Goal: Task Accomplishment & Management: Use online tool/utility

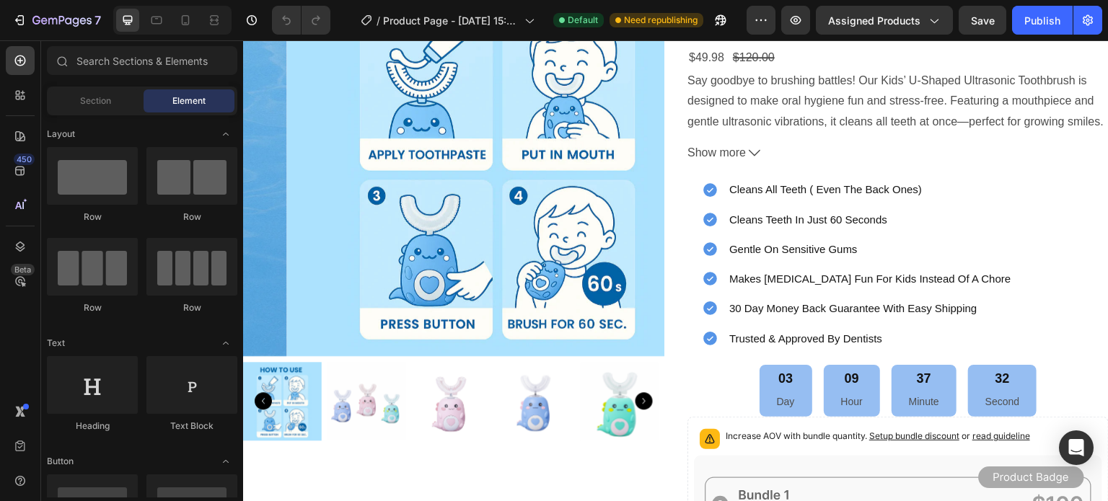
scroll to position [263, 0]
click at [356, 405] on img at bounding box center [366, 401] width 79 height 79
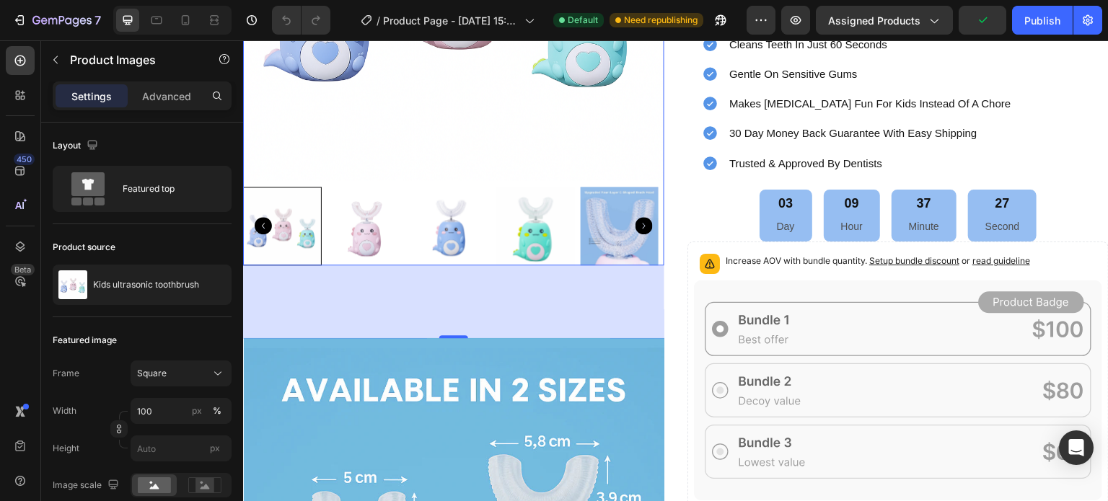
scroll to position [438, 0]
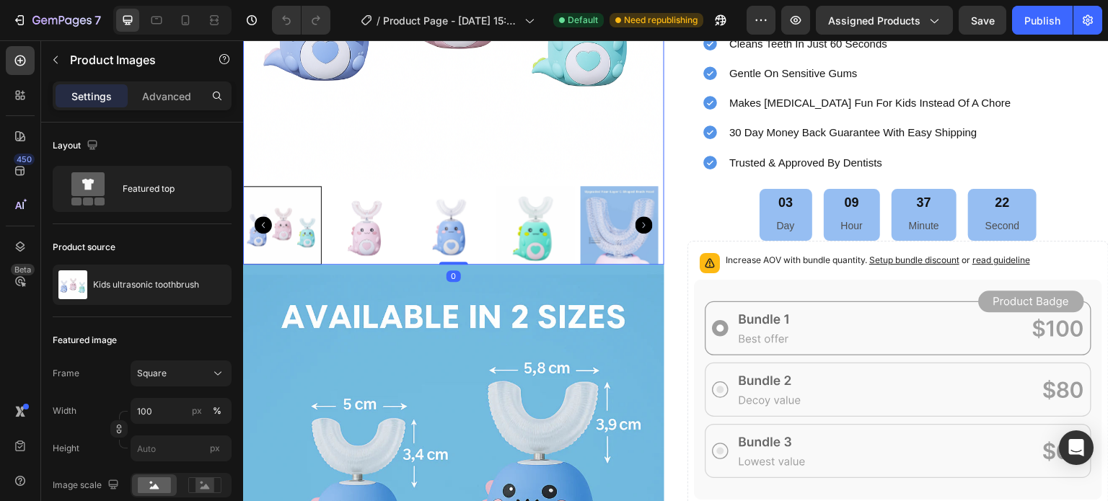
drag, startPoint x: 459, startPoint y: 330, endPoint x: 471, endPoint y: 255, distance: 75.9
click at [471, 255] on div "Product Images 0" at bounding box center [453, 12] width 421 height 506
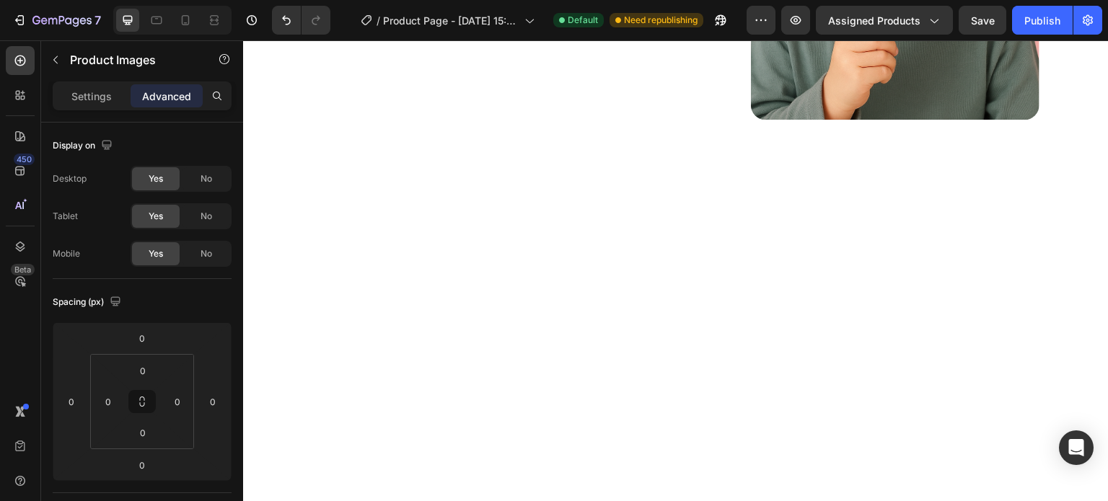
scroll to position [2070, 0]
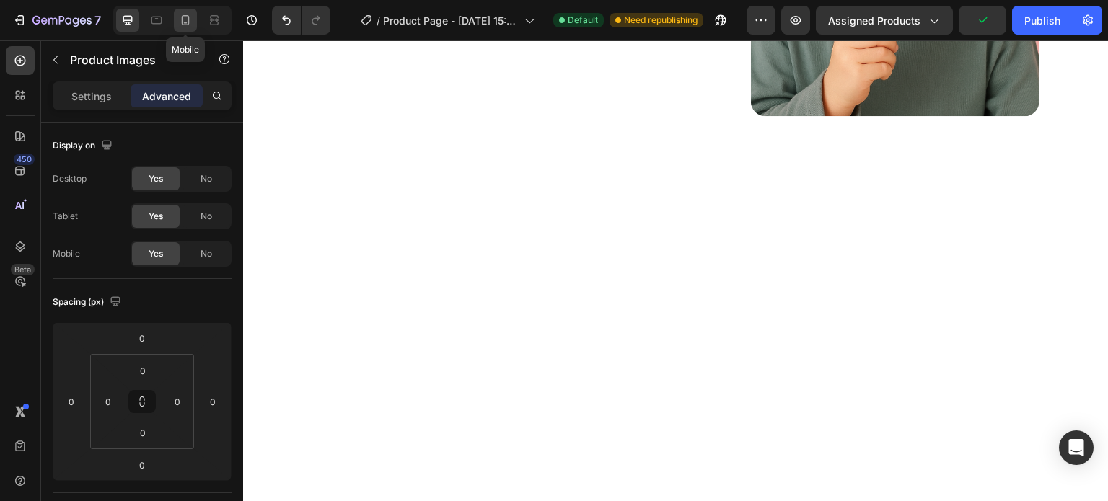
click at [190, 17] on icon at bounding box center [185, 20] width 14 height 14
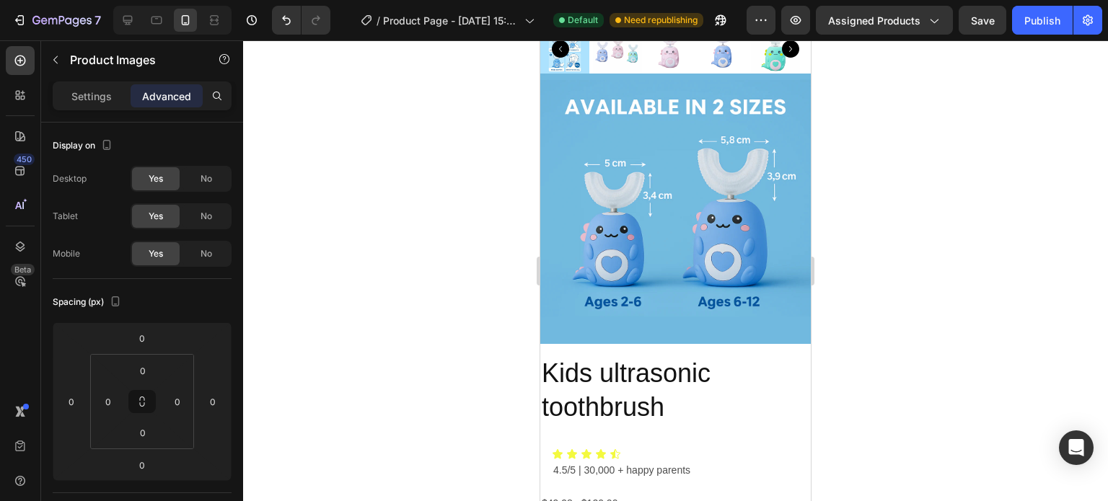
scroll to position [433, 0]
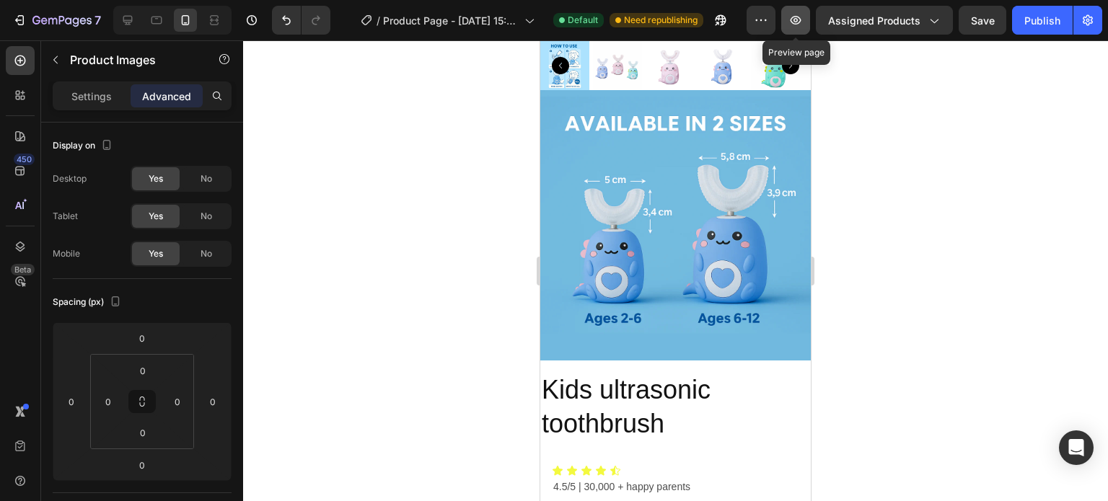
click at [800, 17] on icon "button" at bounding box center [795, 20] width 14 height 14
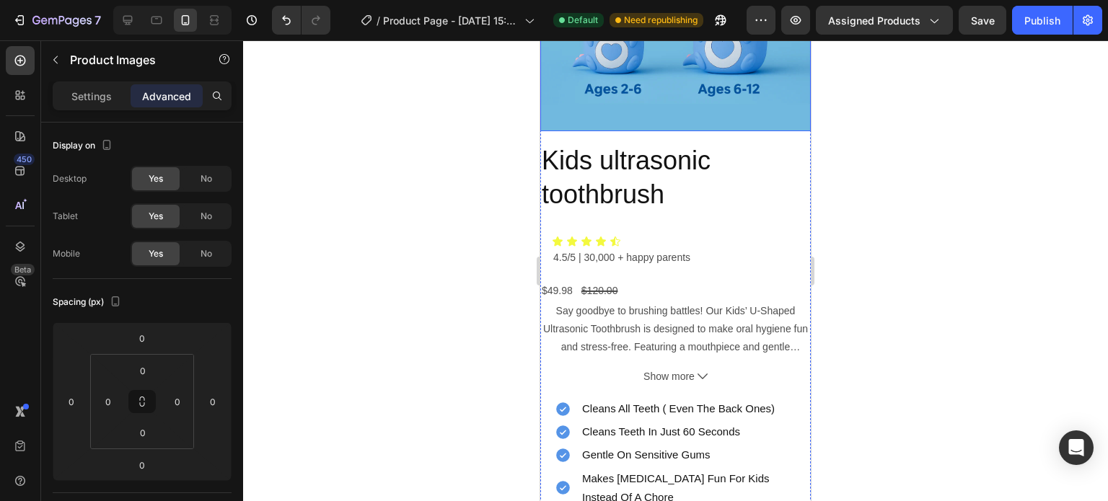
scroll to position [664, 0]
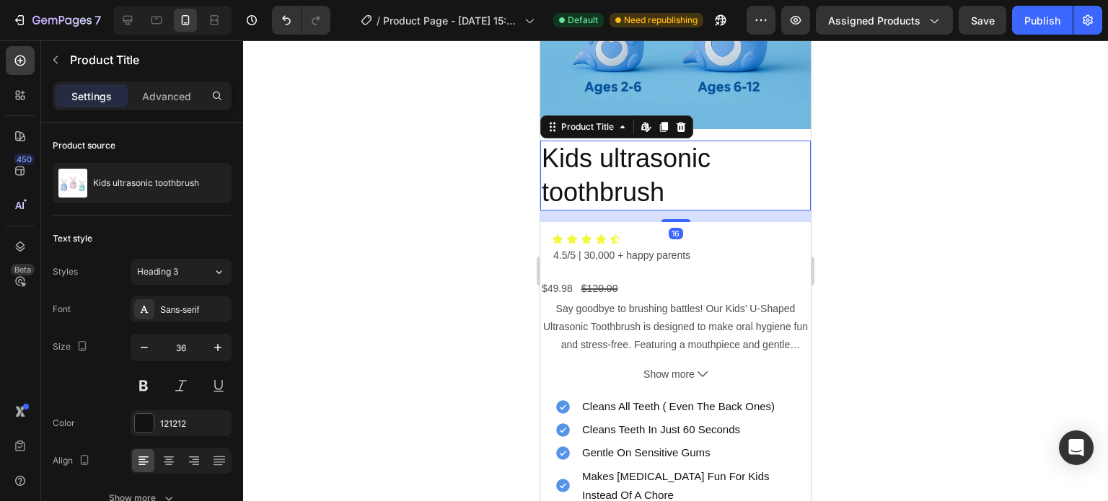
click at [596, 153] on h2 "Kids ultrasonic toothbrush" at bounding box center [675, 176] width 270 height 71
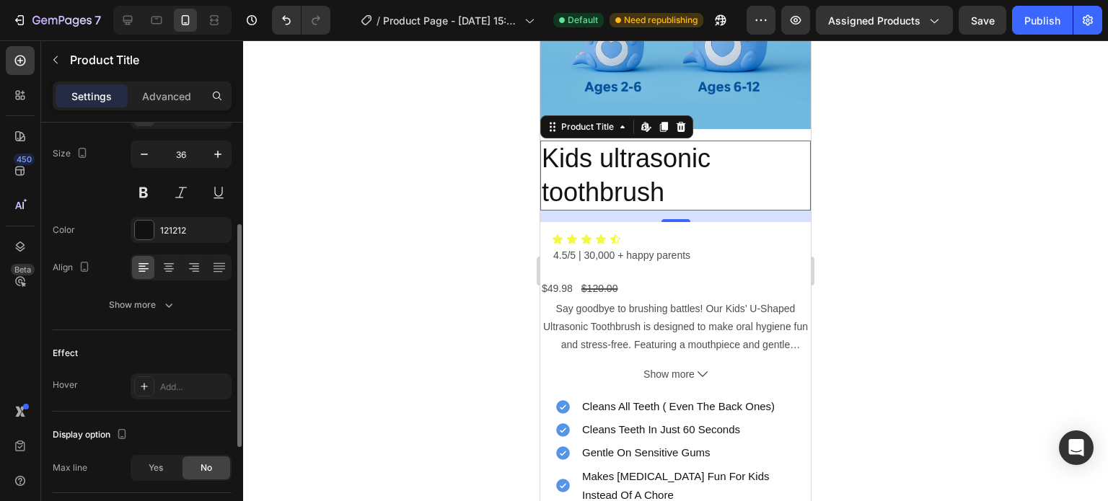
scroll to position [194, 0]
click at [170, 263] on icon at bounding box center [169, 263] width 10 height 1
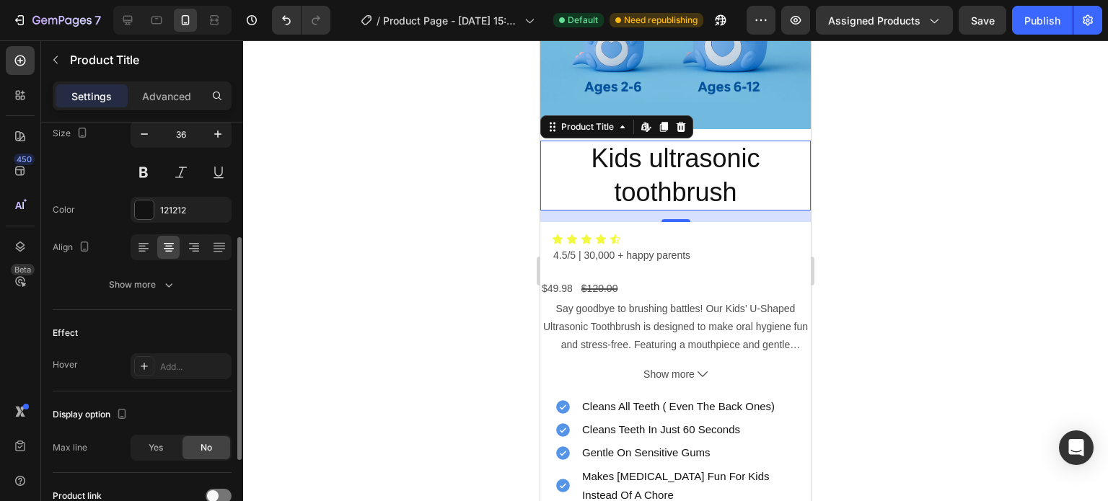
scroll to position [214, 0]
click at [655, 141] on h2 "Kids ultrasonic toothbrush" at bounding box center [675, 176] width 270 height 71
click at [656, 141] on h2 "Kids ultrasonic toothbrush" at bounding box center [675, 176] width 270 height 71
click at [608, 158] on h2 "Kids ultrasonic toothbrush" at bounding box center [675, 176] width 270 height 71
click at [699, 141] on h2 "Kids ultrasonic toothbrush" at bounding box center [675, 176] width 270 height 71
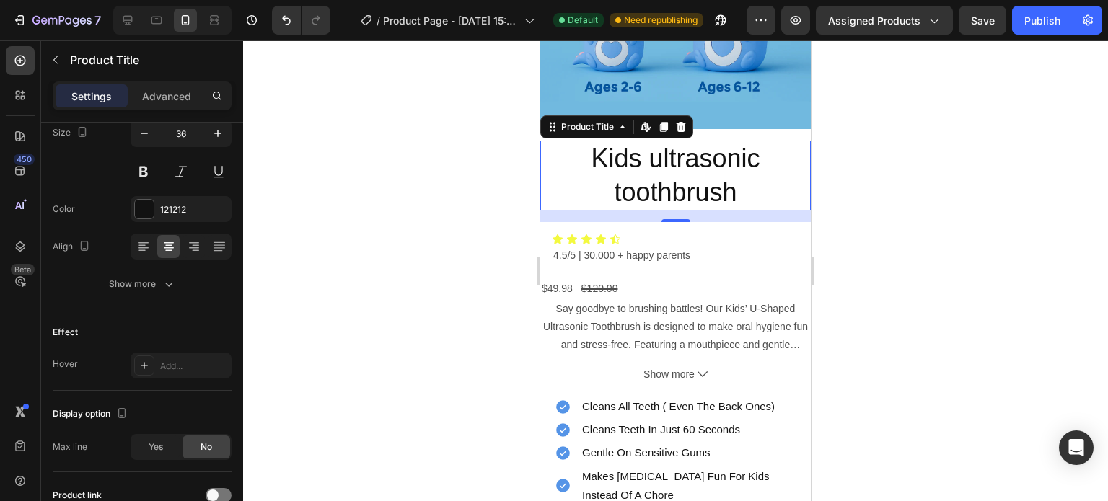
click at [733, 176] on h2 "Kids ultrasonic toothbrush" at bounding box center [675, 176] width 270 height 71
click at [617, 166] on h2 "Kids ultrasonic toothbrush" at bounding box center [675, 176] width 270 height 71
click at [657, 141] on h2 "Kids ultrasonic toothbrush" at bounding box center [675, 176] width 270 height 71
click at [131, 20] on icon at bounding box center [127, 20] width 9 height 9
type input "41"
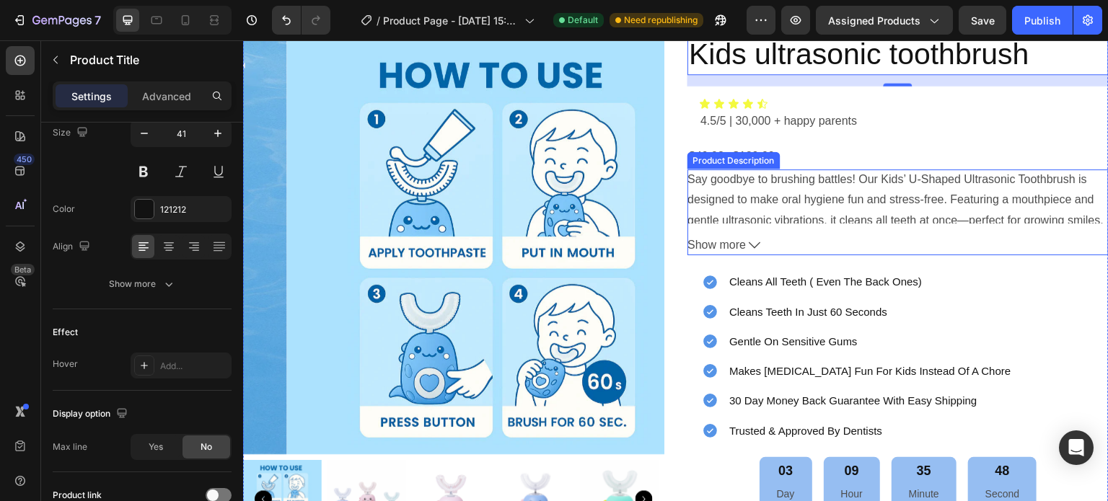
scroll to position [118, 0]
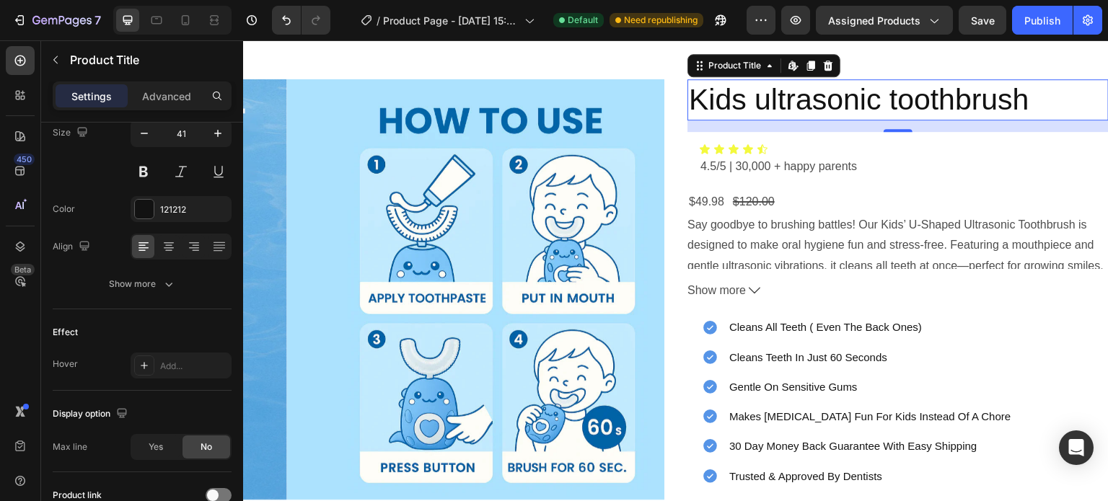
click at [765, 105] on h2 "Kids ultrasonic toothbrush" at bounding box center [897, 99] width 421 height 41
click at [1031, 97] on h2 "Kids ultrasonic toothbrush" at bounding box center [897, 99] width 421 height 41
click at [125, 21] on icon at bounding box center [127, 20] width 14 height 14
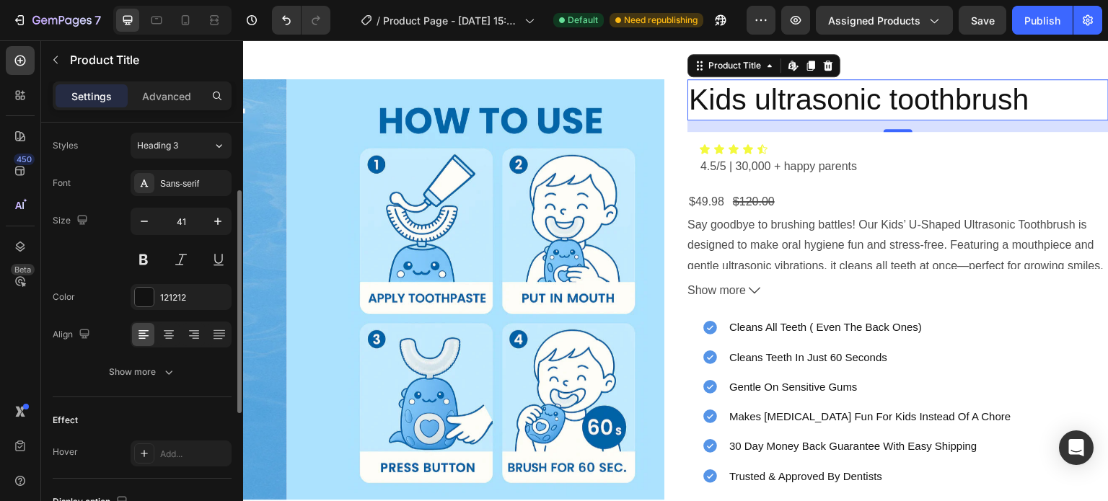
scroll to position [127, 0]
click at [167, 375] on icon "button" at bounding box center [169, 371] width 14 height 14
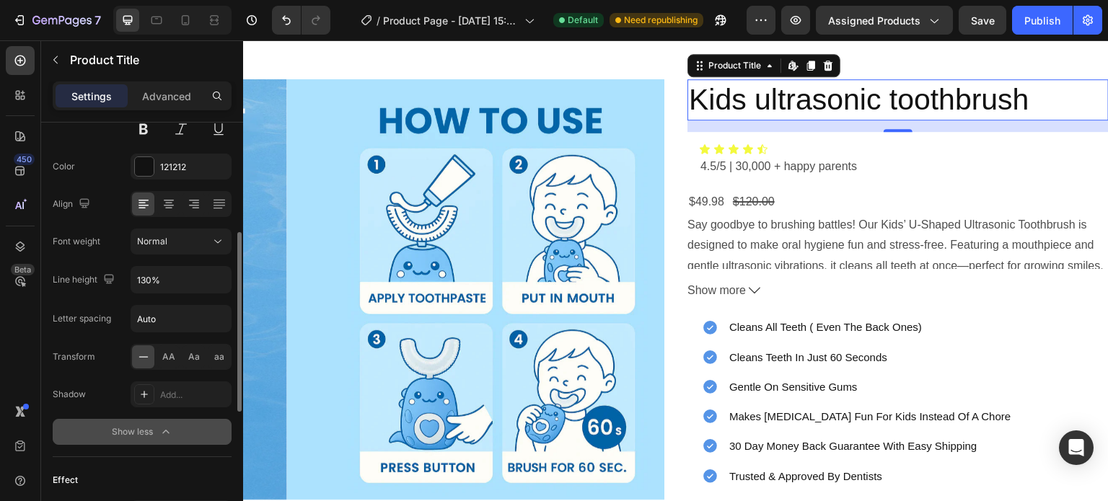
scroll to position [258, 0]
click at [193, 354] on span "Aa" at bounding box center [194, 355] width 12 height 13
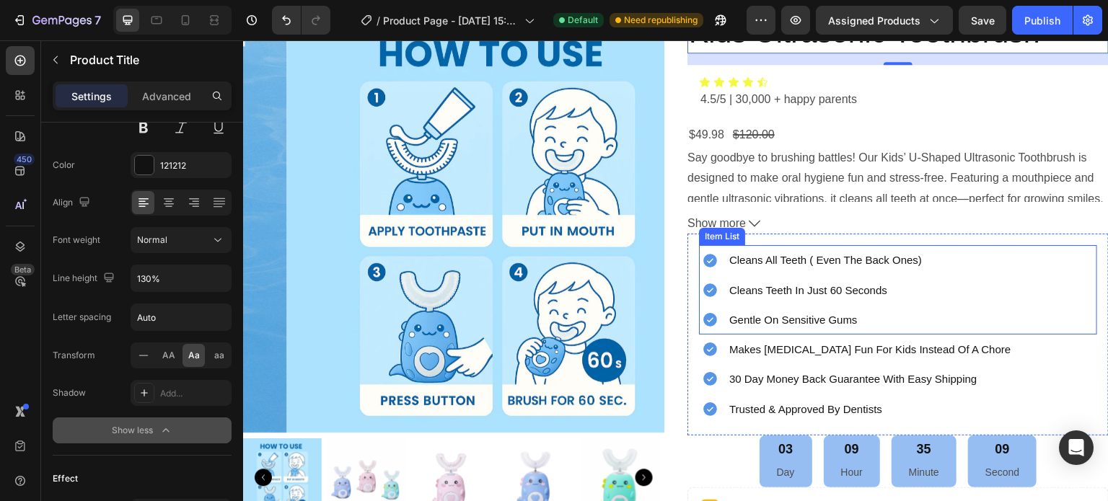
scroll to position [185, 0]
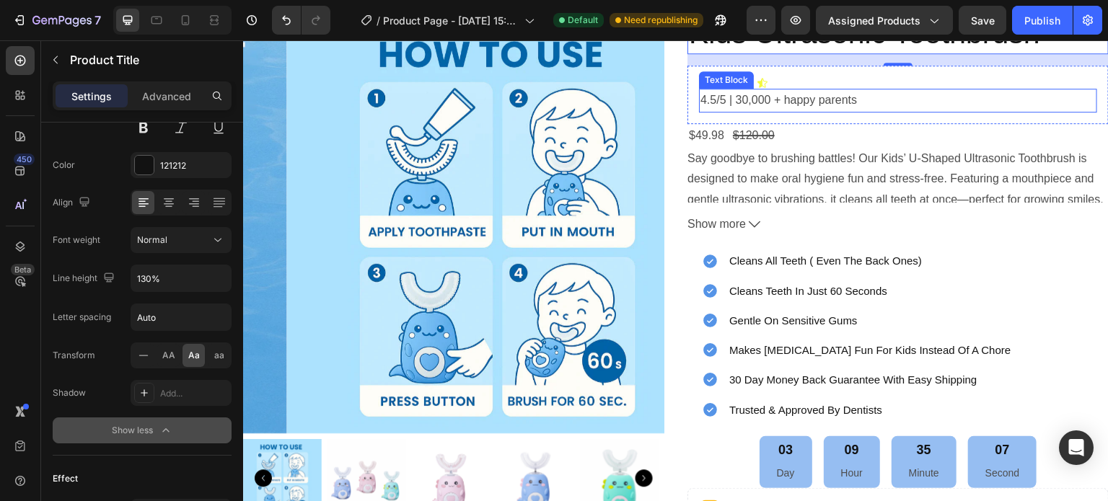
click at [796, 103] on p "4.5/5 | 30,000 + happy parents" at bounding box center [897, 100] width 395 height 21
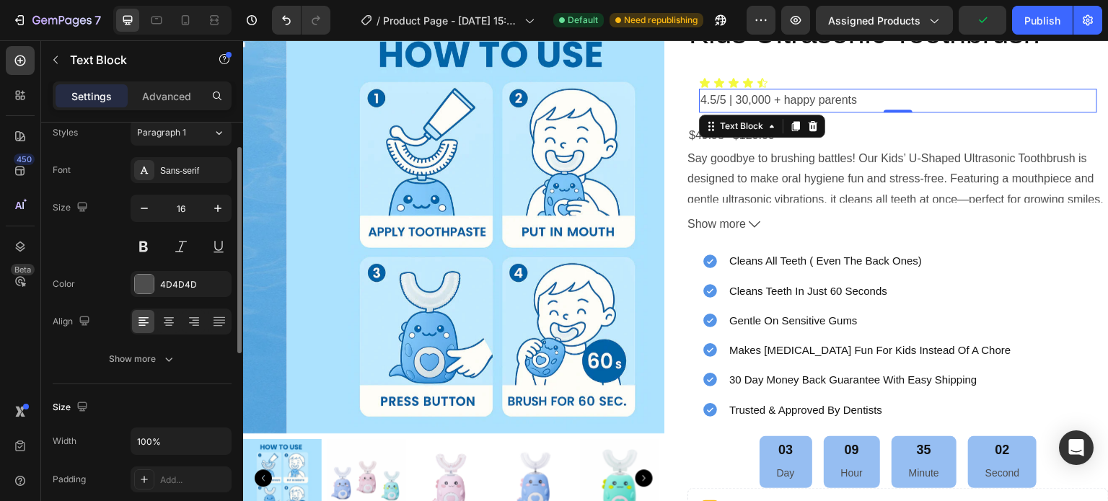
scroll to position [50, 0]
click at [128, 356] on div "Show more" at bounding box center [142, 358] width 67 height 14
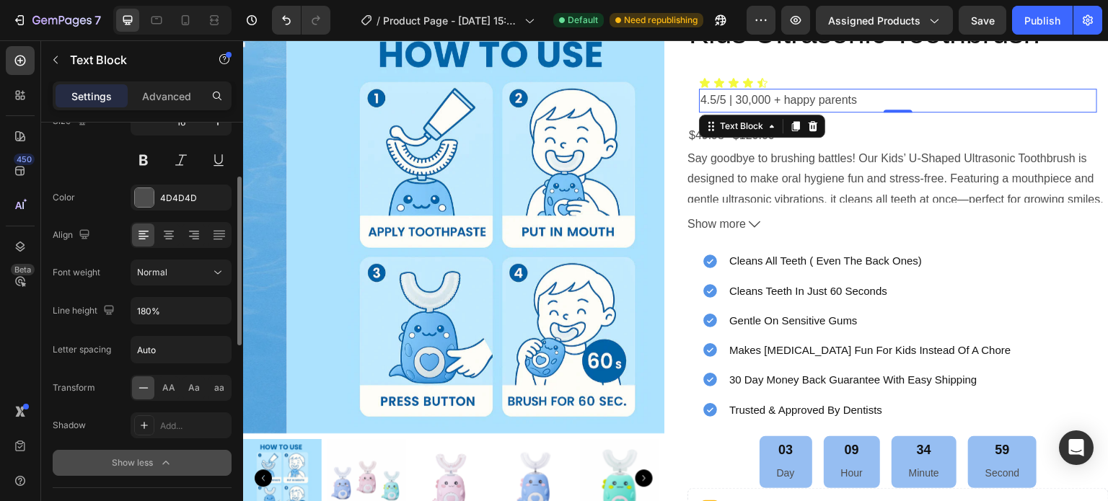
scroll to position [136, 0]
click at [193, 382] on span "Aa" at bounding box center [194, 387] width 12 height 13
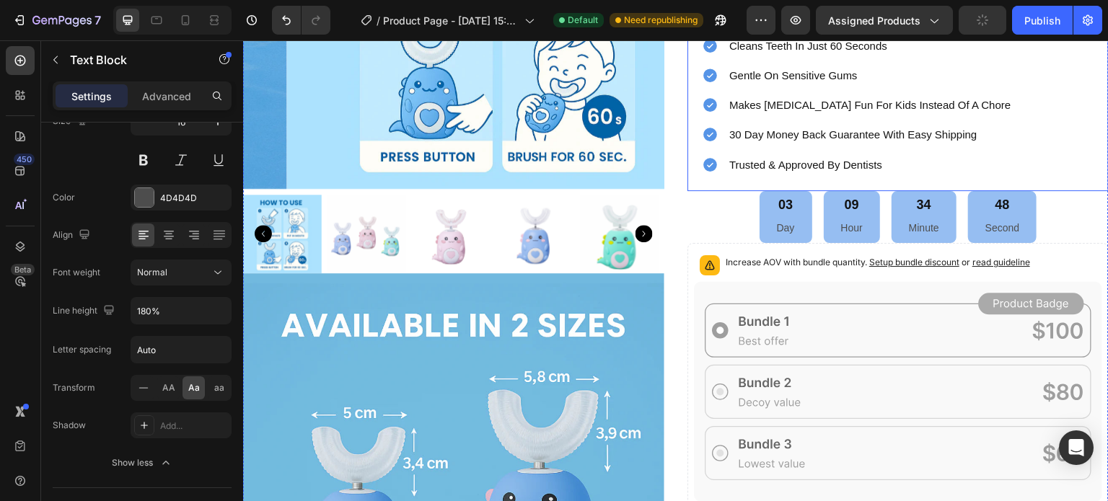
scroll to position [446, 0]
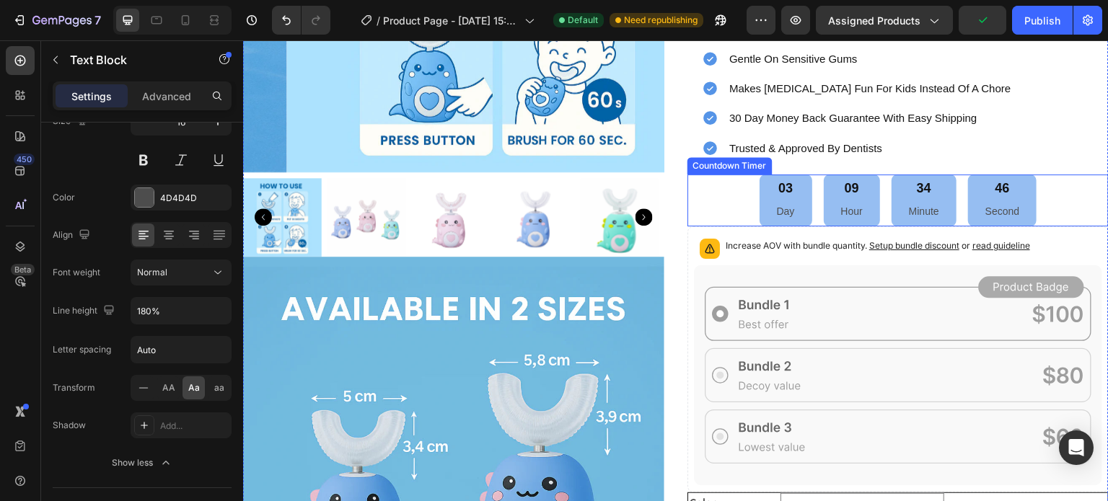
click at [806, 199] on div "03 Day 09 Hour 34 Minute 46 Second" at bounding box center [898, 201] width 278 height 53
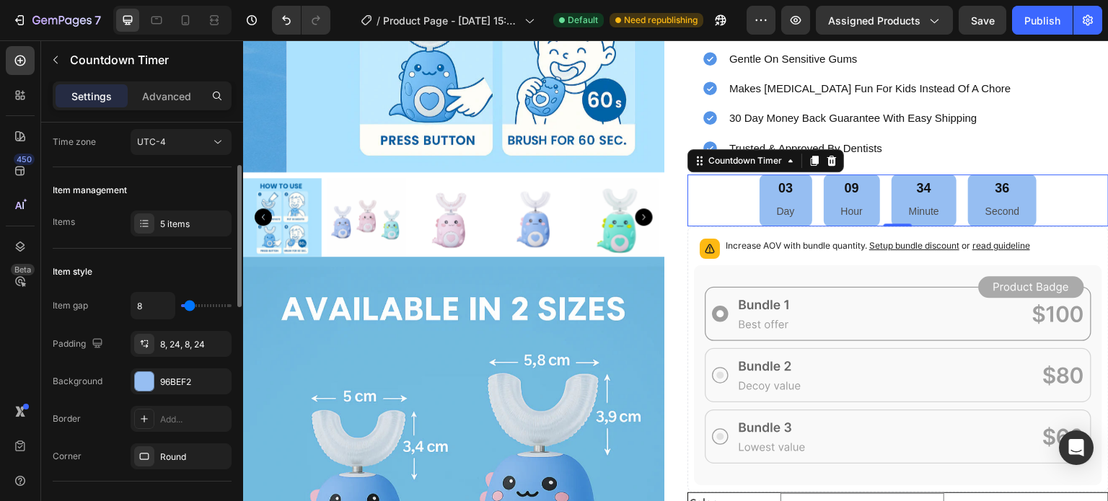
scroll to position [125, 0]
click at [163, 224] on div "5 items" at bounding box center [194, 225] width 68 height 13
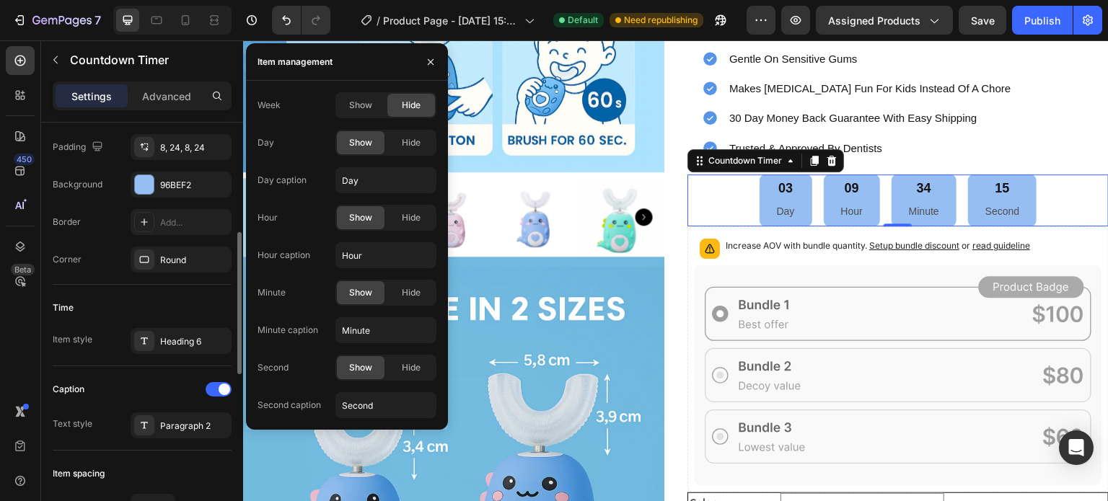
scroll to position [323, 0]
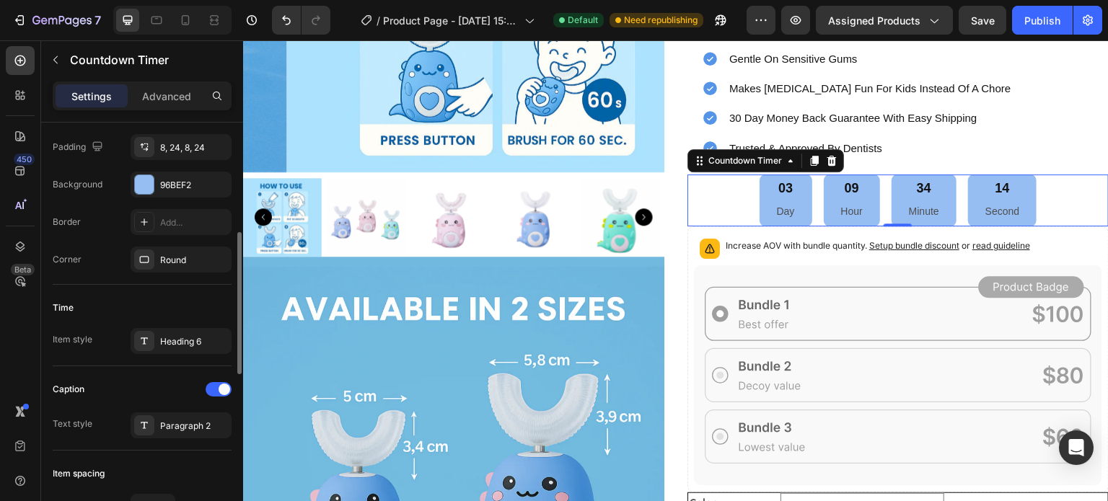
click at [163, 224] on div "Add..." at bounding box center [194, 222] width 68 height 13
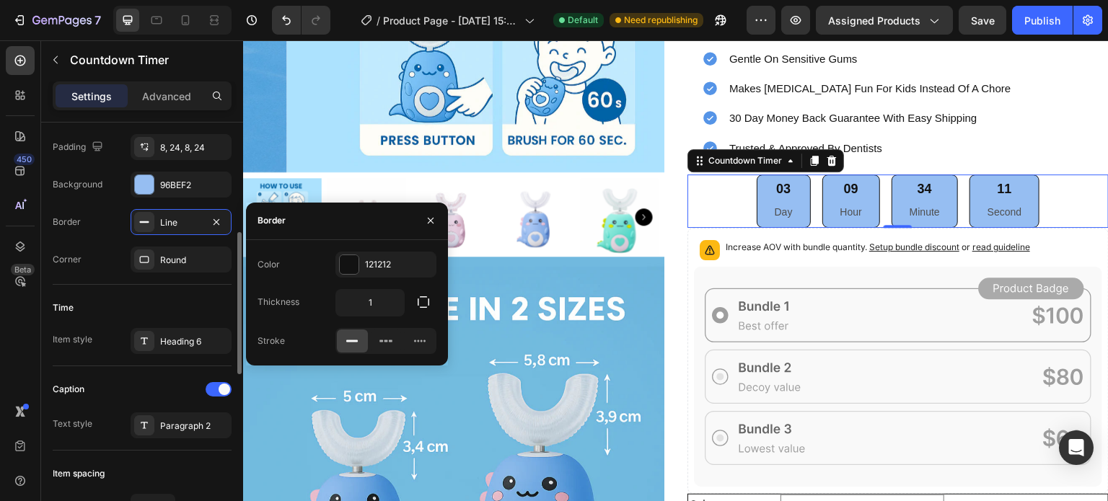
click at [163, 224] on div "Line" at bounding box center [181, 222] width 42 height 13
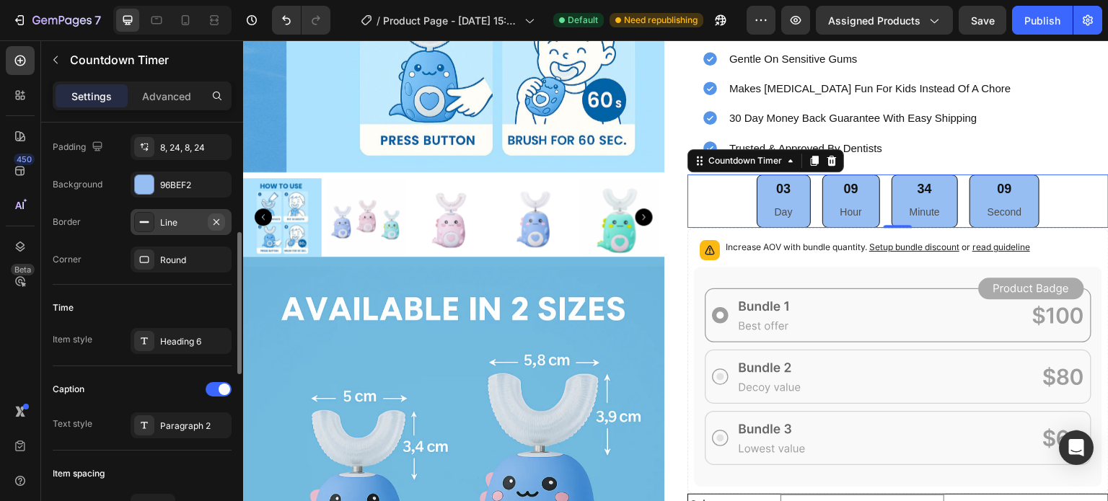
click at [211, 224] on icon "button" at bounding box center [217, 222] width 12 height 12
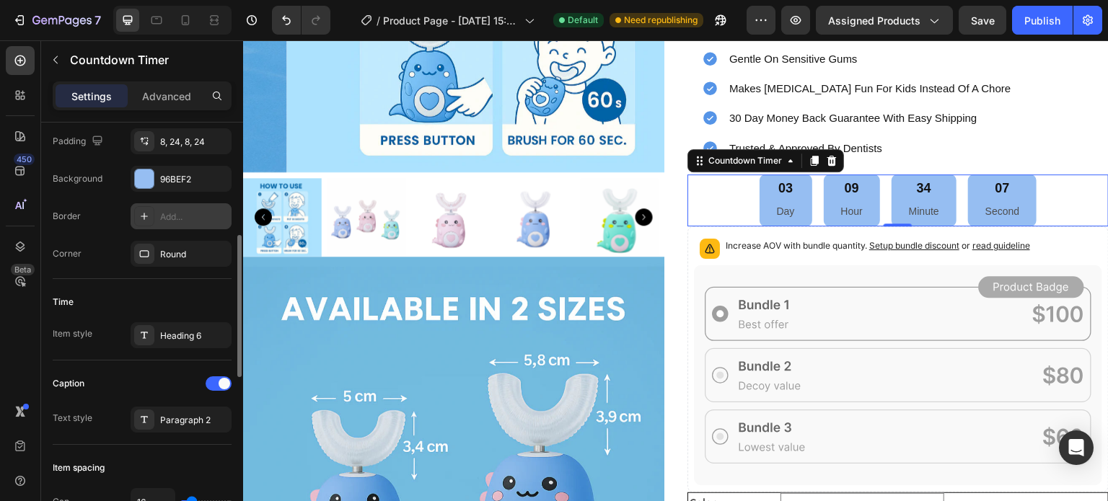
scroll to position [330, 0]
click at [188, 216] on div "Add..." at bounding box center [194, 216] width 68 height 13
type input "1"
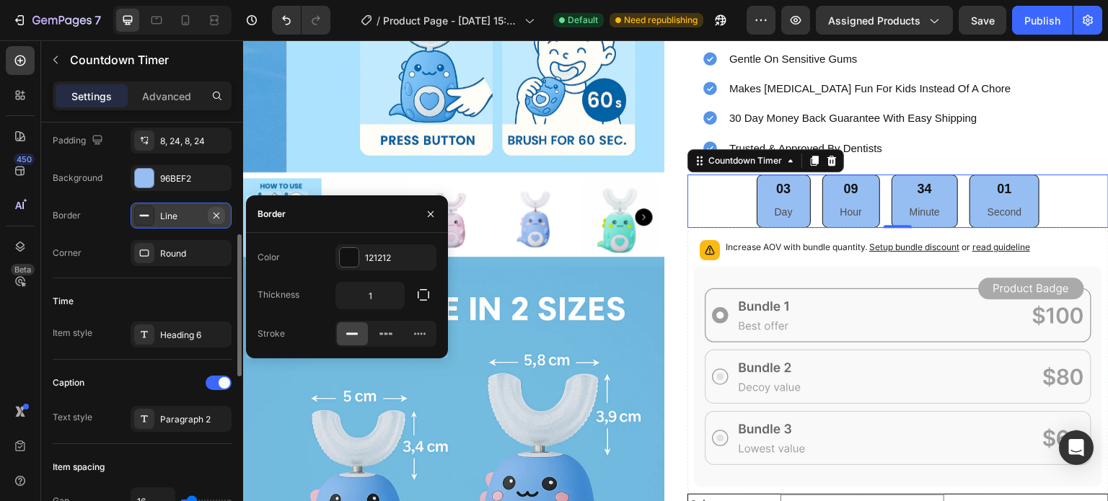
click at [217, 210] on icon "button" at bounding box center [217, 216] width 12 height 12
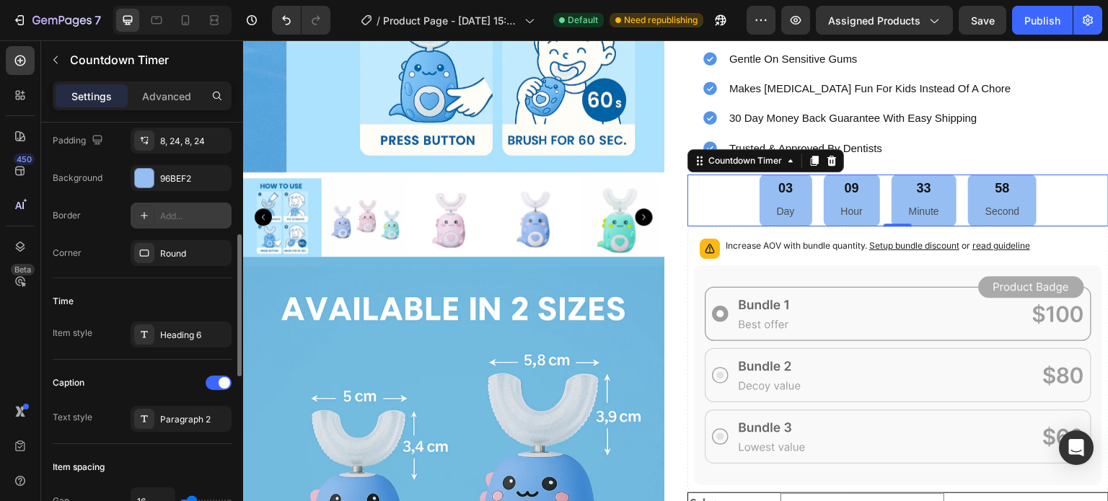
click at [186, 213] on div "Add..." at bounding box center [194, 216] width 68 height 13
type input "1"
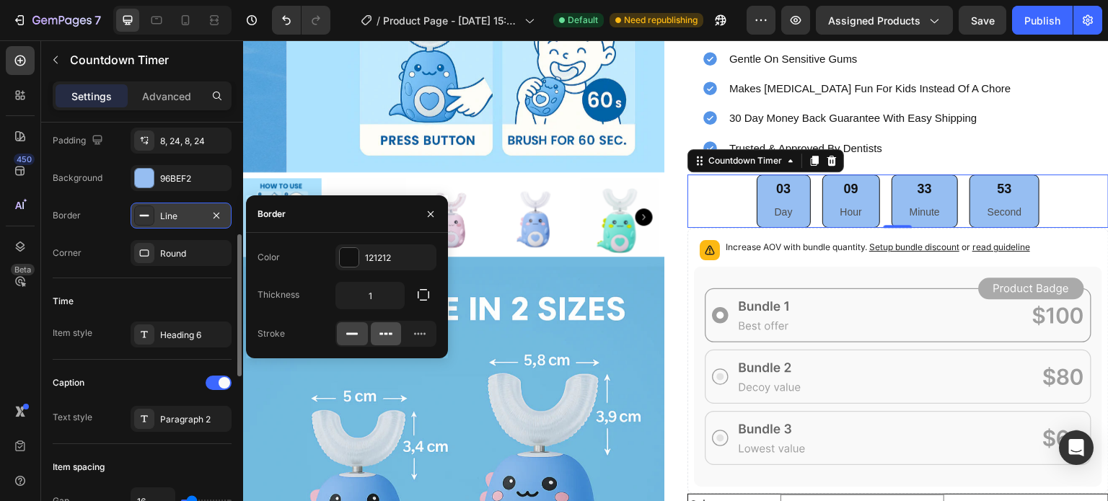
click at [382, 333] on icon at bounding box center [381, 334] width 4 height 2
click at [356, 331] on icon at bounding box center [352, 334] width 14 height 14
click at [382, 331] on icon at bounding box center [386, 334] width 14 height 14
click at [350, 334] on rect at bounding box center [352, 334] width 12 height 2
click at [211, 213] on icon "button" at bounding box center [217, 216] width 12 height 12
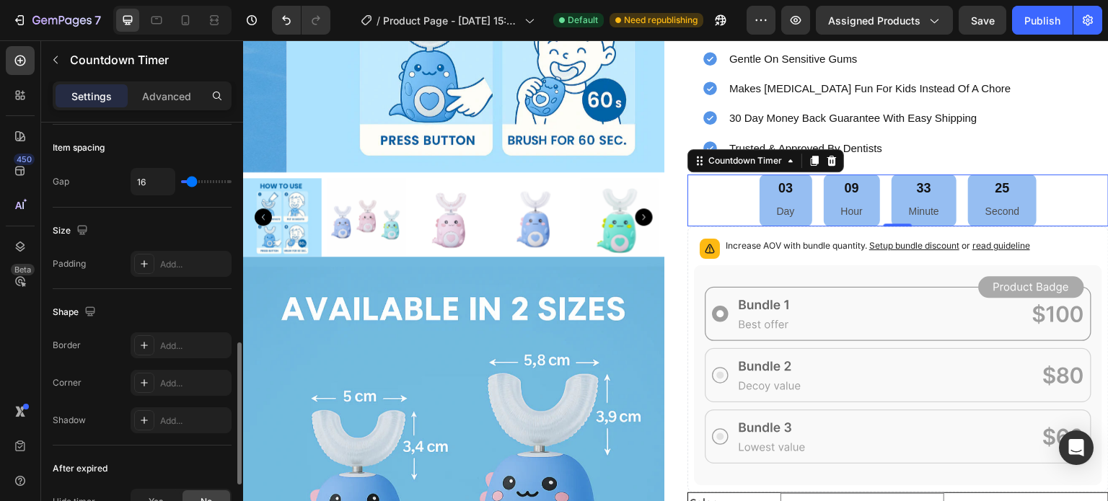
scroll to position [649, 0]
click at [159, 176] on input "16" at bounding box center [152, 182] width 43 height 26
type input "0"
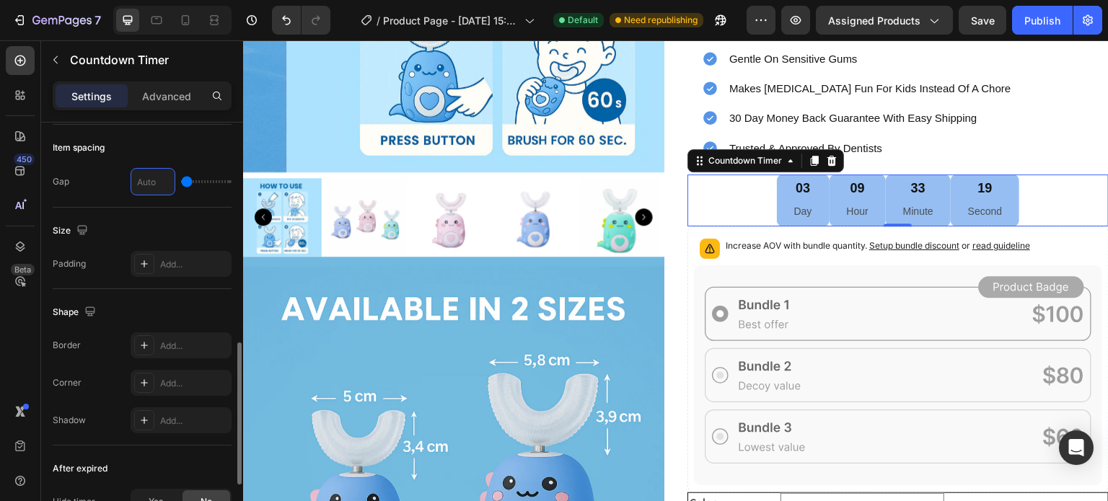
type input "5"
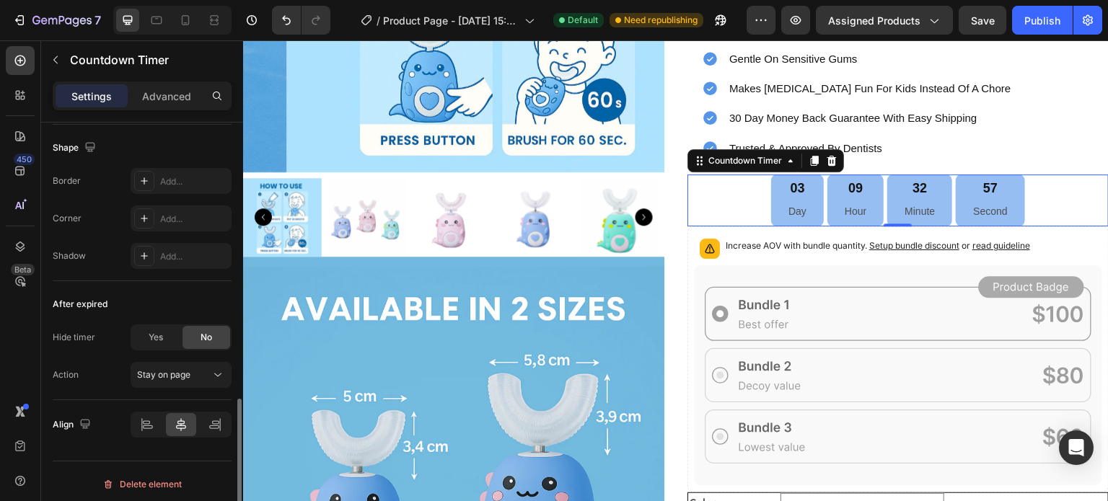
scroll to position [813, 0]
type input "5"
click at [149, 426] on icon at bounding box center [148, 427] width 10 height 4
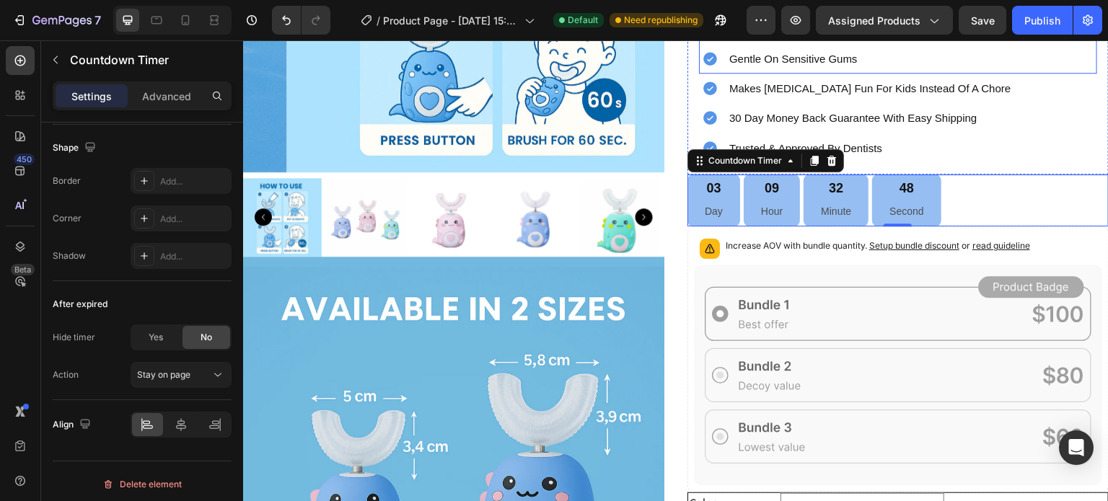
click at [952, 54] on div "cleans all teeth ( even the back ones) cleans teeth in just 60 seconds gentle o…" at bounding box center [898, 28] width 398 height 89
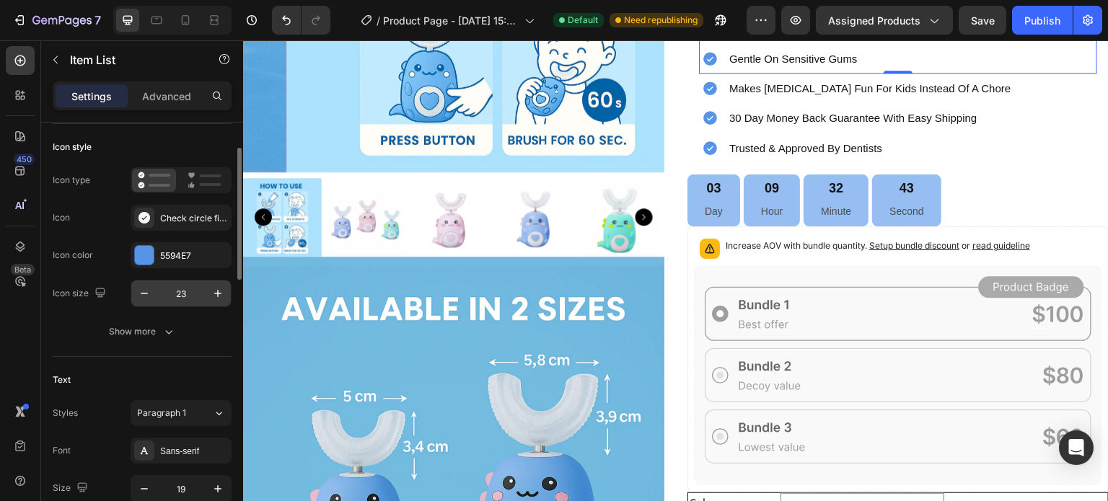
scroll to position [81, 0]
click at [142, 291] on icon "button" at bounding box center [144, 293] width 14 height 14
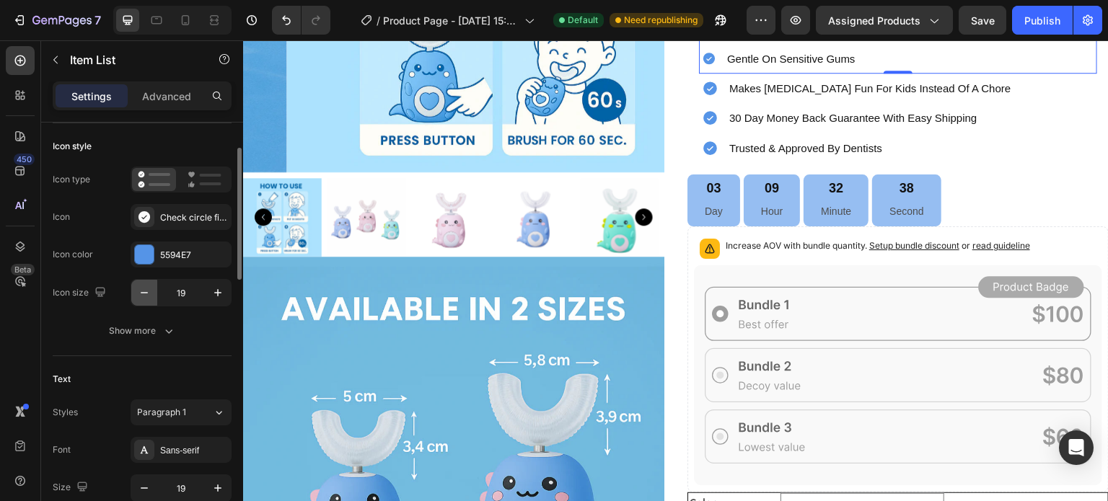
click at [142, 291] on icon "button" at bounding box center [144, 293] width 14 height 14
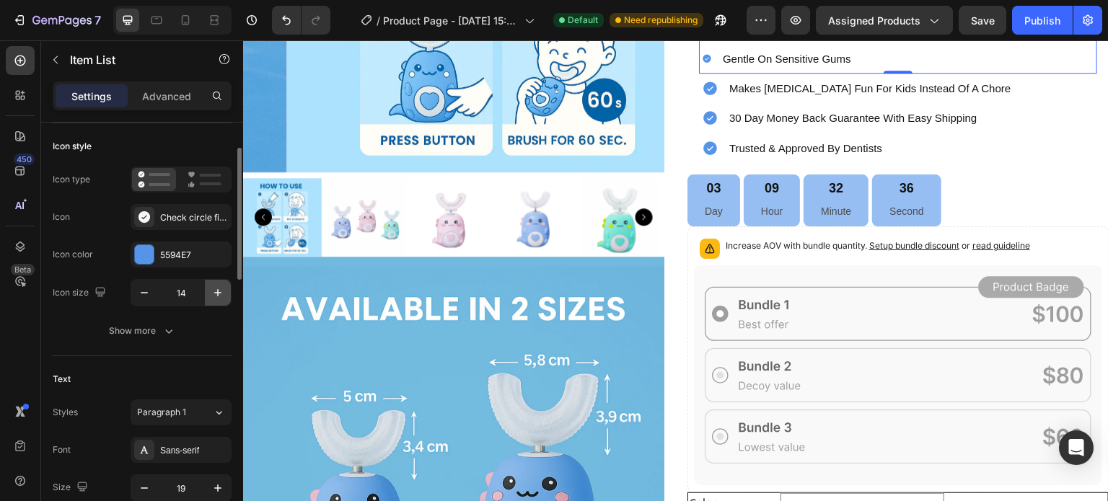
click at [225, 291] on icon "button" at bounding box center [218, 293] width 14 height 14
type input "17"
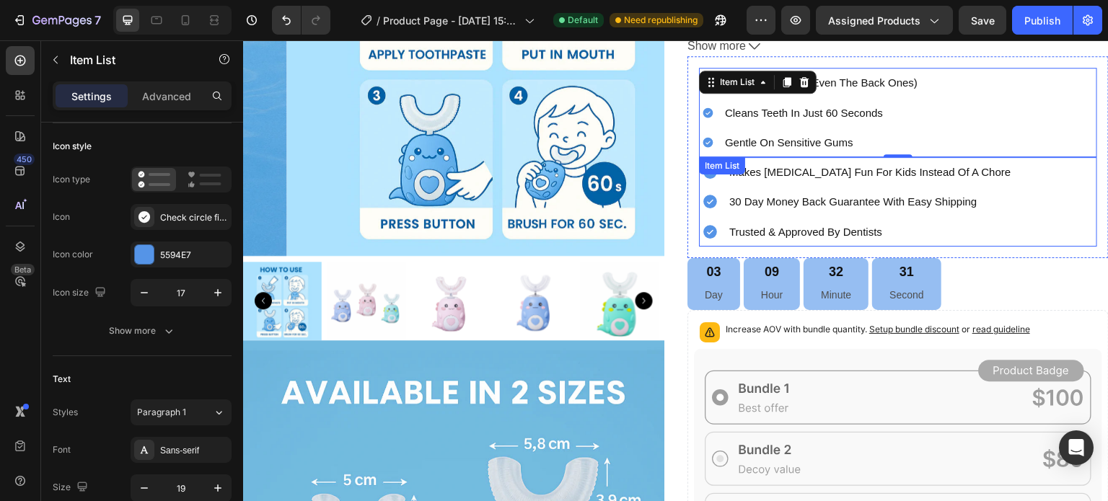
scroll to position [361, 0]
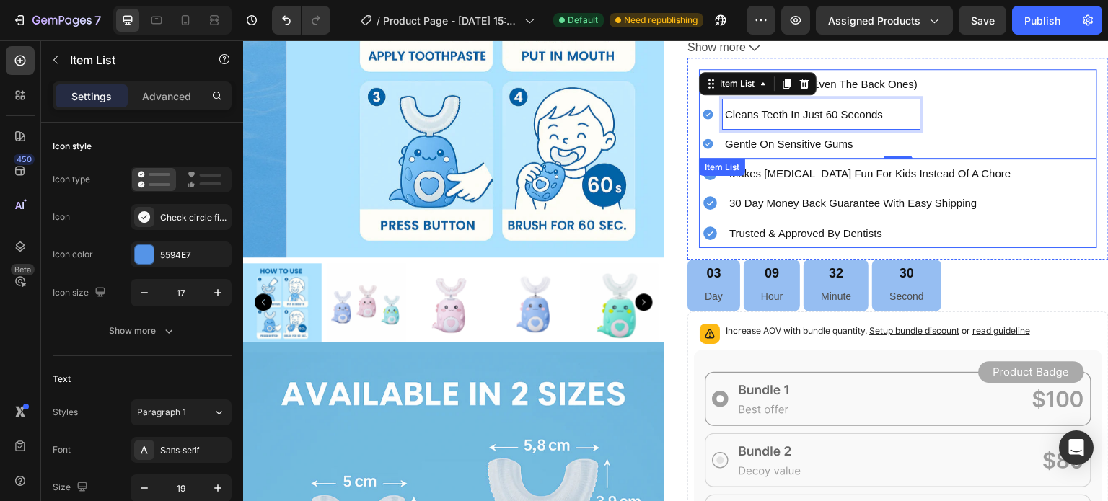
click at [809, 107] on p "cleans teeth in just 60 seconds" at bounding box center [821, 114] width 193 height 25
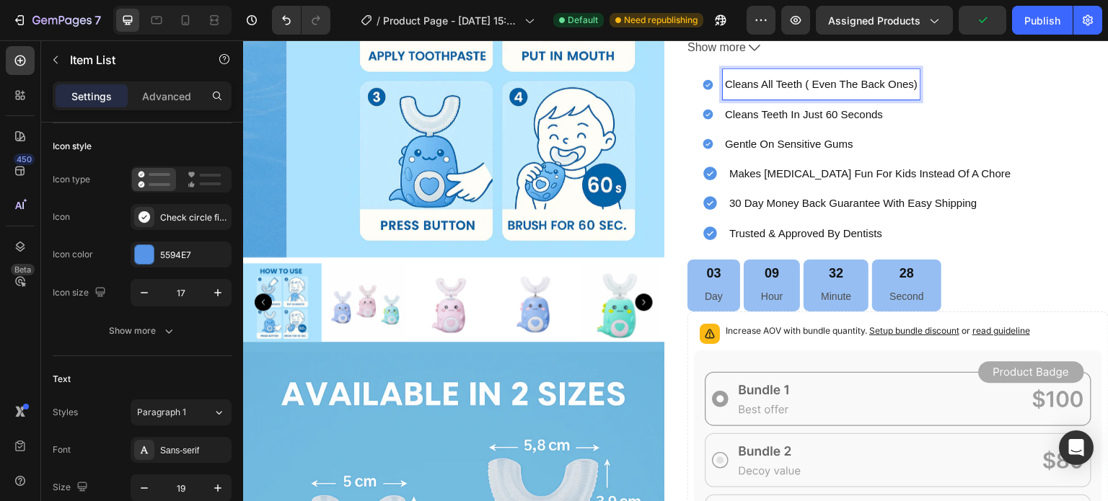
click at [810, 79] on span "cleans all teeth ( even the back ones)" at bounding box center [821, 84] width 193 height 12
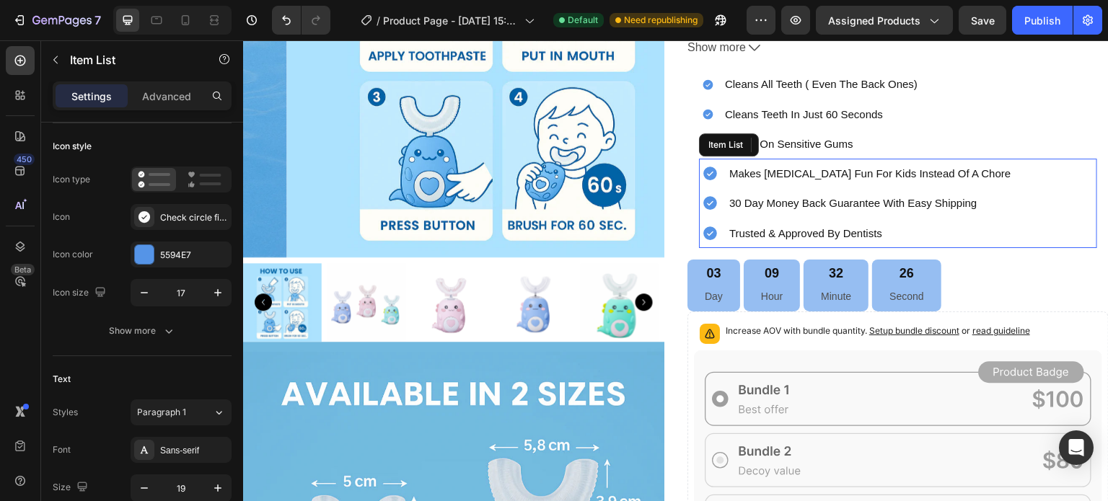
click at [798, 173] on span "makes [MEDICAL_DATA] fun for kids instead of a chore" at bounding box center [869, 173] width 281 height 12
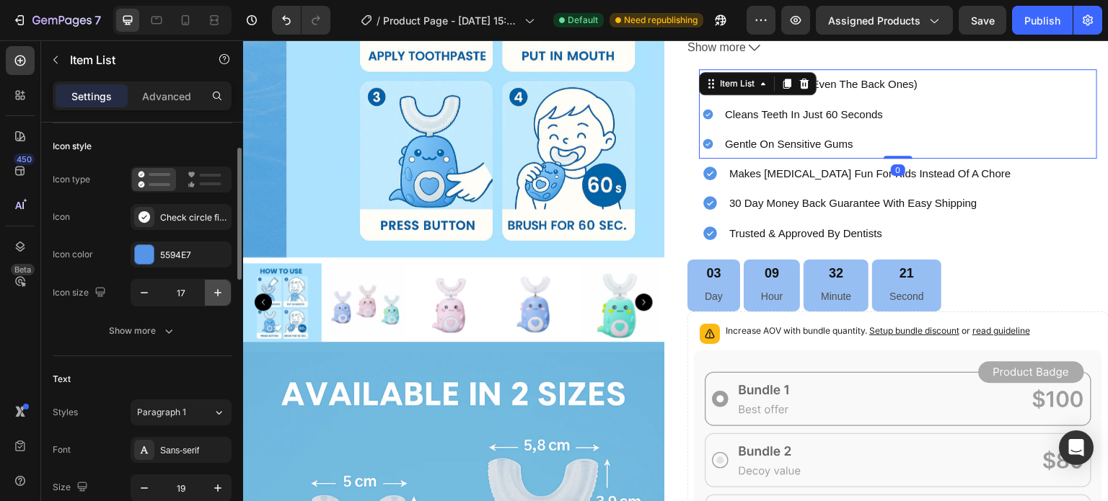
click at [216, 291] on icon "button" at bounding box center [218, 293] width 14 height 14
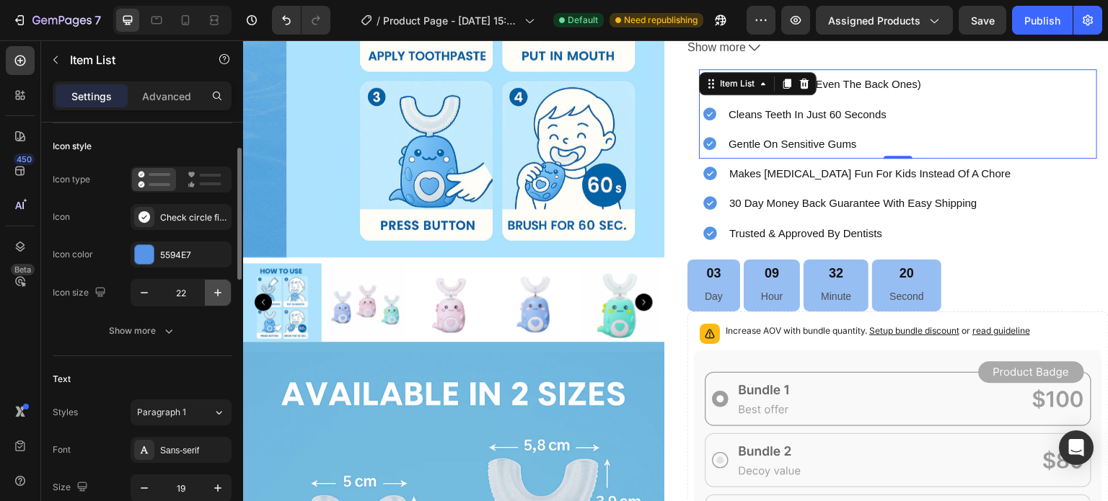
click at [216, 291] on icon "button" at bounding box center [218, 293] width 14 height 14
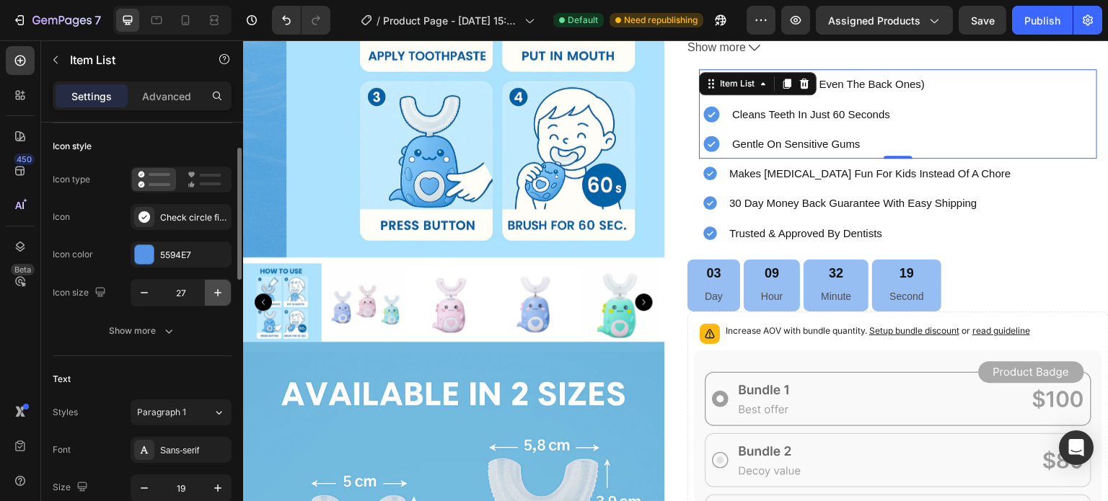
click at [216, 291] on icon "button" at bounding box center [218, 293] width 14 height 14
click at [143, 292] on icon "button" at bounding box center [144, 292] width 7 height 1
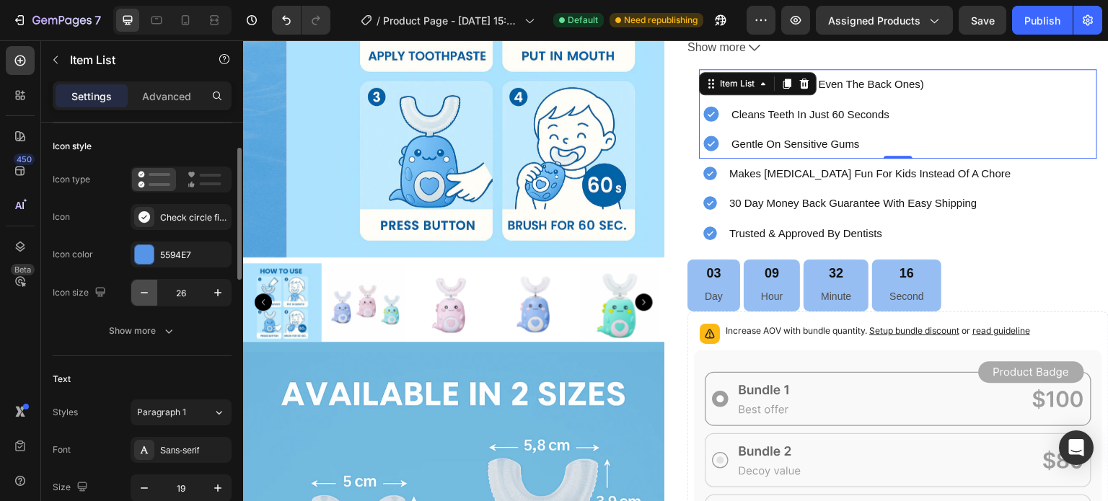
click at [143, 292] on icon "button" at bounding box center [144, 292] width 7 height 1
type input "23"
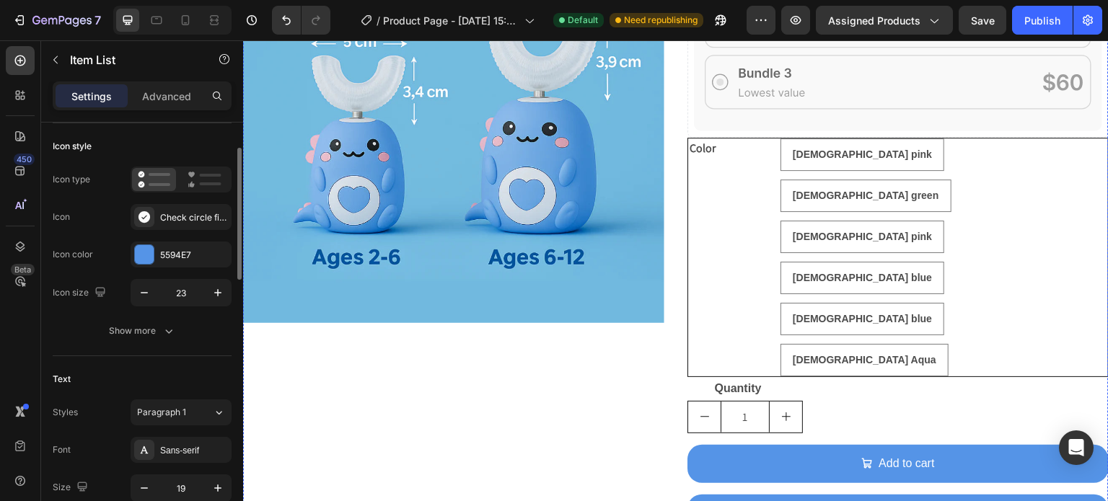
scroll to position [806, 0]
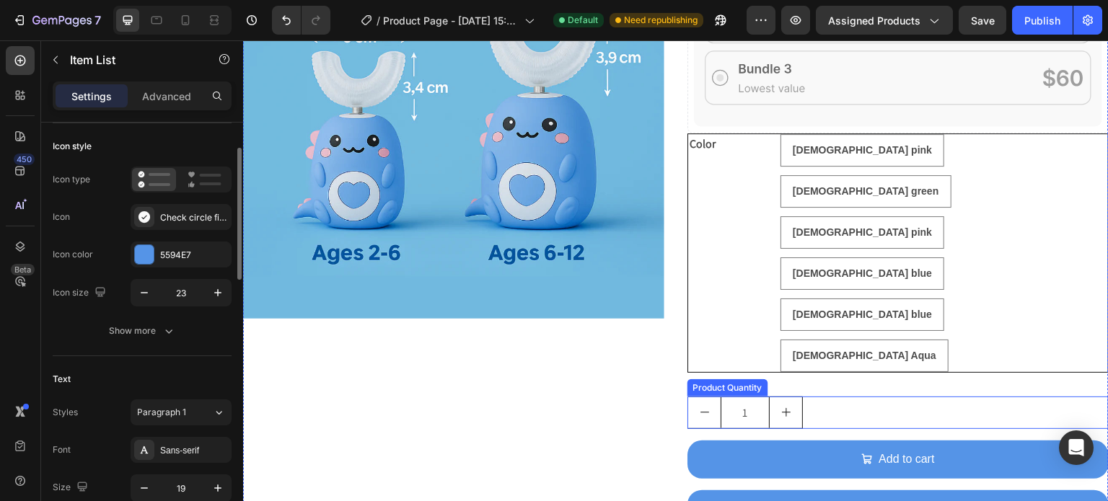
click at [802, 397] on div "1" at bounding box center [897, 413] width 421 height 32
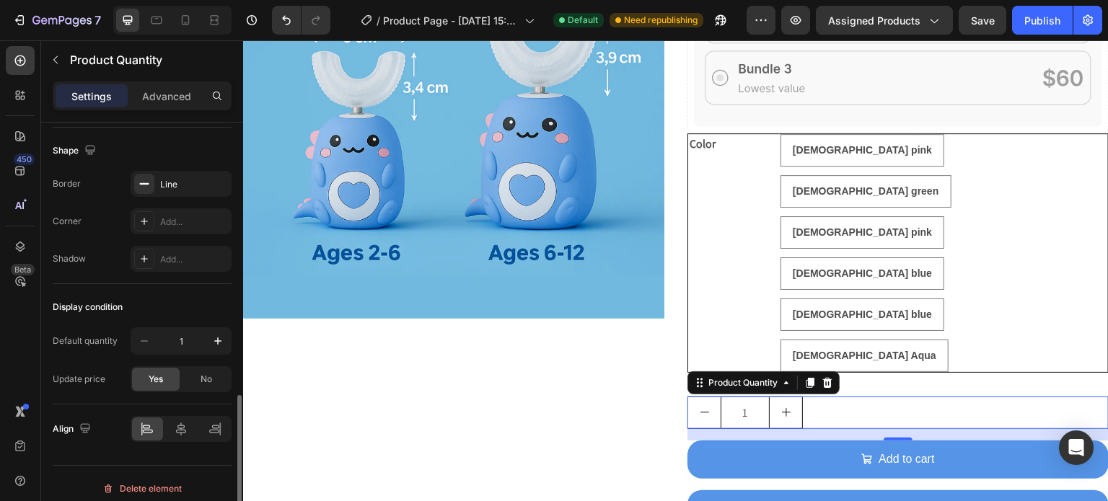
scroll to position [766, 0]
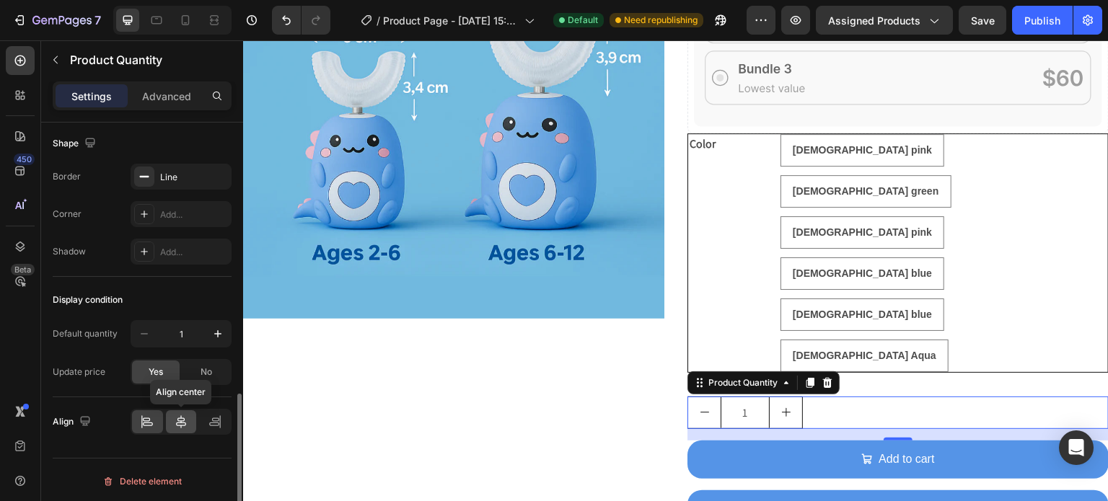
click at [180, 415] on icon at bounding box center [181, 422] width 14 height 14
click at [146, 417] on icon at bounding box center [147, 422] width 14 height 14
click at [186, 13] on icon at bounding box center [185, 20] width 14 height 14
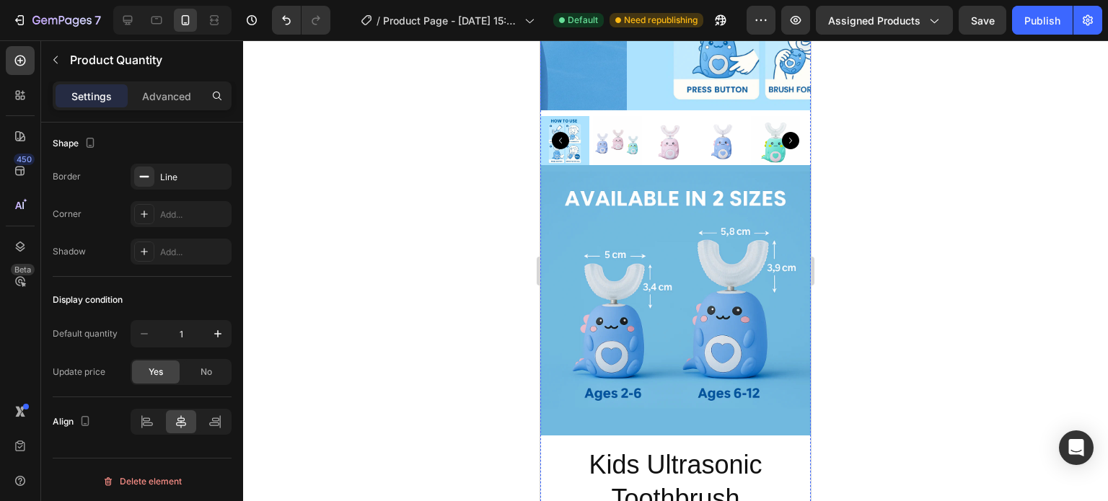
scroll to position [356, 0]
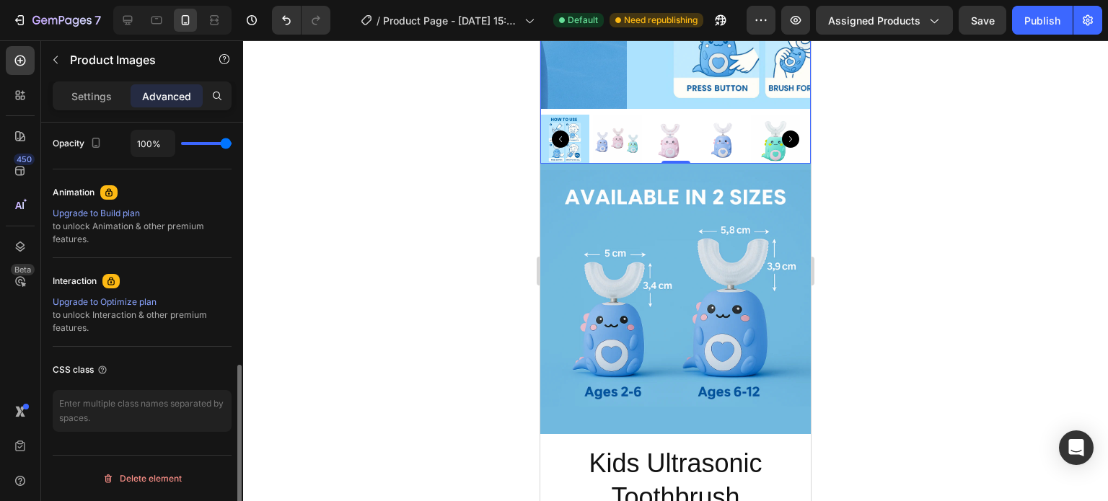
click at [782, 131] on icon "Carousel Next Arrow" at bounding box center [790, 139] width 17 height 17
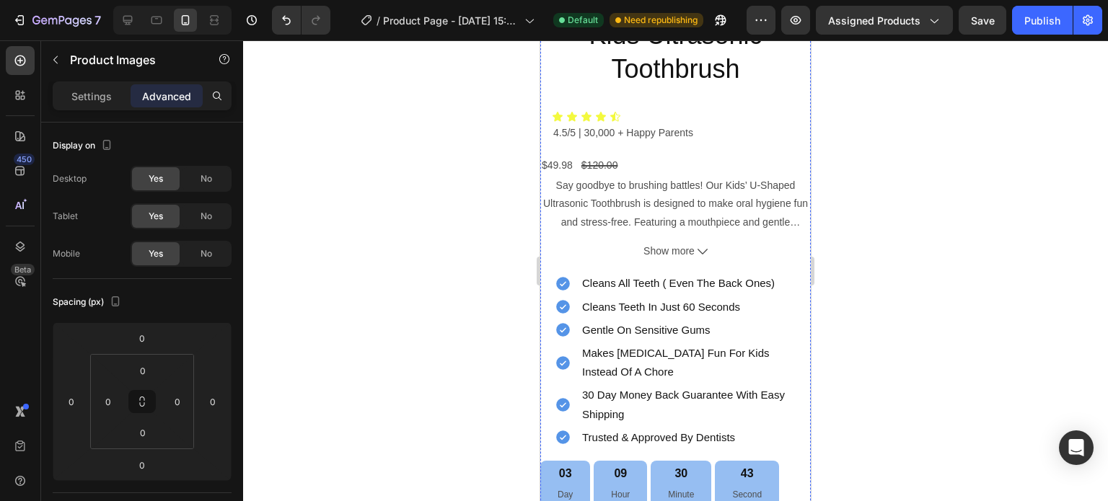
scroll to position [779, 0]
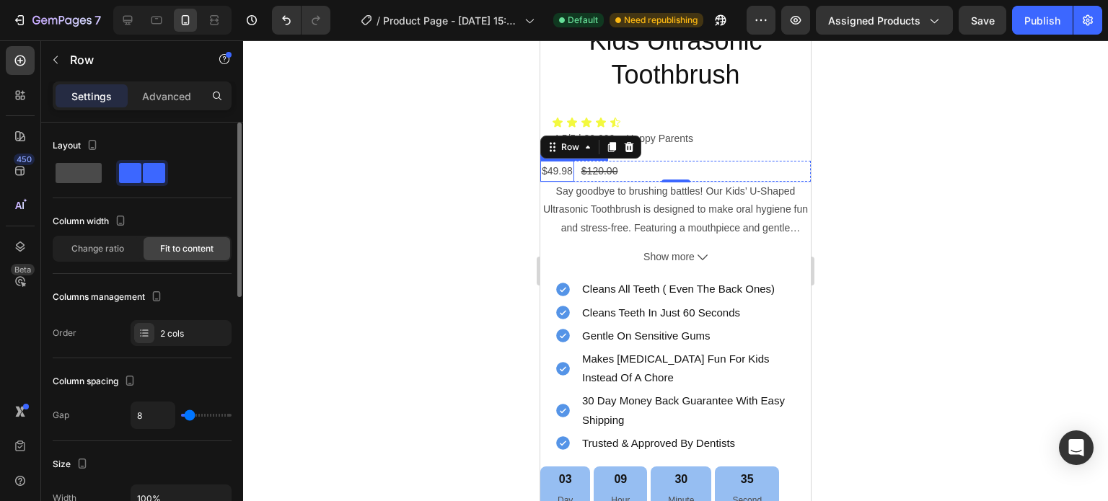
click at [89, 174] on span at bounding box center [79, 173] width 46 height 20
type input "0"
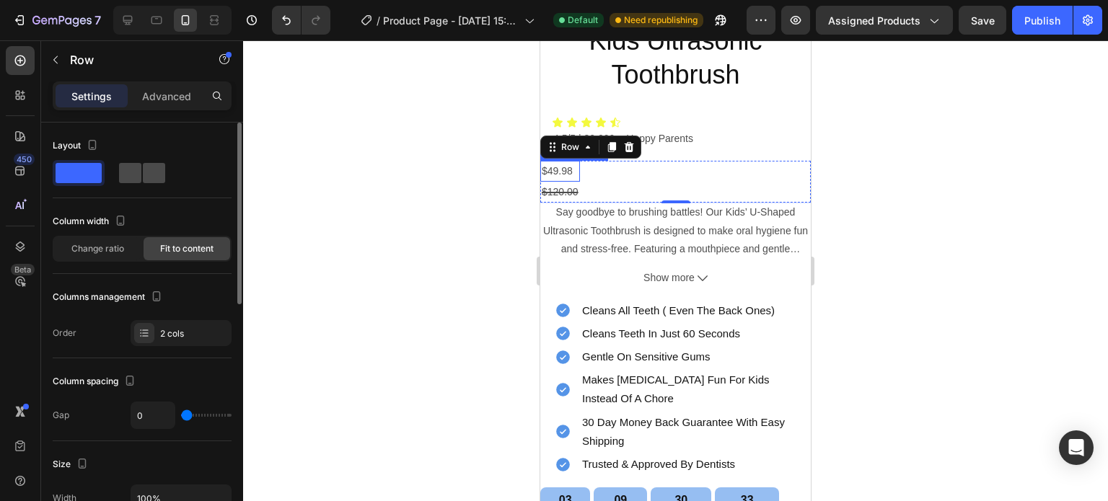
click at [141, 174] on div at bounding box center [142, 173] width 46 height 20
type input "8"
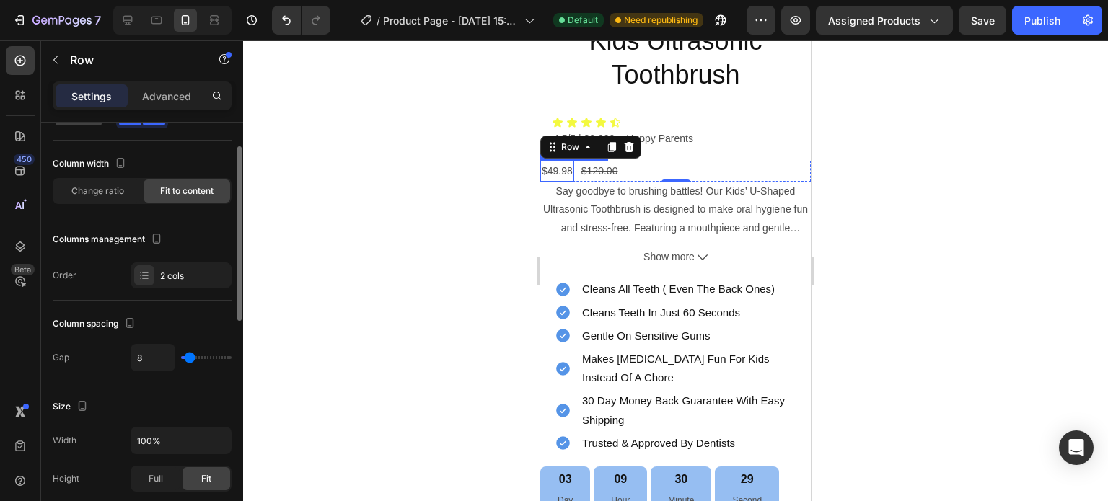
scroll to position [58, 0]
click at [121, 184] on span "Change ratio" at bounding box center [97, 190] width 53 height 13
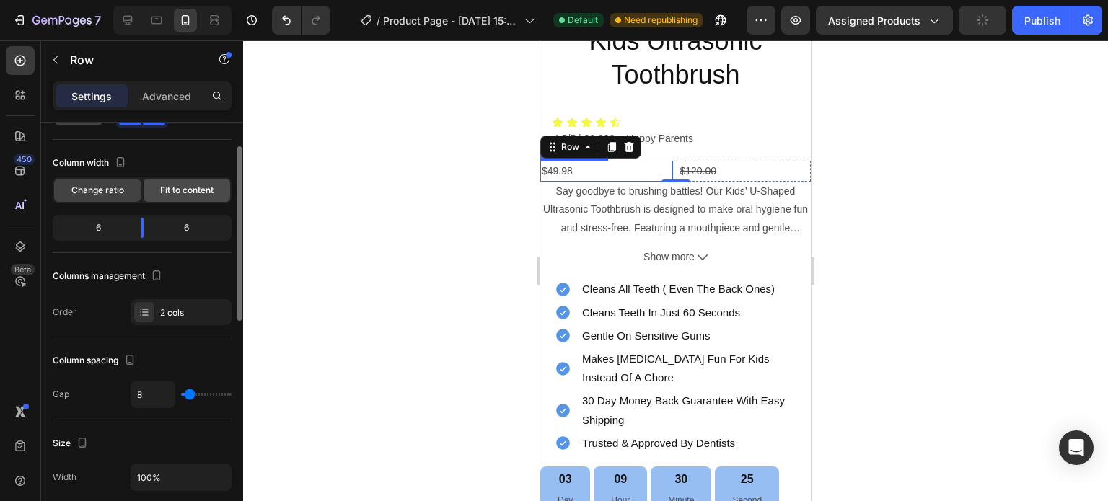
click at [167, 184] on span "Fit to content" at bounding box center [186, 190] width 53 height 13
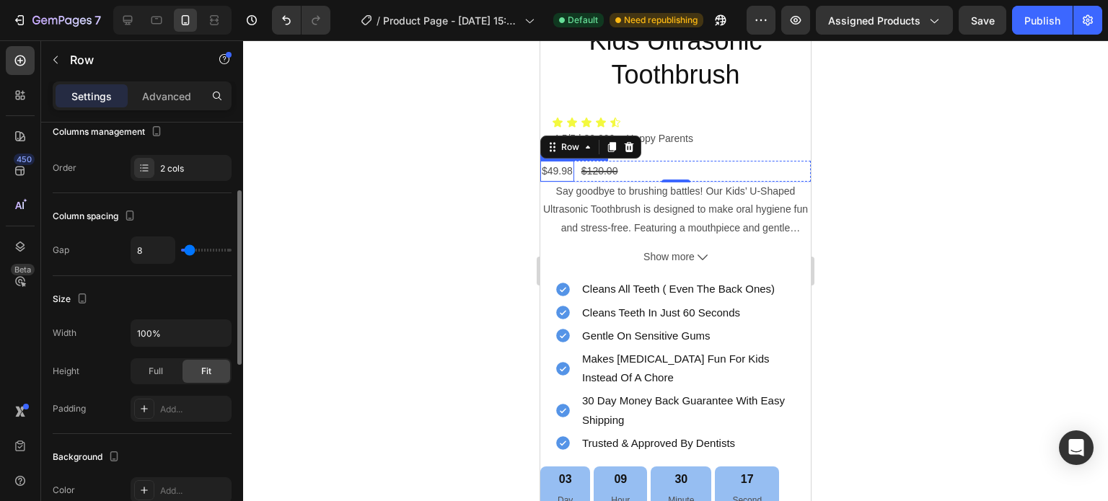
scroll to position [166, 0]
click at [176, 164] on div "2 cols" at bounding box center [194, 168] width 68 height 13
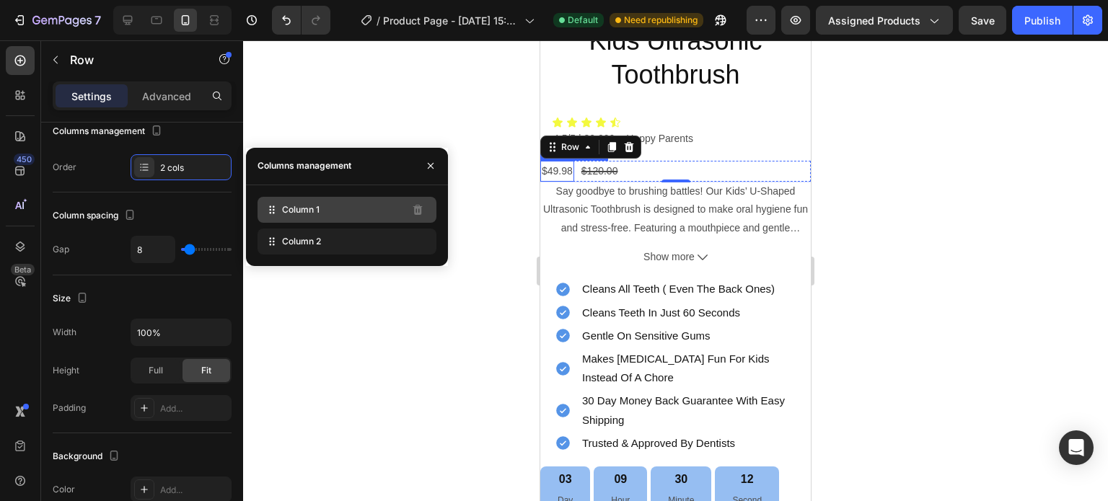
click at [302, 213] on span "Column 1" at bounding box center [301, 209] width 38 height 13
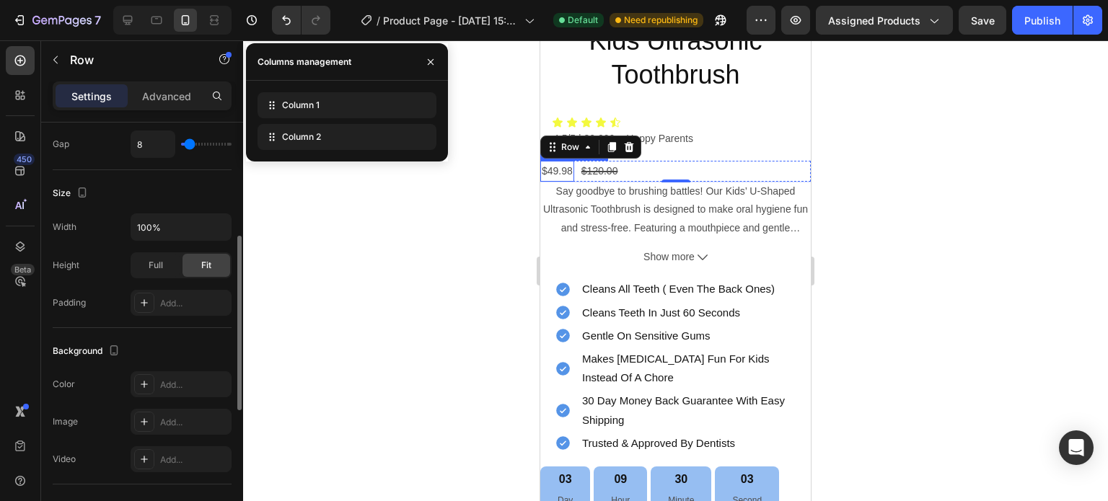
scroll to position [272, 0]
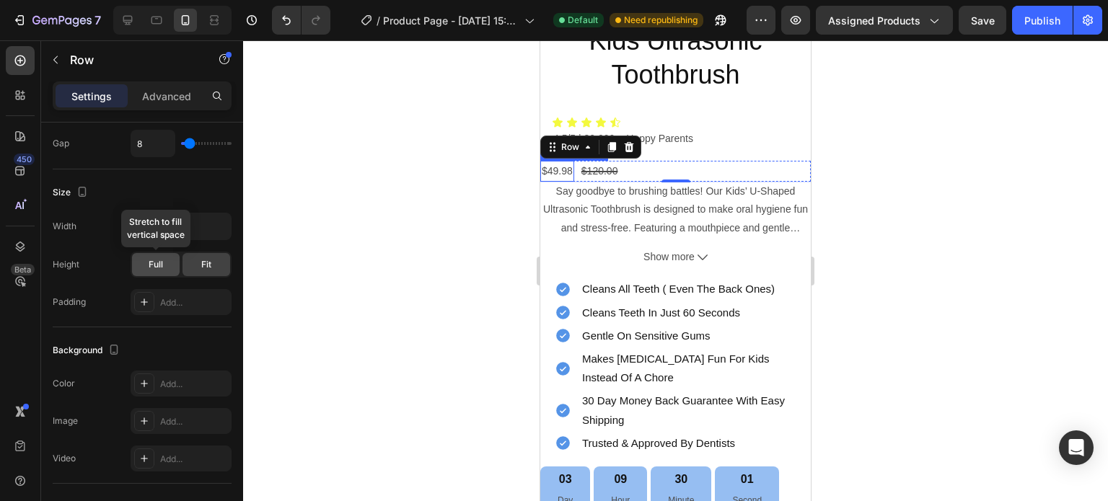
click at [164, 263] on div "Full" at bounding box center [156, 264] width 48 height 23
click at [198, 266] on div "Fit" at bounding box center [206, 264] width 48 height 23
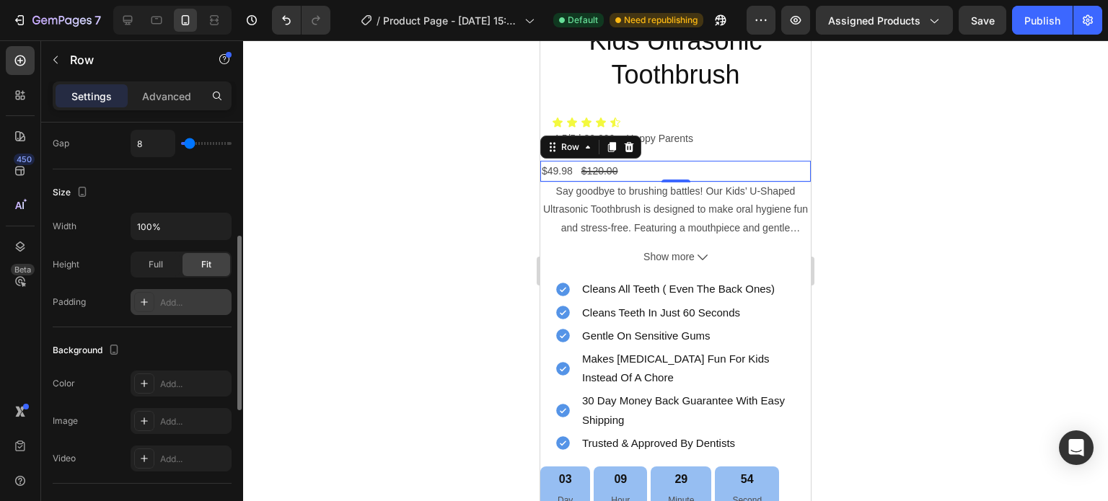
click at [180, 301] on div "Add..." at bounding box center [194, 302] width 68 height 13
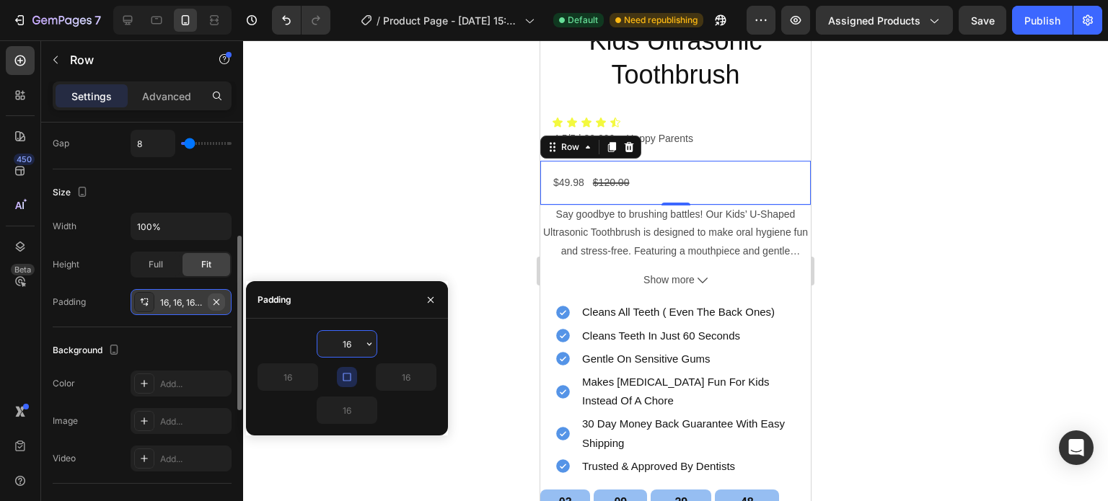
click at [214, 299] on icon "button" at bounding box center [217, 302] width 12 height 12
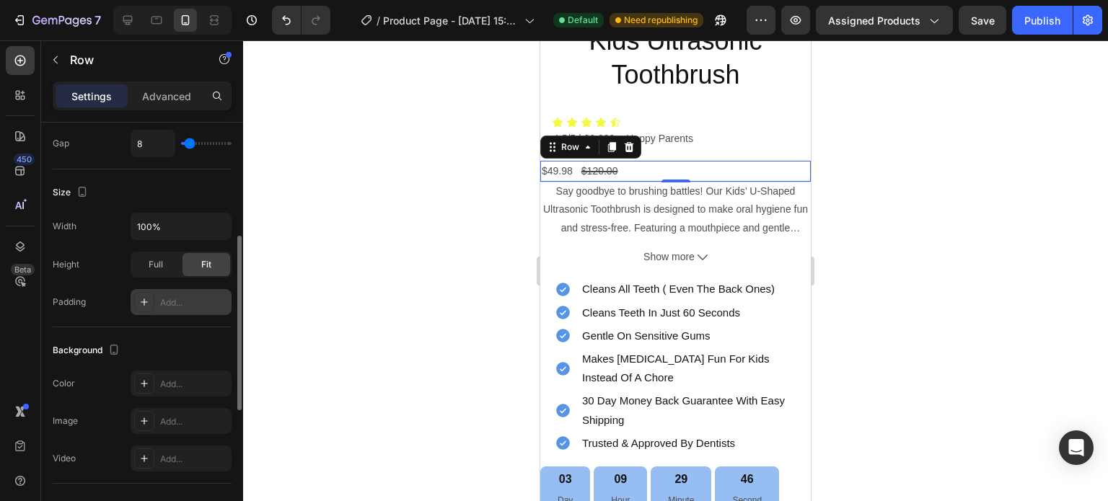
click at [189, 299] on div "Add..." at bounding box center [194, 302] width 68 height 13
type input "16"
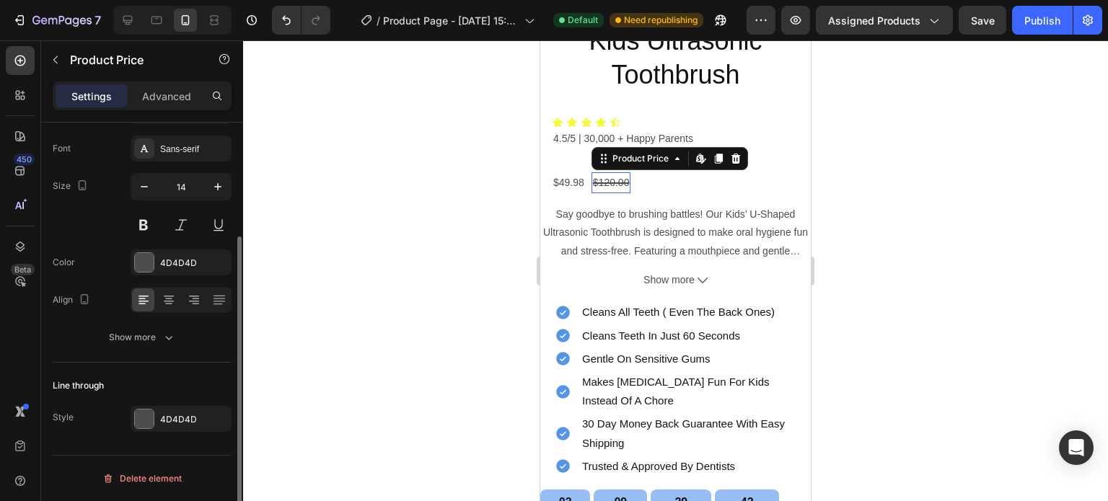
scroll to position [0, 0]
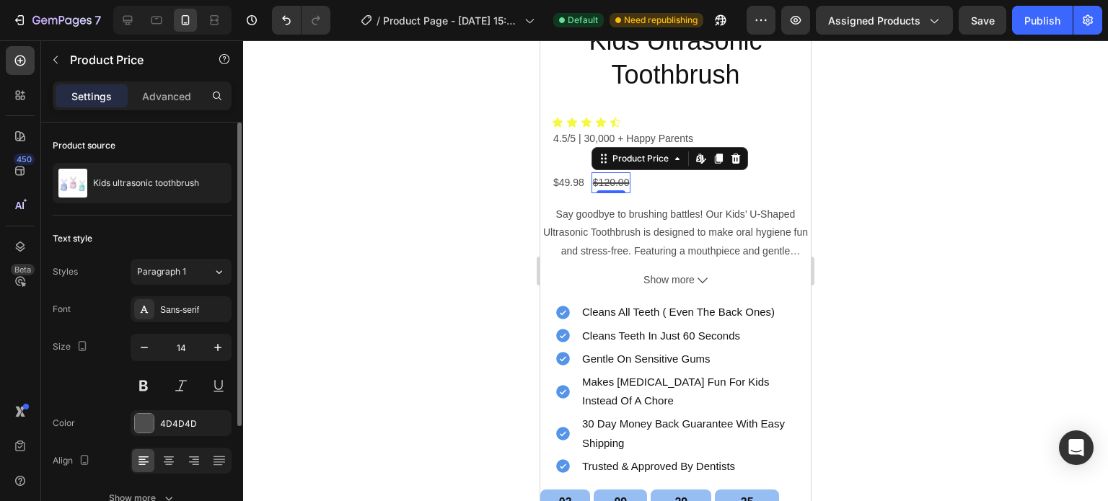
click at [434, 164] on div at bounding box center [675, 270] width 865 height 461
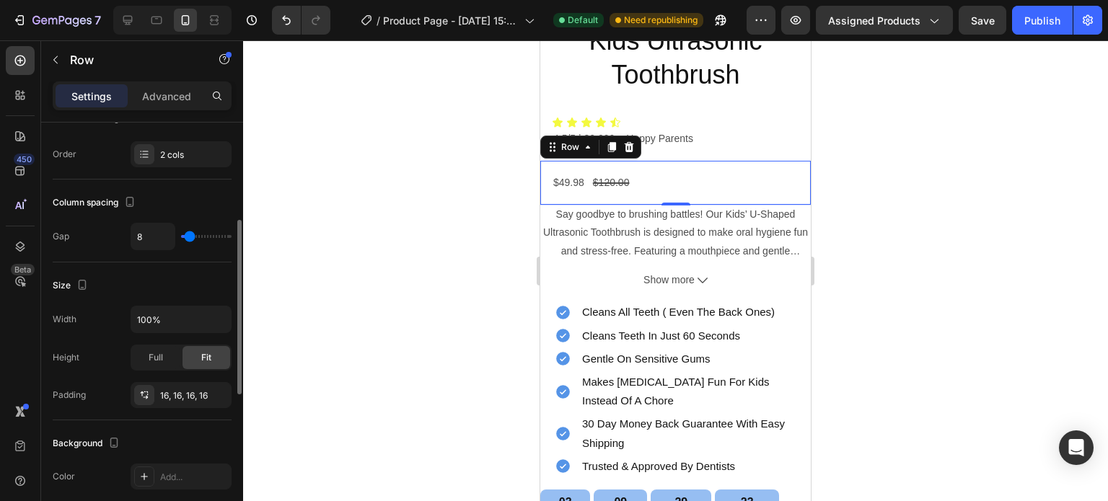
scroll to position [206, 0]
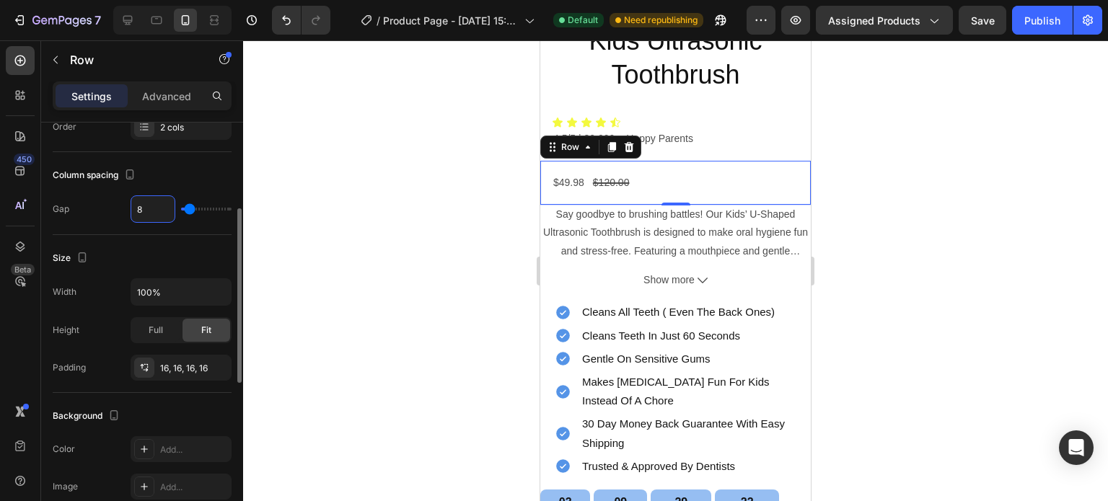
click at [151, 209] on input "8" at bounding box center [152, 209] width 43 height 26
type input "0"
type input "1"
type input "10"
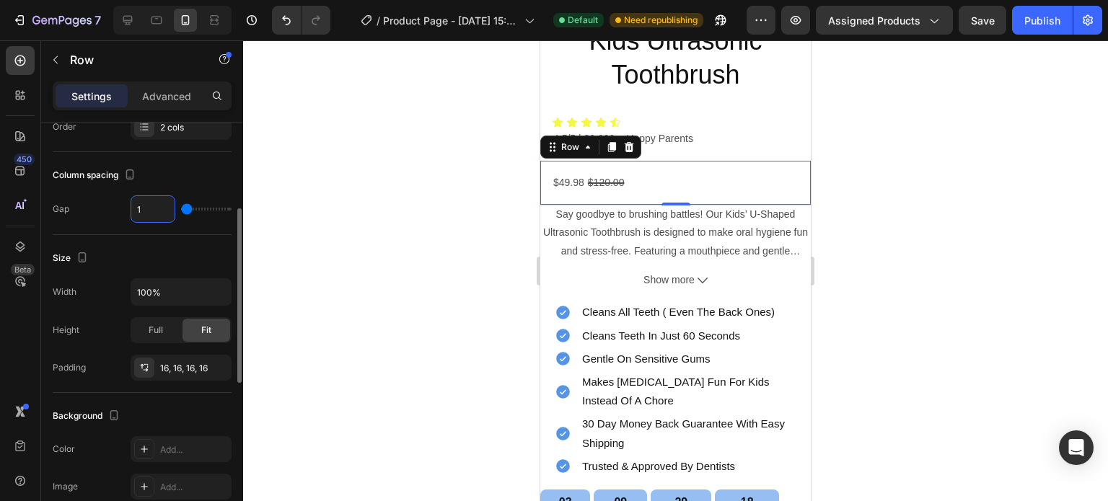
type input "10"
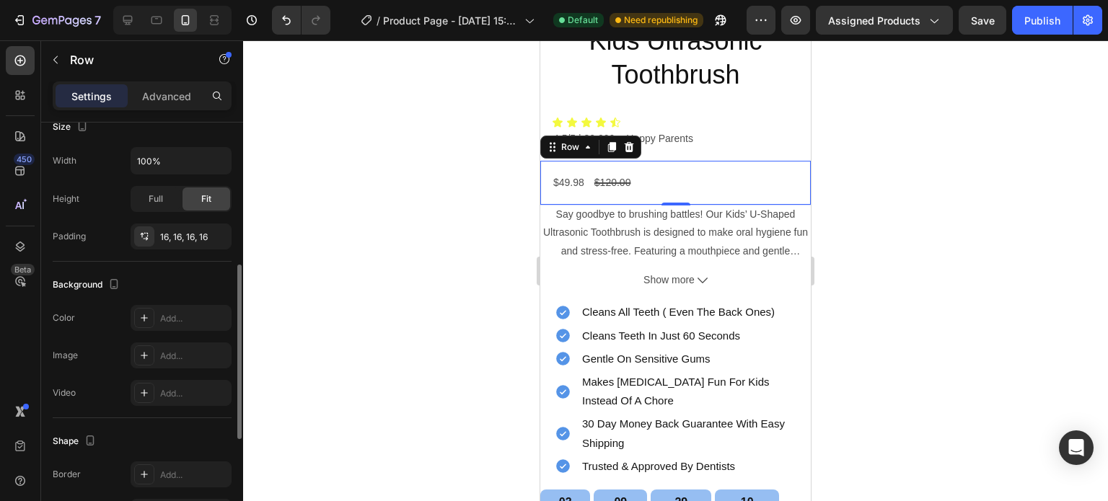
scroll to position [338, 0]
type input "10"
click at [179, 242] on div "16, 16, 16, 16" at bounding box center [181, 236] width 101 height 26
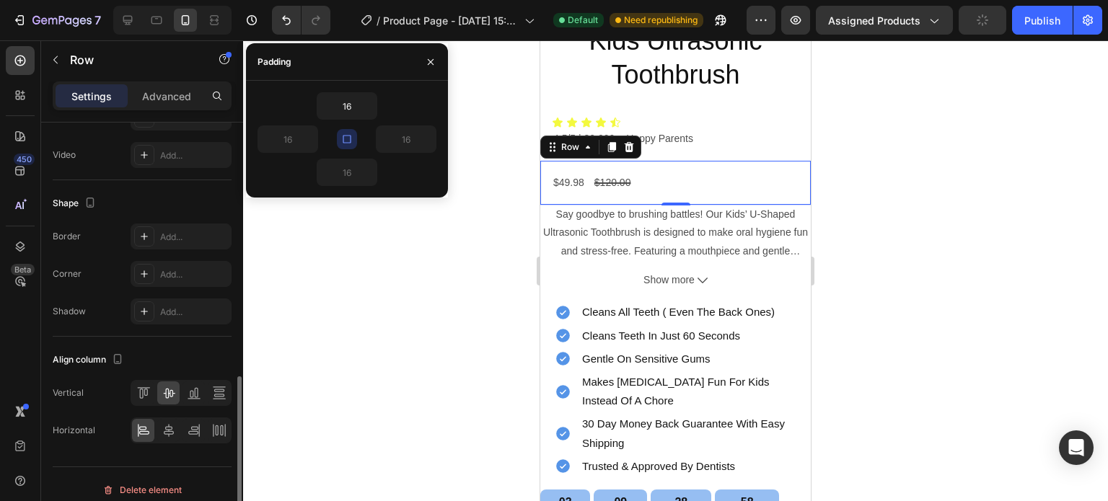
scroll to position [585, 0]
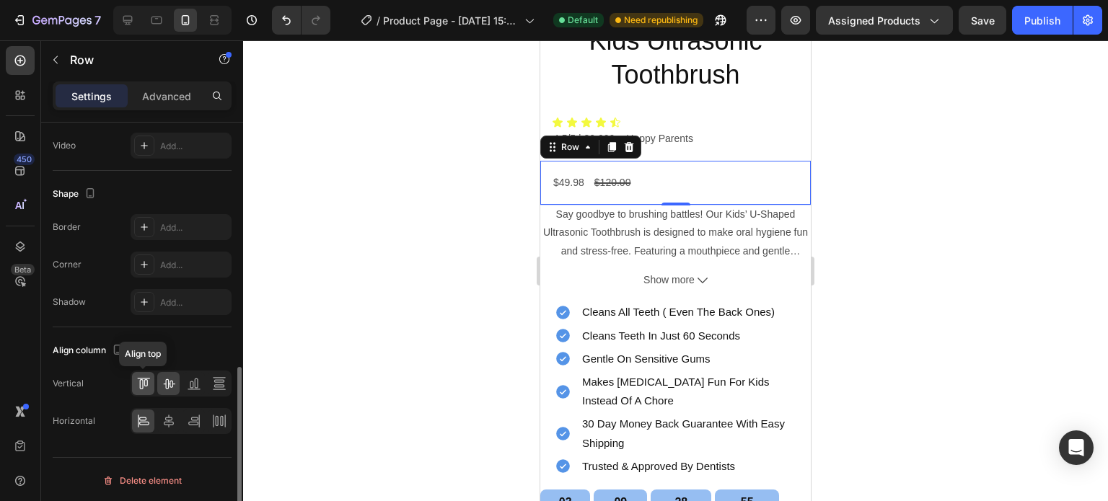
click at [146, 384] on icon at bounding box center [143, 383] width 14 height 14
click at [169, 384] on icon at bounding box center [169, 384] width 12 height 10
click at [485, 187] on div at bounding box center [675, 270] width 865 height 461
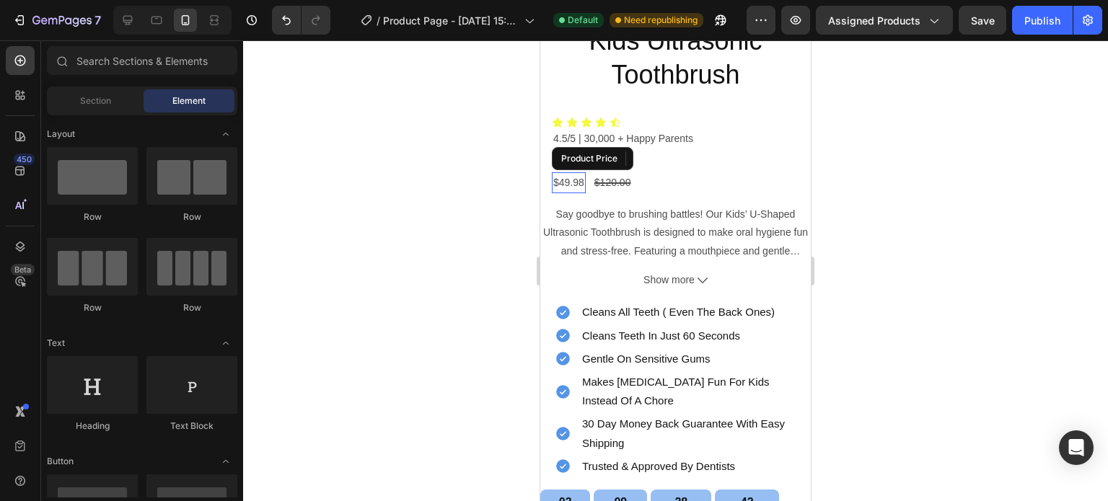
click at [574, 172] on div "$49.98" at bounding box center [569, 182] width 34 height 21
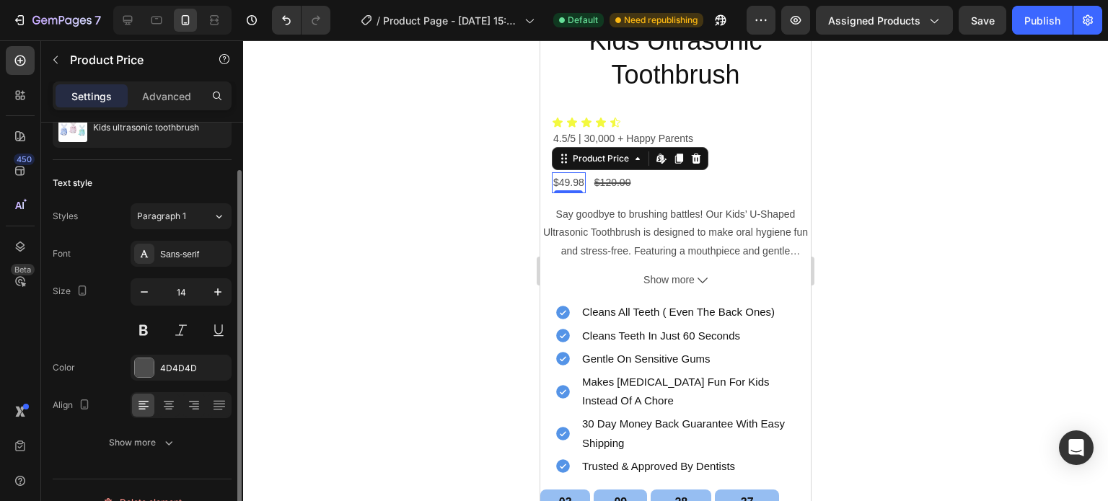
scroll to position [57, 0]
click at [219, 286] on icon "button" at bounding box center [218, 290] width 14 height 14
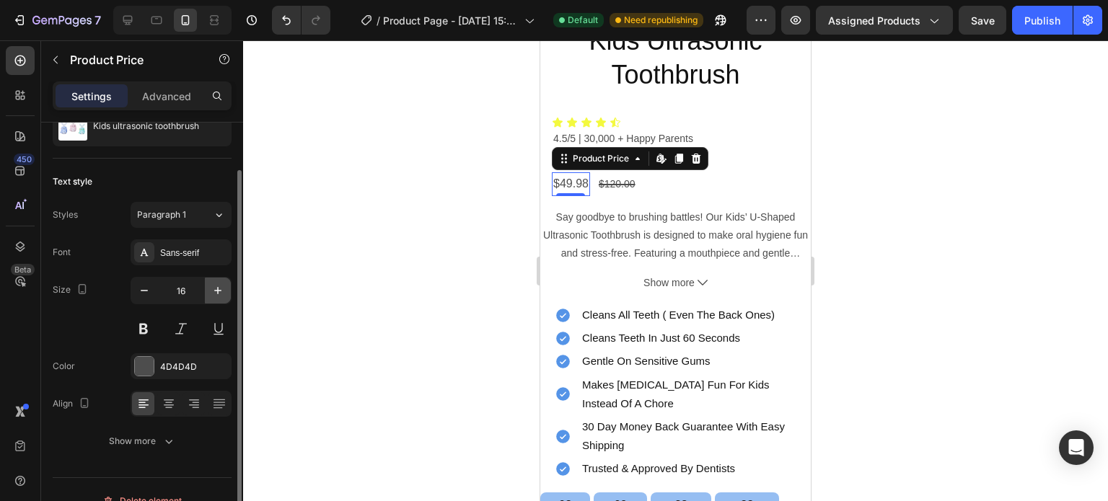
click at [219, 286] on icon "button" at bounding box center [218, 290] width 14 height 14
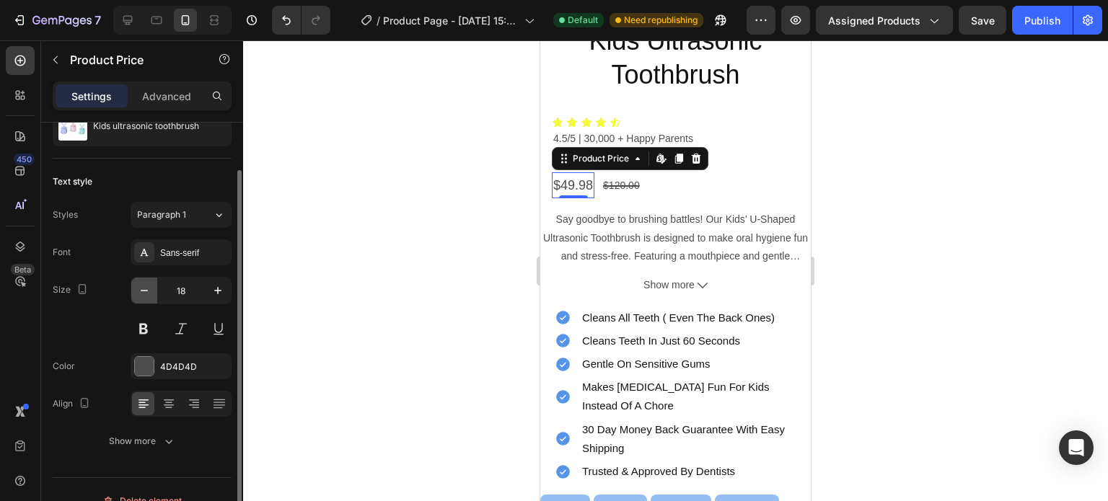
click at [147, 288] on icon "button" at bounding box center [144, 290] width 14 height 14
type input "17"
click at [452, 201] on div at bounding box center [675, 270] width 865 height 461
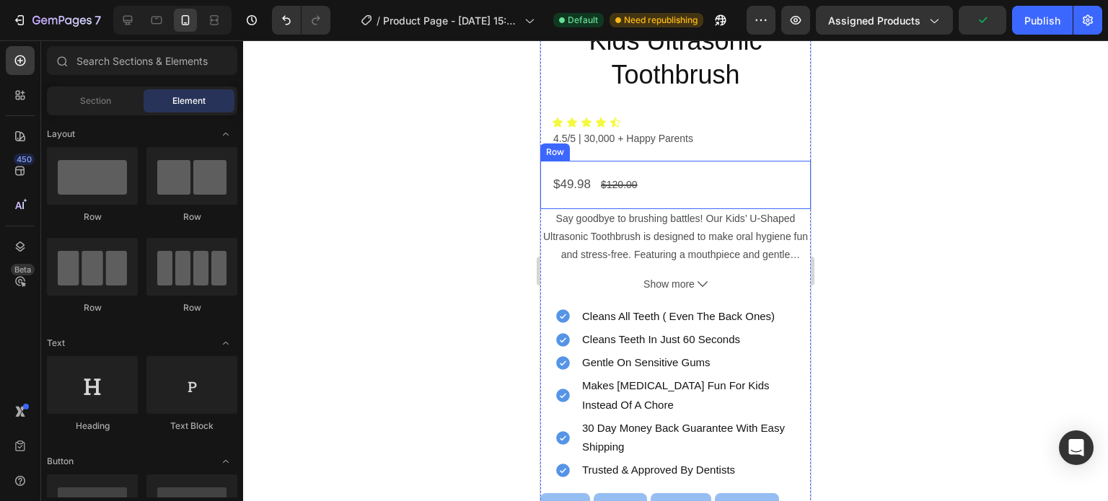
click at [663, 163] on div "$49.98 Product Price Product Price $120.00 Product Price Product Price Row" at bounding box center [675, 185] width 270 height 48
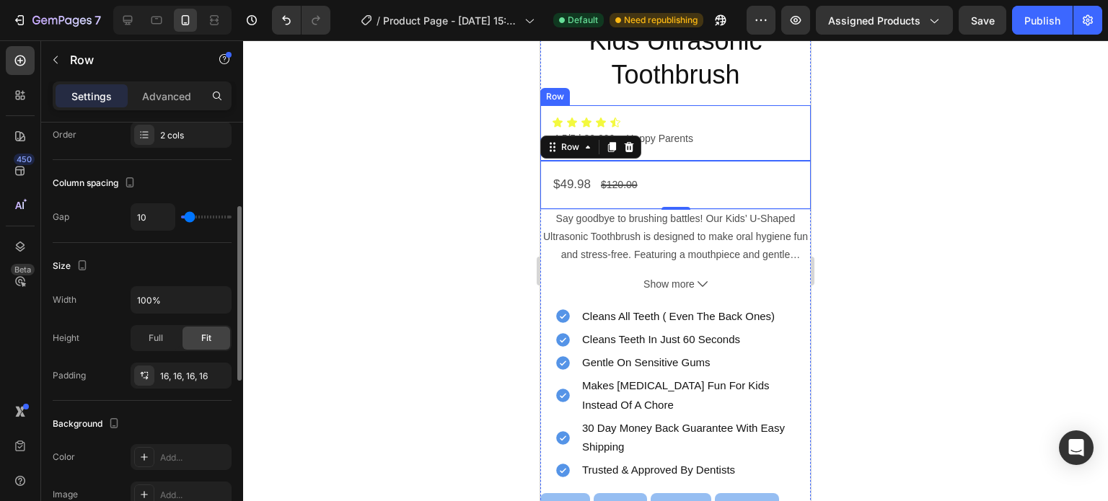
scroll to position [199, 0]
click at [148, 212] on input "10" at bounding box center [152, 216] width 43 height 26
type input "8"
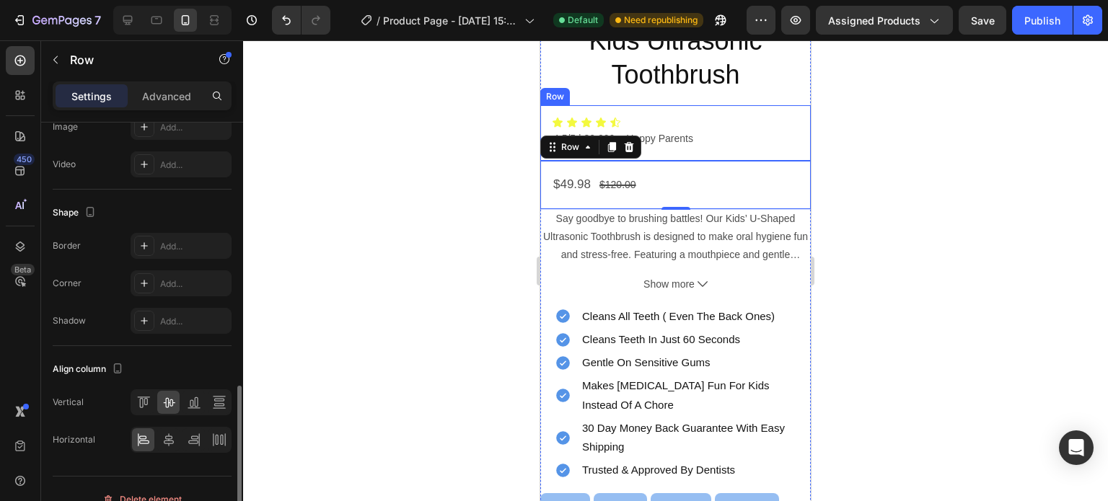
scroll to position [585, 0]
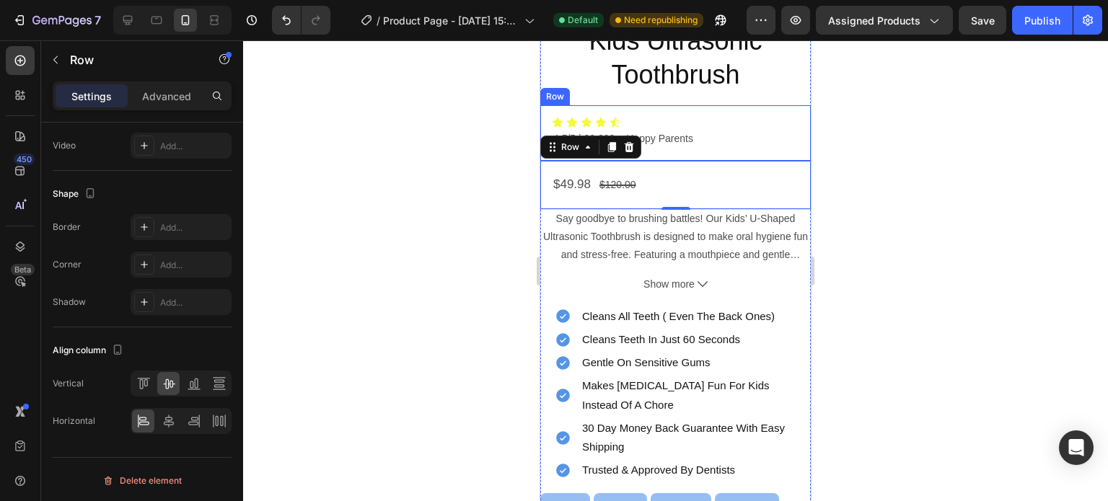
type input "8"
click at [334, 268] on div at bounding box center [675, 270] width 865 height 461
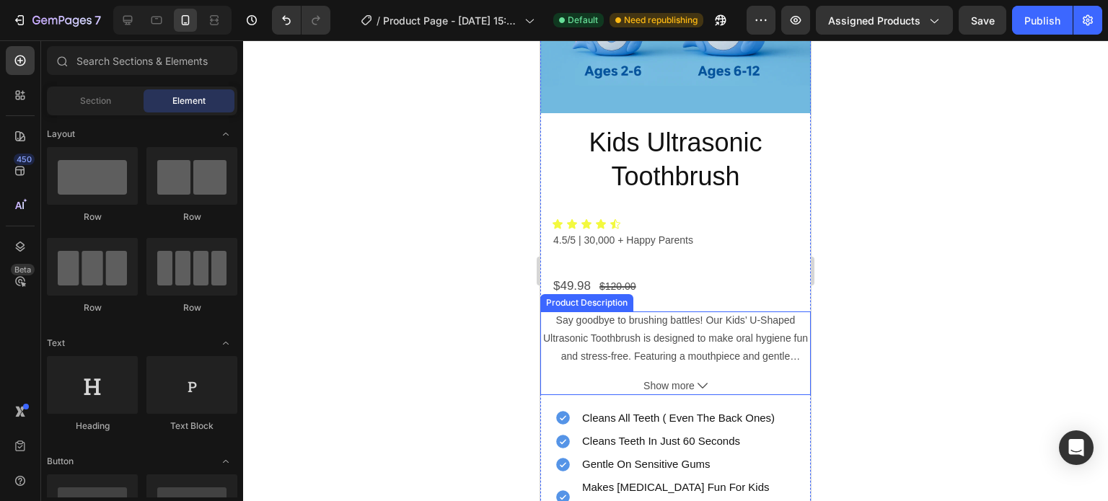
scroll to position [678, 0]
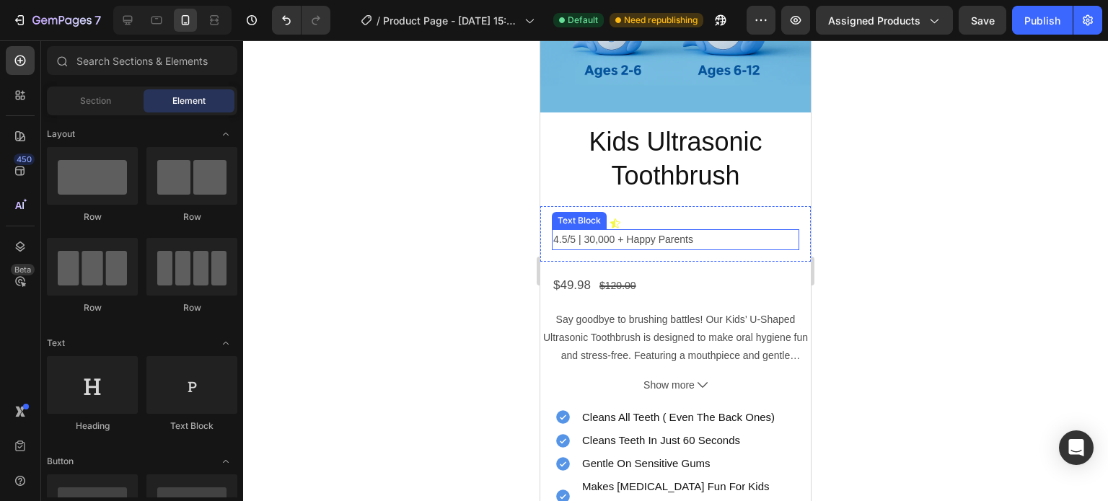
click at [617, 231] on p "4.5/5 | 30,000 + happy parents" at bounding box center [675, 240] width 244 height 18
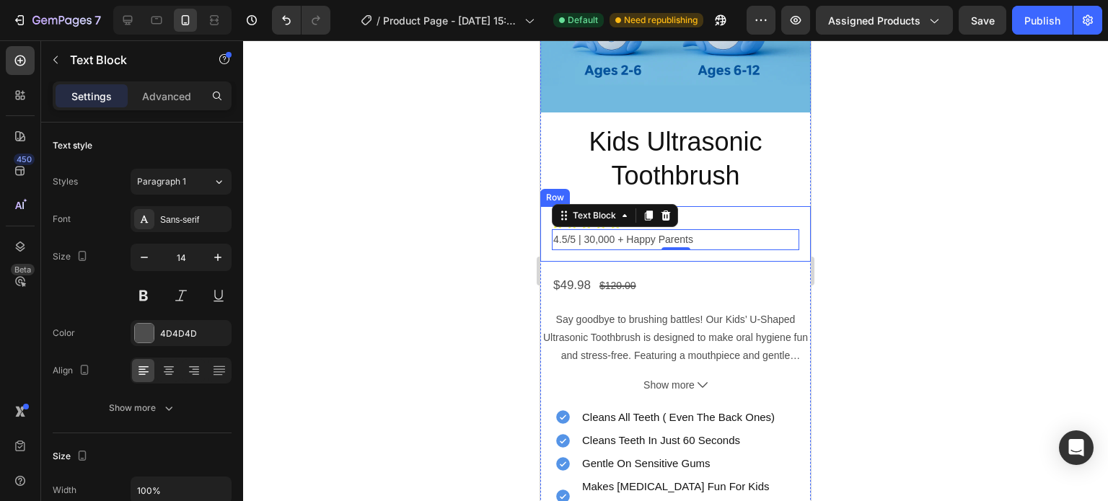
click at [697, 206] on div "Icon Icon Icon Icon Icon Icon List 4.5/5 | 30,000 + happy parents Text Block 0 …" at bounding box center [675, 234] width 270 height 56
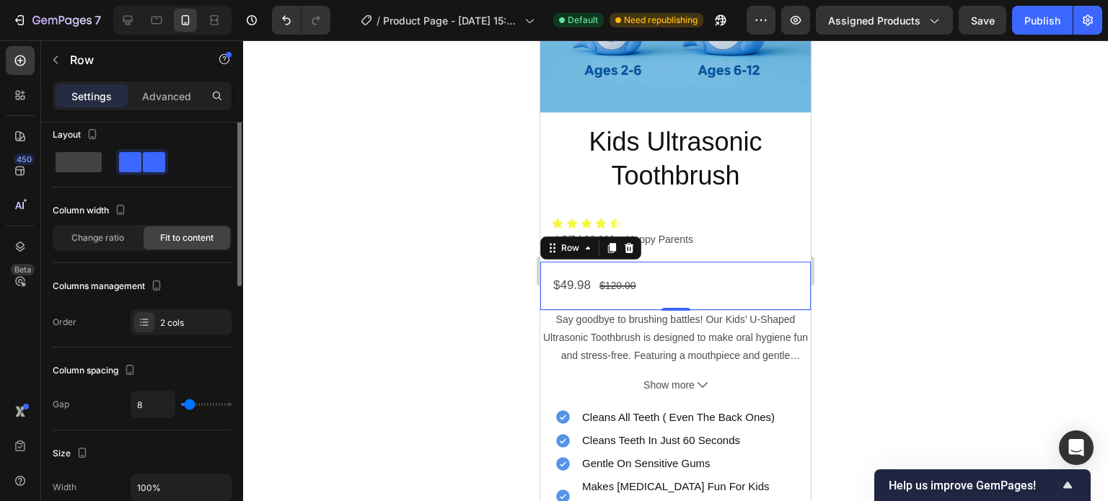
scroll to position [0, 0]
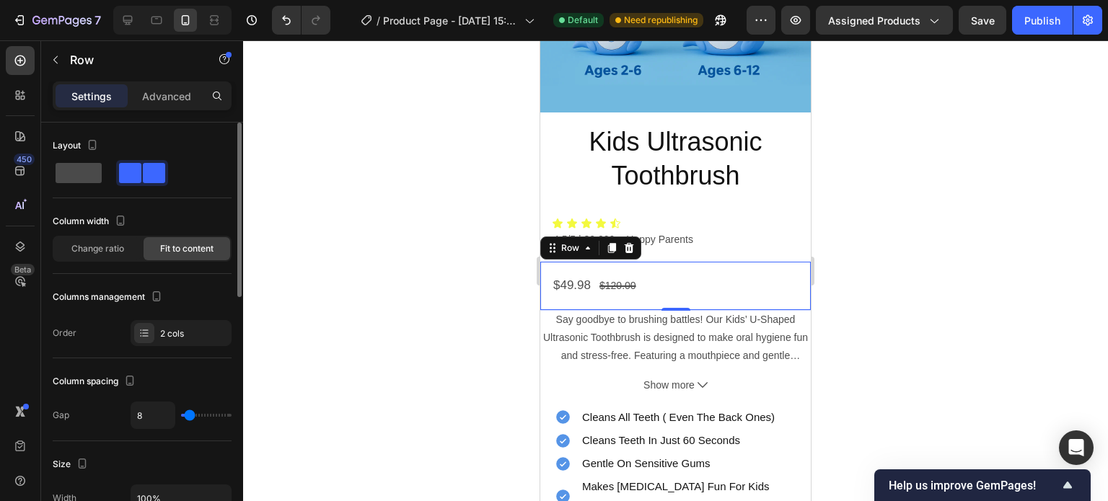
click at [84, 168] on span at bounding box center [79, 173] width 46 height 20
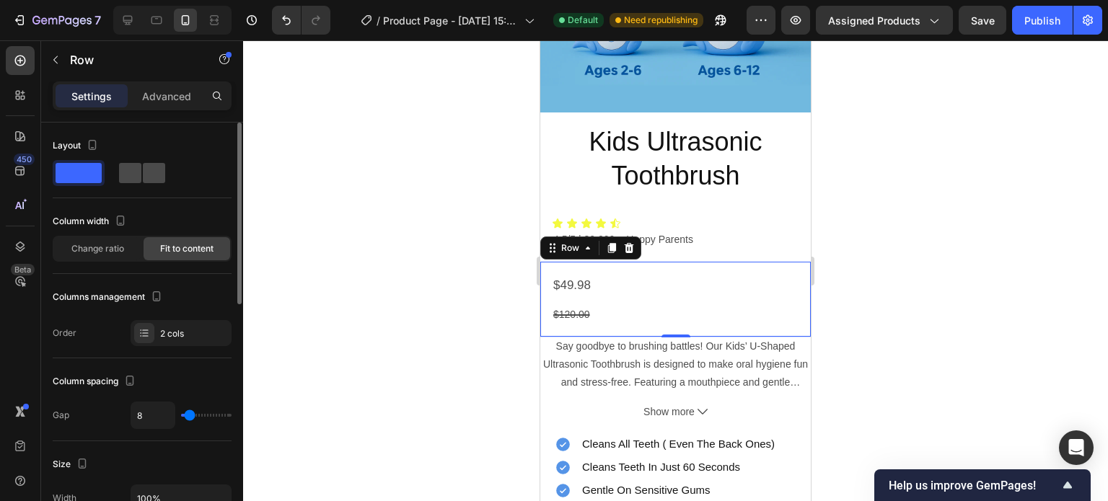
click at [136, 175] on span at bounding box center [130, 173] width 22 height 20
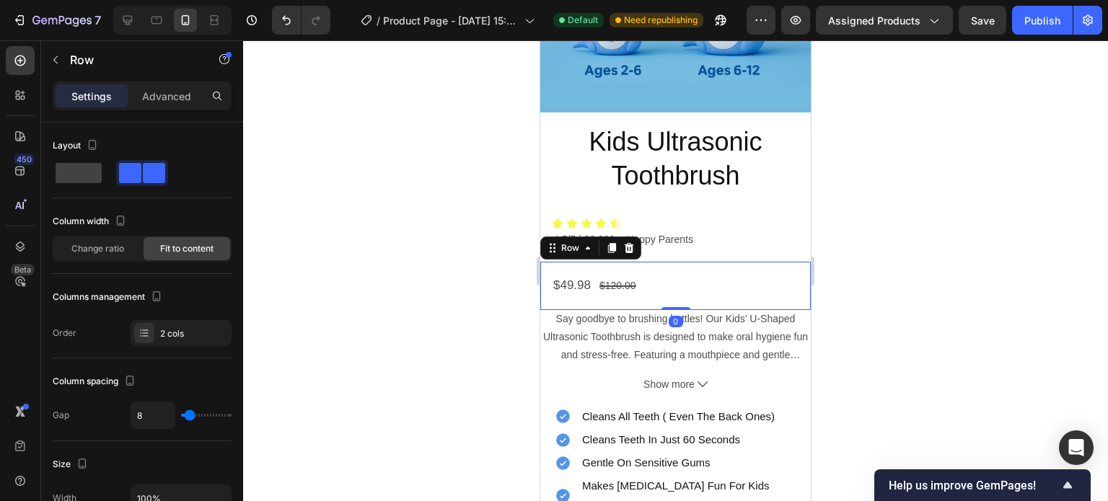
drag, startPoint x: 669, startPoint y: 286, endPoint x: 669, endPoint y: 271, distance: 14.4
click at [669, 271] on div "$49.98 Product Price Product Price $120.00 Product Price Product Price Row 0" at bounding box center [675, 286] width 270 height 48
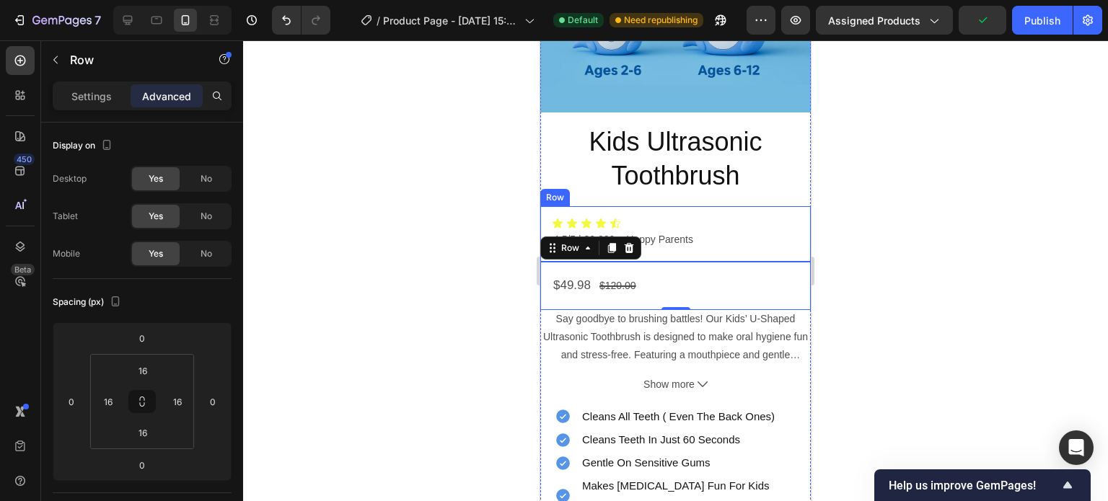
click at [705, 230] on div "Icon Icon Icon Icon Icon Icon List 4.5/5 | 30,000 + happy parents Text Block Row" at bounding box center [675, 234] width 270 height 56
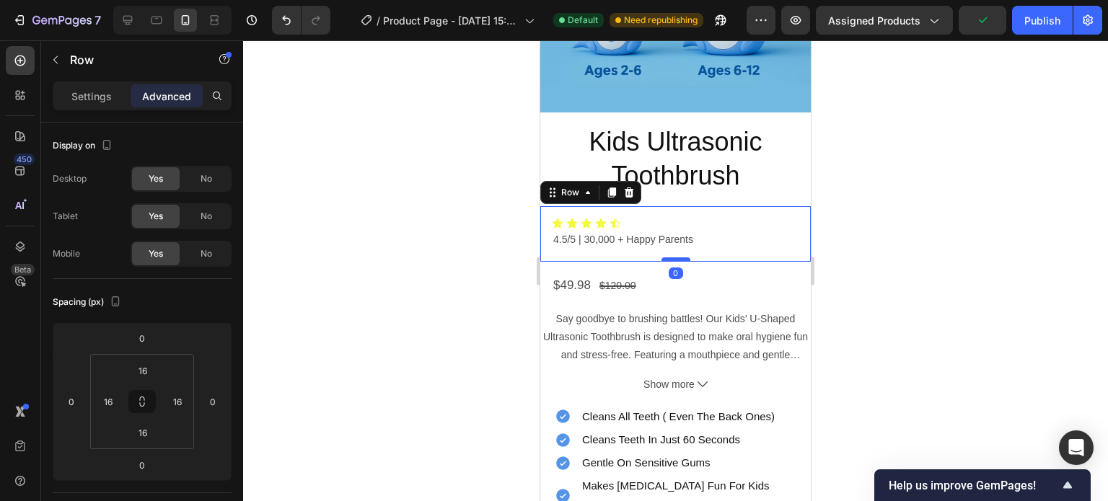
click at [672, 257] on div at bounding box center [675, 259] width 29 height 4
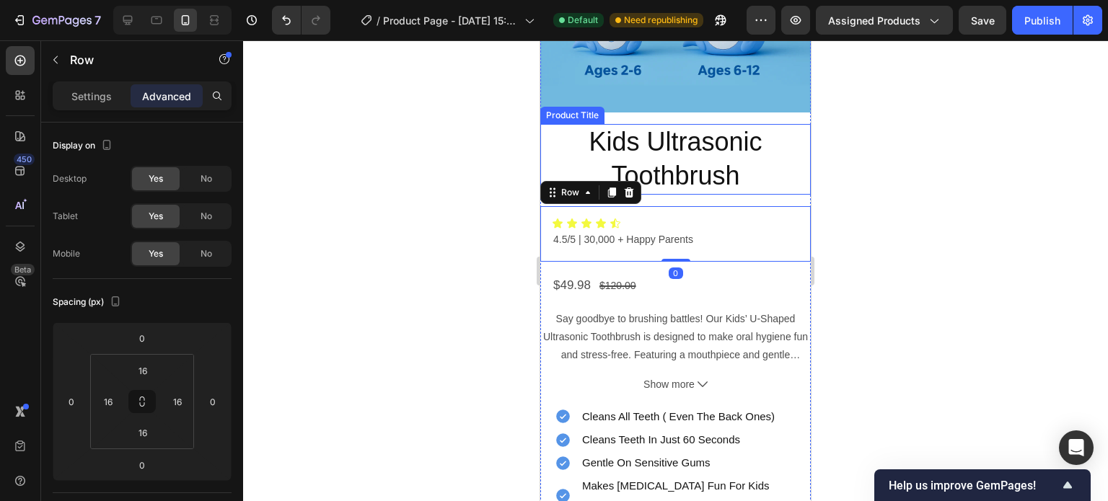
click at [665, 167] on h2 "kids ultrasonic toothbrush" at bounding box center [675, 159] width 270 height 71
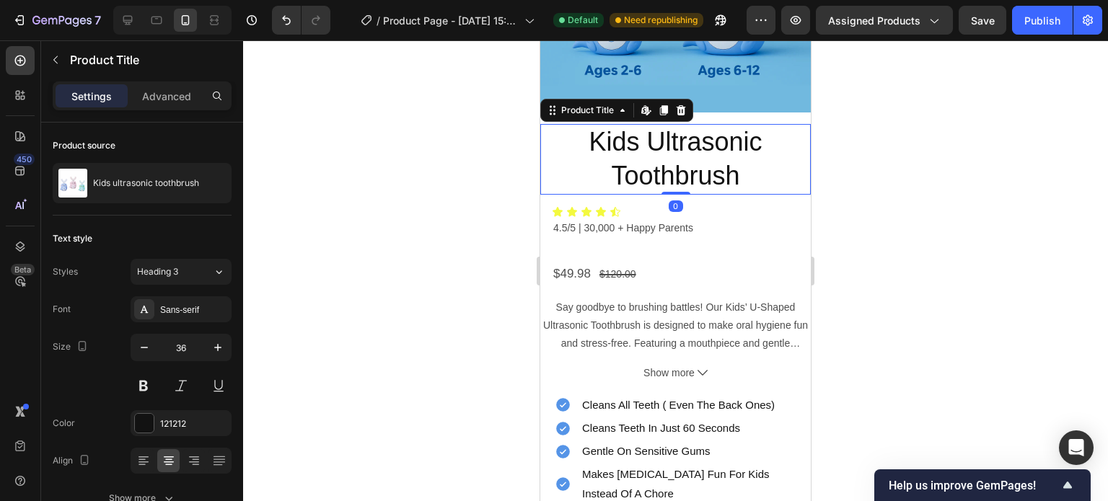
drag, startPoint x: 666, startPoint y: 181, endPoint x: 666, endPoint y: 164, distance: 16.6
click at [666, 164] on div "kids ultrasonic toothbrush Product Title Edit content in Shopify 0" at bounding box center [675, 159] width 270 height 71
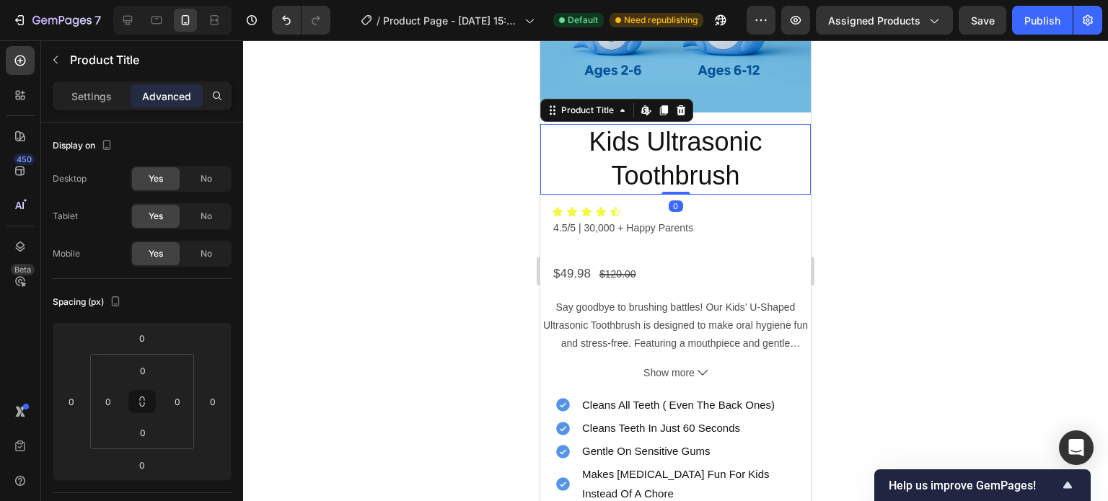
click at [431, 196] on div at bounding box center [675, 270] width 865 height 461
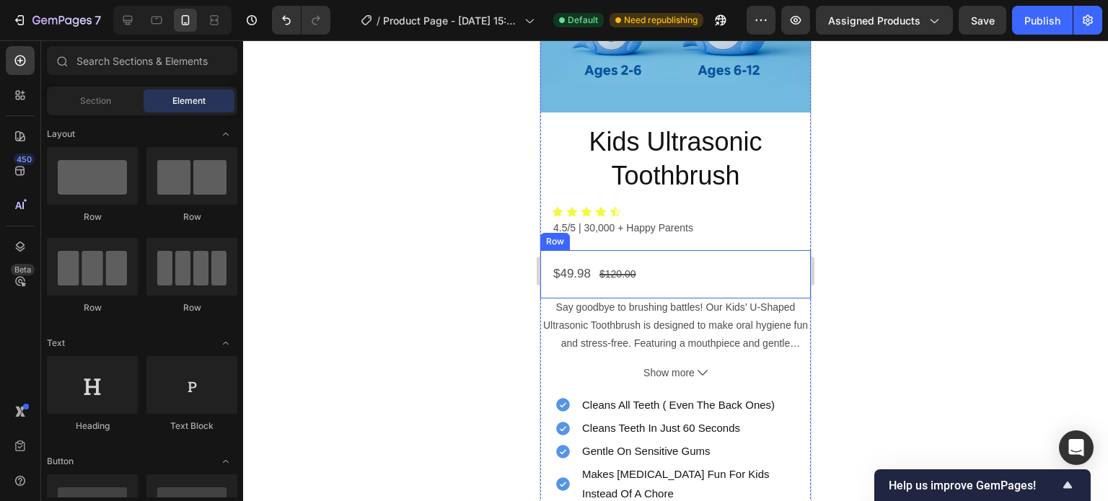
click at [665, 250] on div "$49.98 Product Price Product Price $120.00 Product Price Product Price Row" at bounding box center [675, 274] width 270 height 48
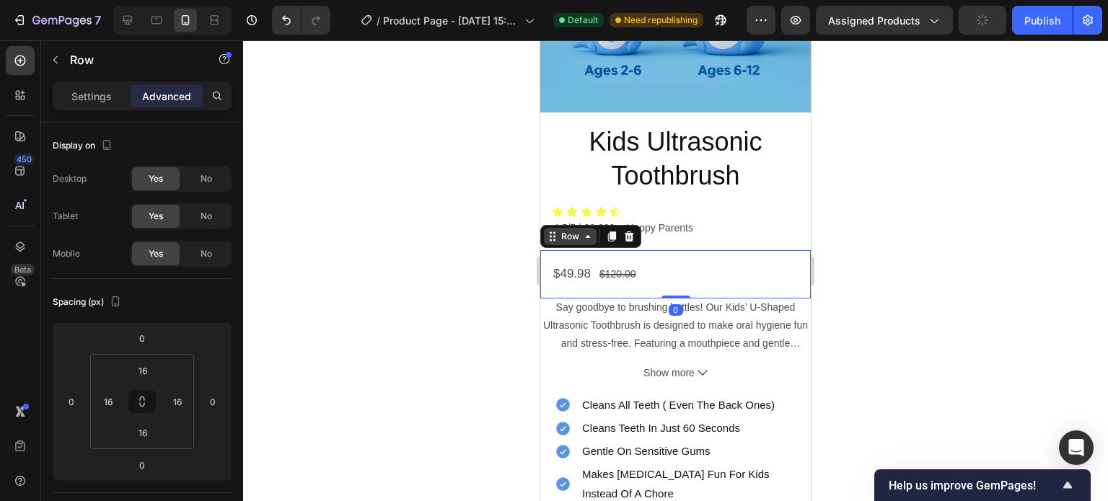
click at [568, 228] on div "Row" at bounding box center [570, 236] width 53 height 17
click at [493, 242] on div at bounding box center [675, 270] width 865 height 461
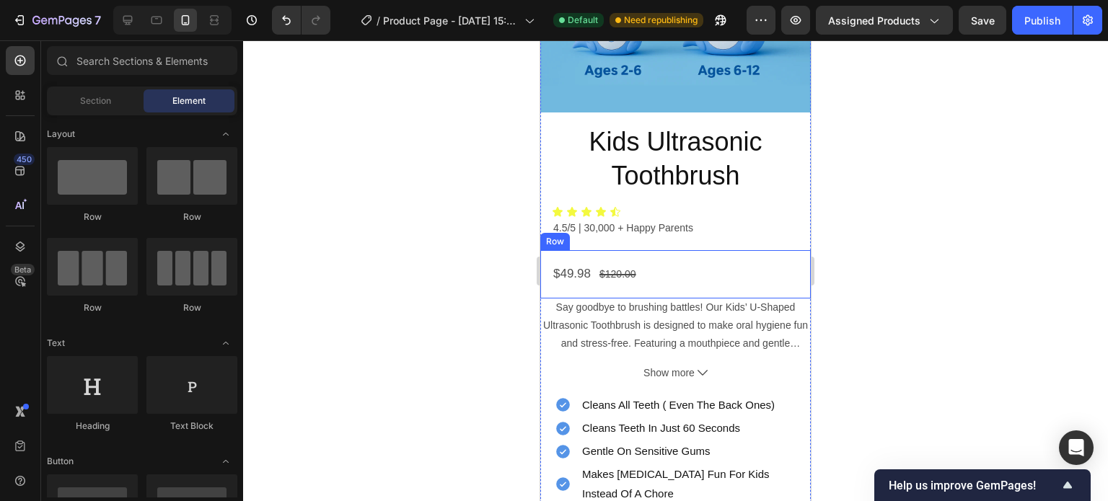
click at [648, 250] on div "$49.98 Product Price Product Price $120.00 Product Price Product Price Row" at bounding box center [675, 274] width 270 height 48
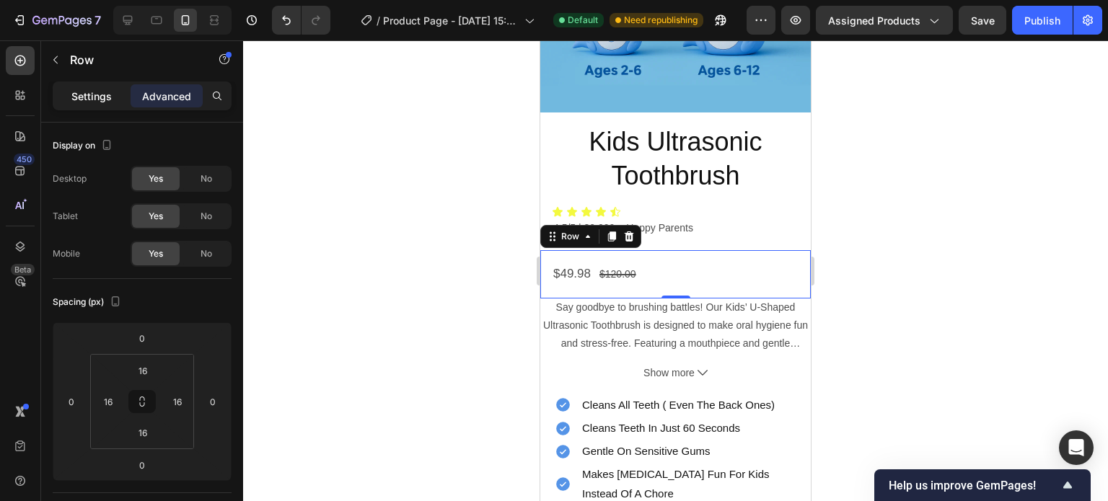
click at [94, 94] on p "Settings" at bounding box center [91, 96] width 40 height 15
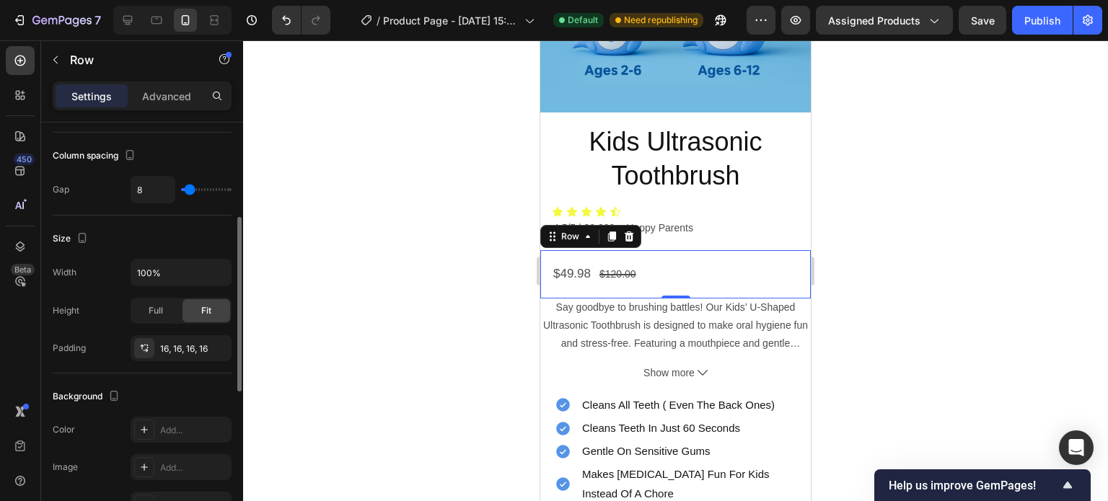
scroll to position [226, 0]
click at [145, 185] on input "8" at bounding box center [152, 189] width 43 height 26
type input "0"
type input "8"
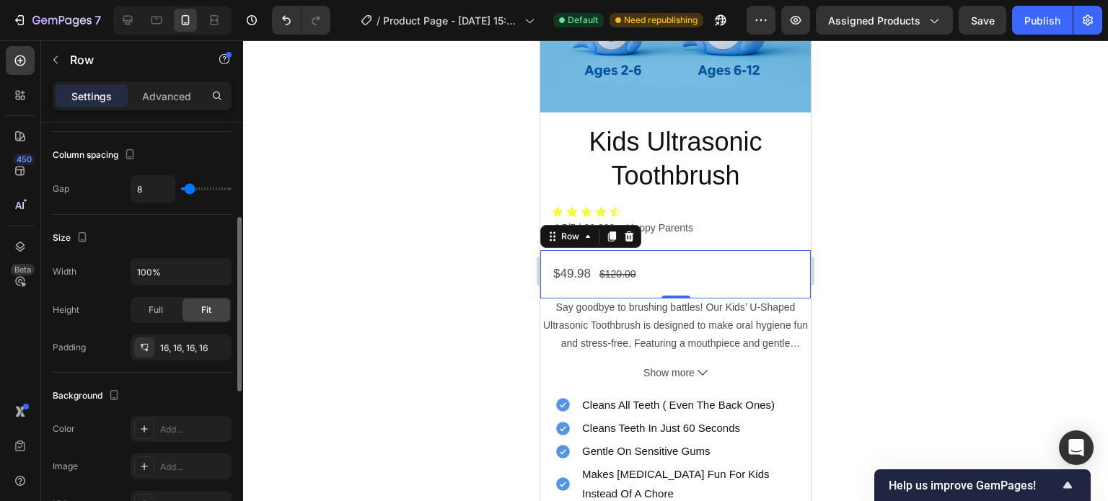
click at [95, 187] on div "Gap 8" at bounding box center [142, 188] width 179 height 27
type input "0"
click at [182, 188] on input "range" at bounding box center [206, 189] width 50 height 3
click at [153, 187] on input "0" at bounding box center [152, 189] width 43 height 26
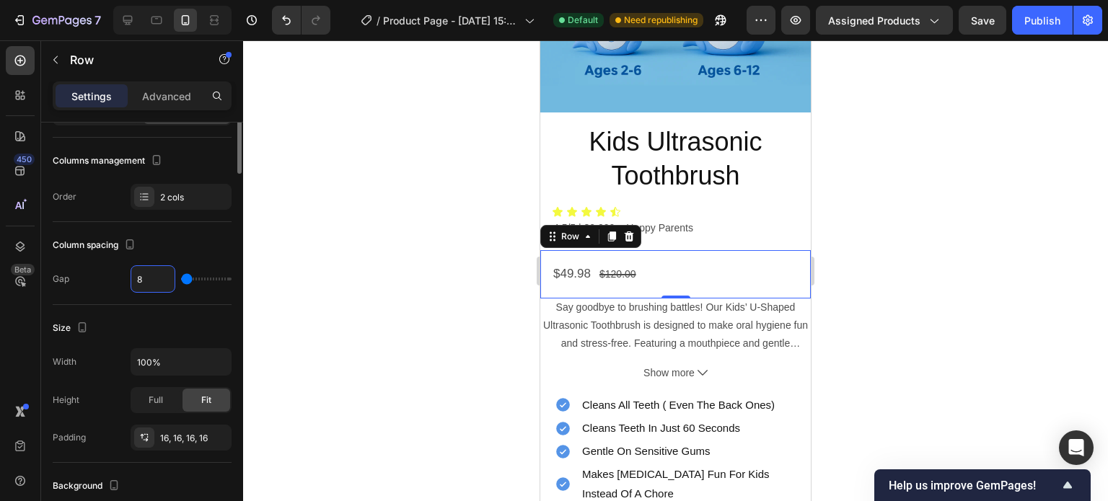
scroll to position [0, 0]
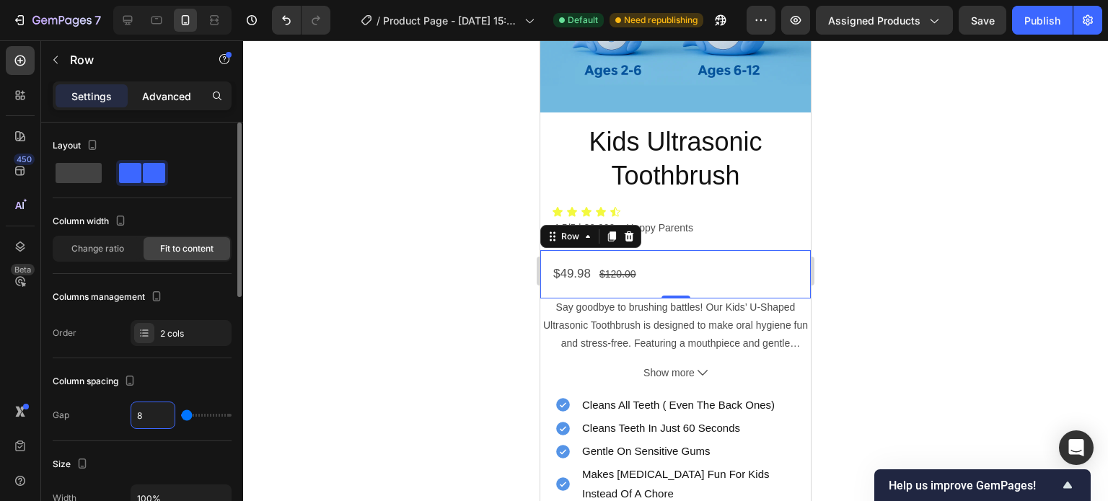
type input "8"
click at [178, 86] on div "Advanced" at bounding box center [167, 95] width 72 height 23
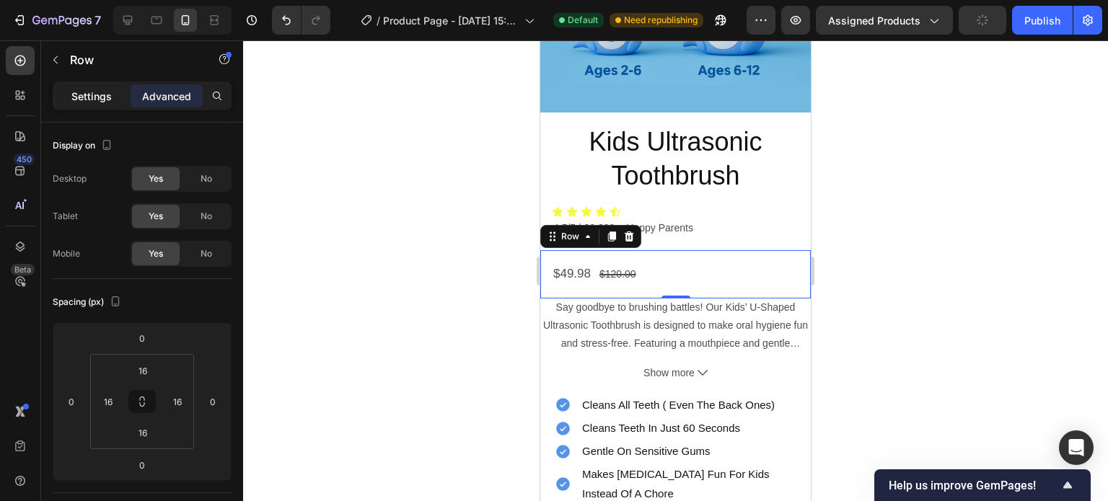
click at [89, 94] on p "Settings" at bounding box center [91, 96] width 40 height 15
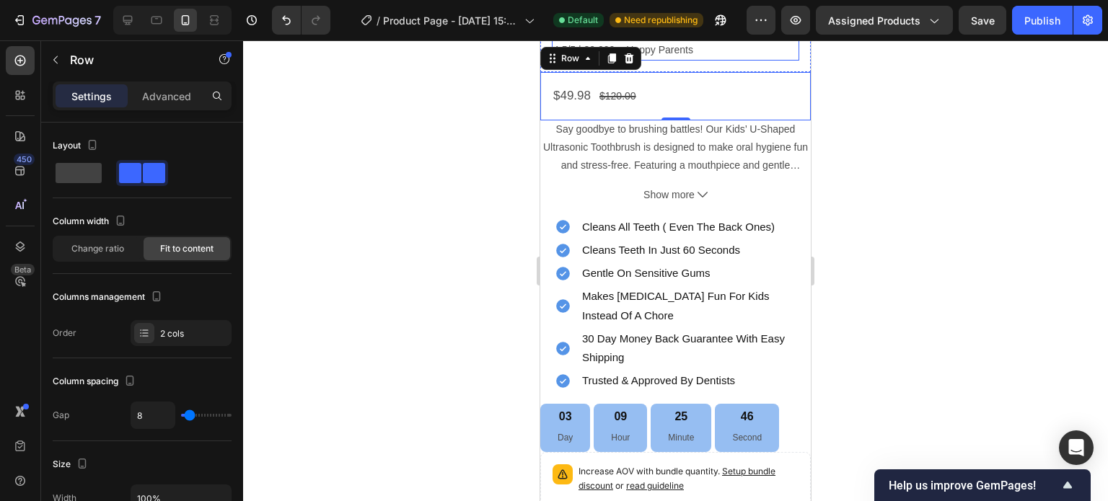
scroll to position [860, 0]
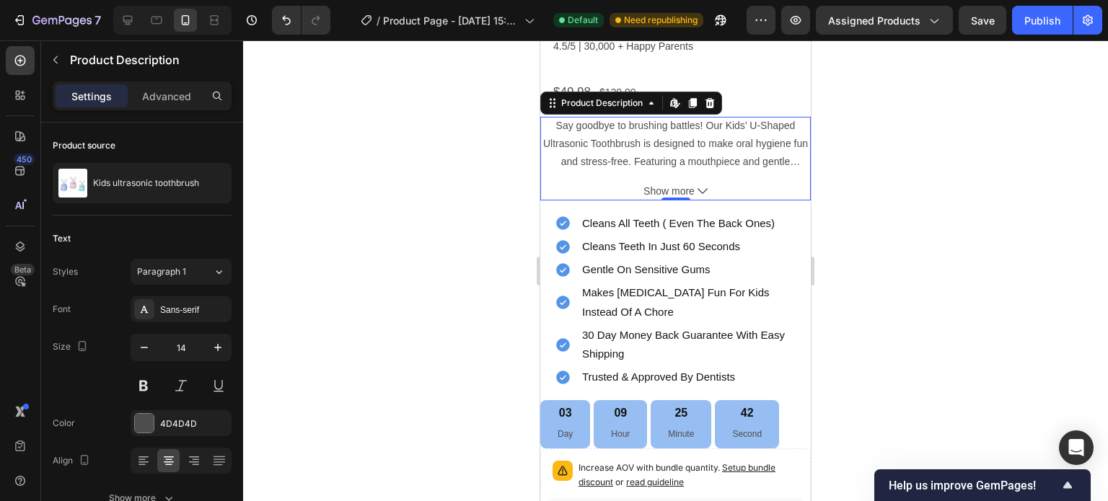
click at [681, 182] on span "Show more" at bounding box center [668, 191] width 51 height 18
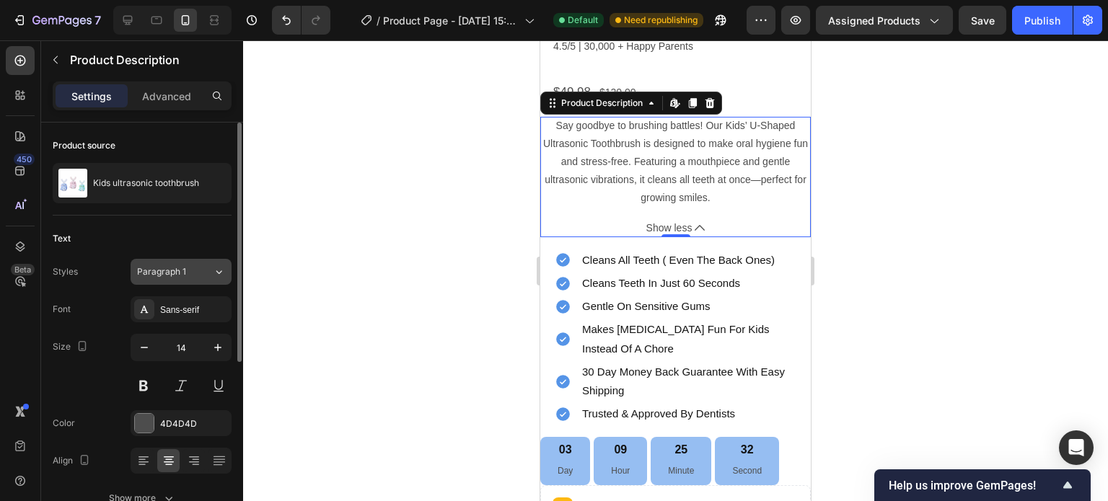
click at [197, 268] on div "Paragraph 1" at bounding box center [175, 271] width 76 height 13
click at [304, 253] on div at bounding box center [675, 270] width 865 height 461
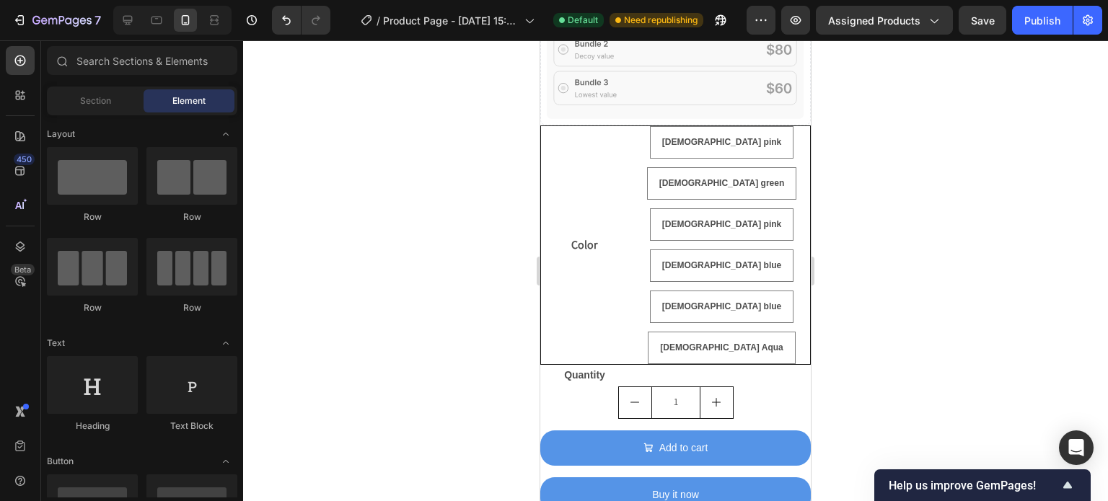
scroll to position [1416, 0]
click at [623, 155] on div "Color [DEMOGRAPHIC_DATA] pink [DEMOGRAPHIC_DATA] pink [DEMOGRAPHIC_DATA] pink […" at bounding box center [675, 244] width 269 height 238
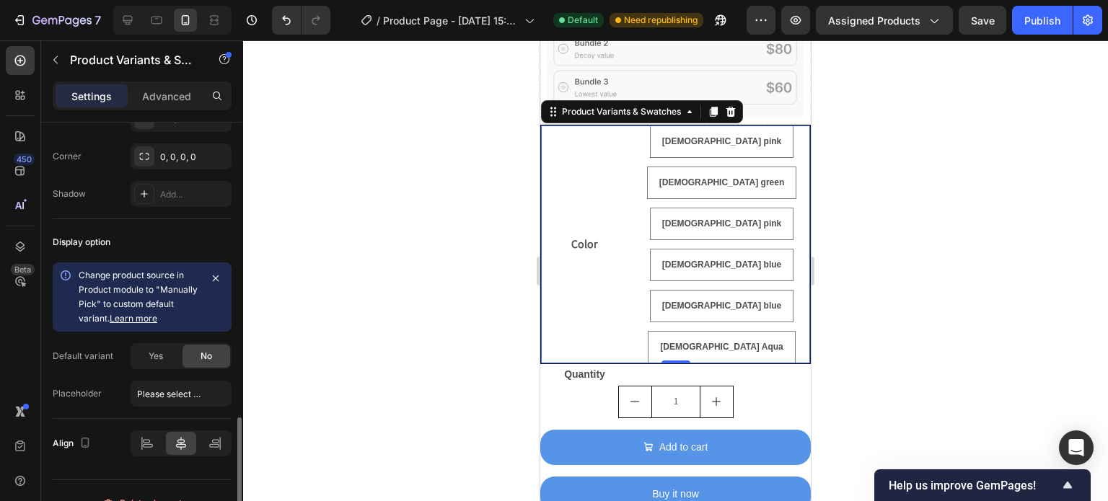
scroll to position [1083, 0]
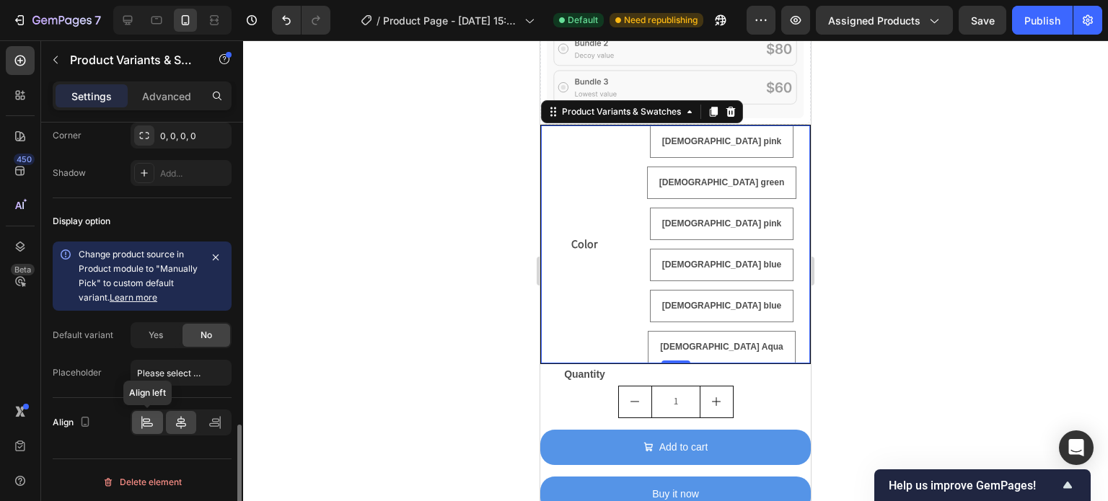
click at [146, 424] on icon at bounding box center [147, 422] width 14 height 14
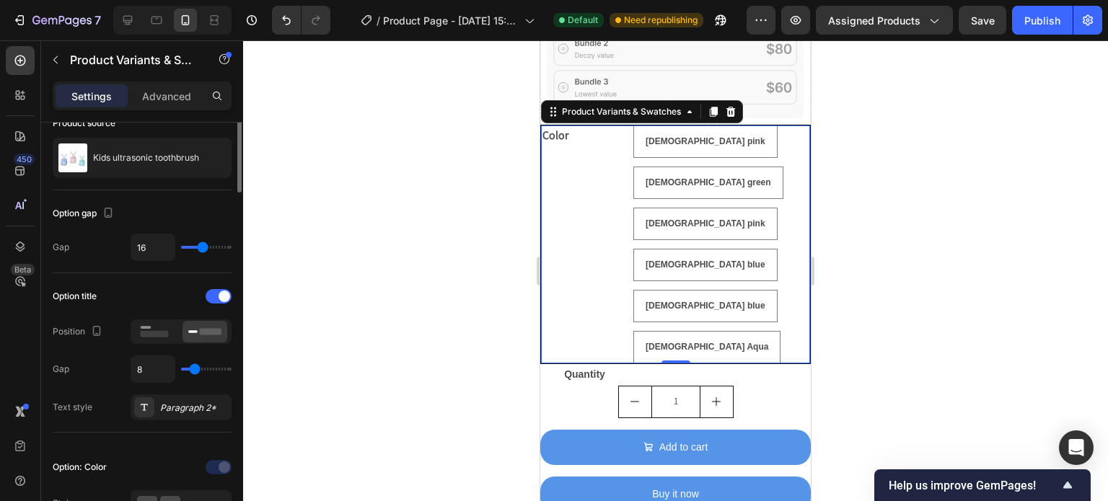
scroll to position [0, 0]
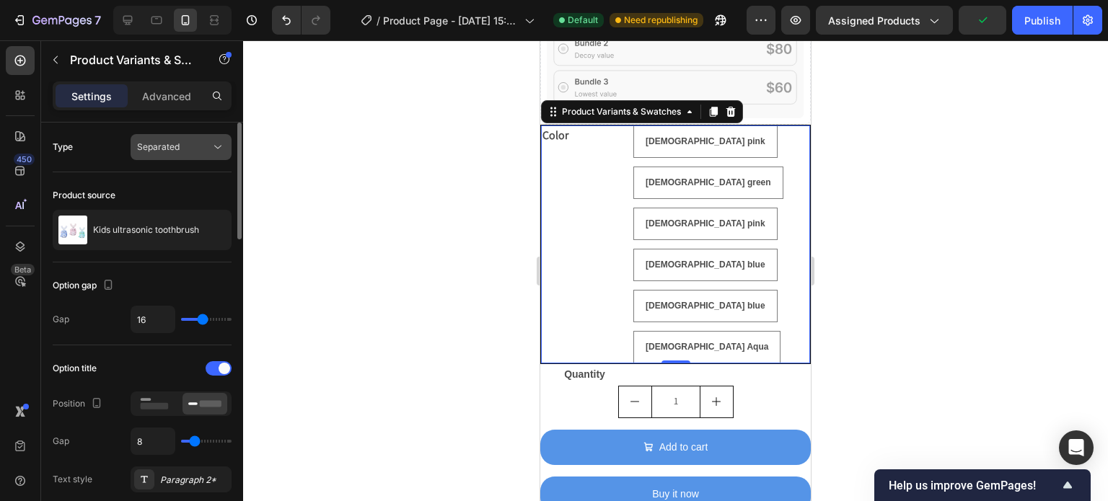
click at [211, 141] on icon at bounding box center [218, 147] width 14 height 14
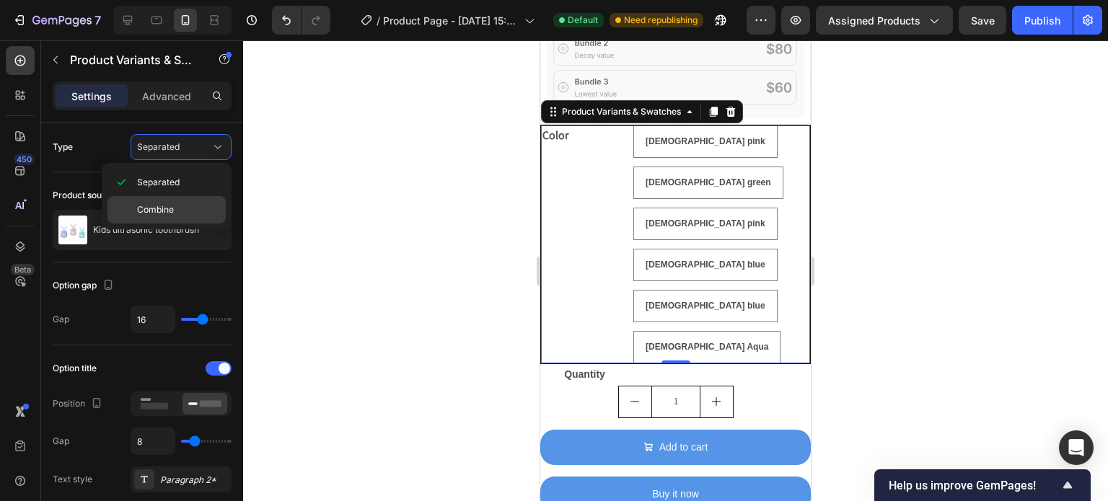
click at [186, 208] on p "Combine" at bounding box center [178, 209] width 82 height 13
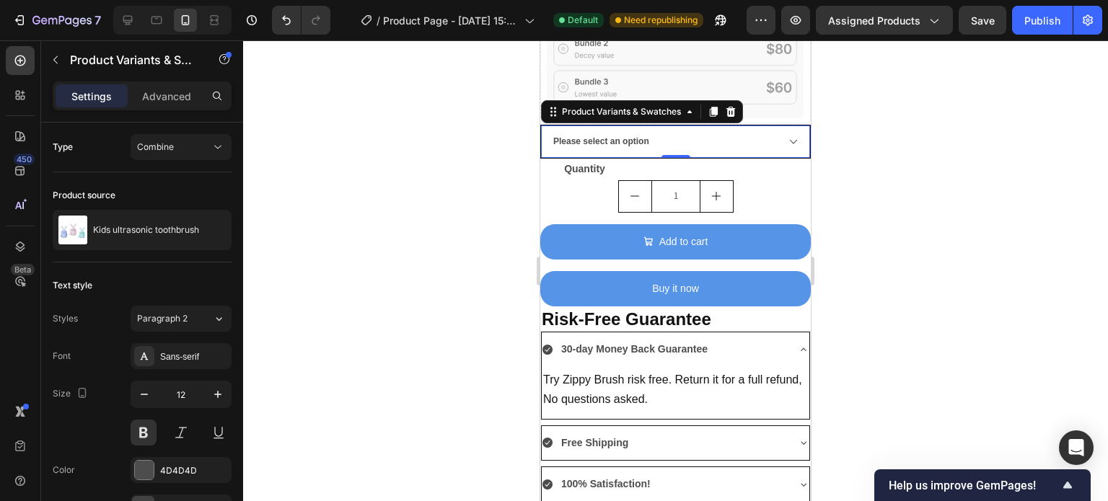
click at [773, 125] on select "Please select an [MEDICAL_DATA][DEMOGRAPHIC_DATA] pink - $49.98 [DEMOGRAPHIC_DA…" at bounding box center [675, 141] width 269 height 32
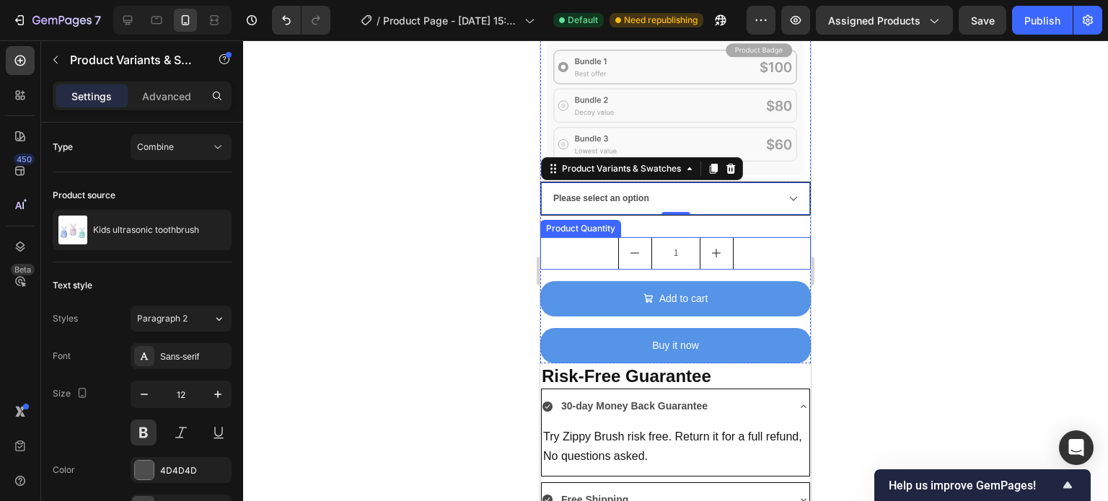
scroll to position [1361, 0]
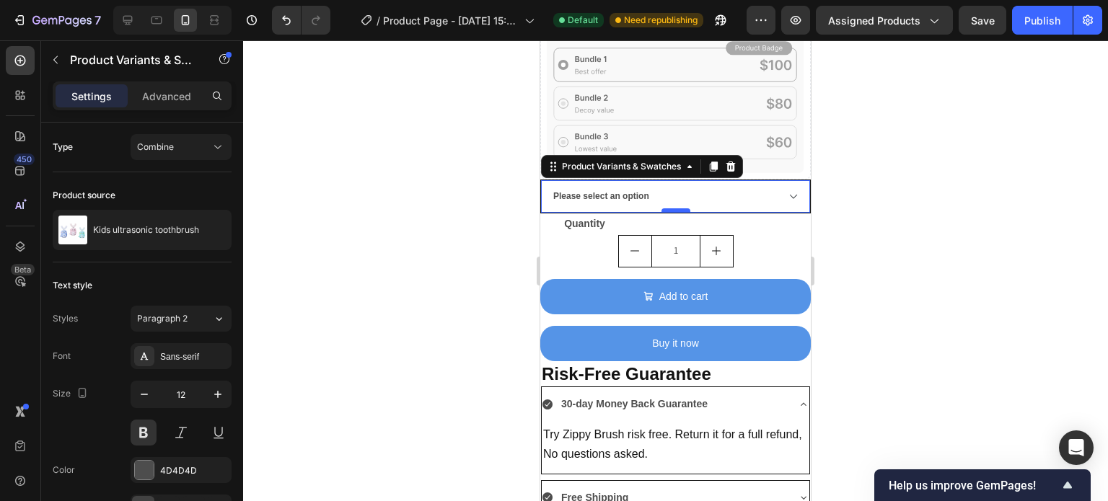
click at [675, 208] on div at bounding box center [675, 210] width 29 height 4
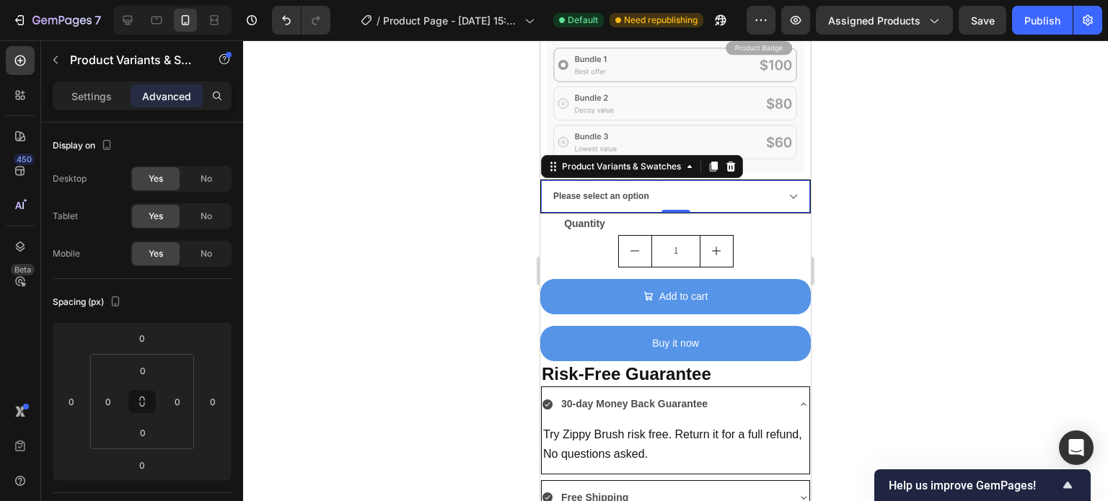
click at [675, 219] on div "0" at bounding box center [676, 225] width 14 height 12
click at [661, 215] on p "Quantity" at bounding box center [676, 224] width 268 height 18
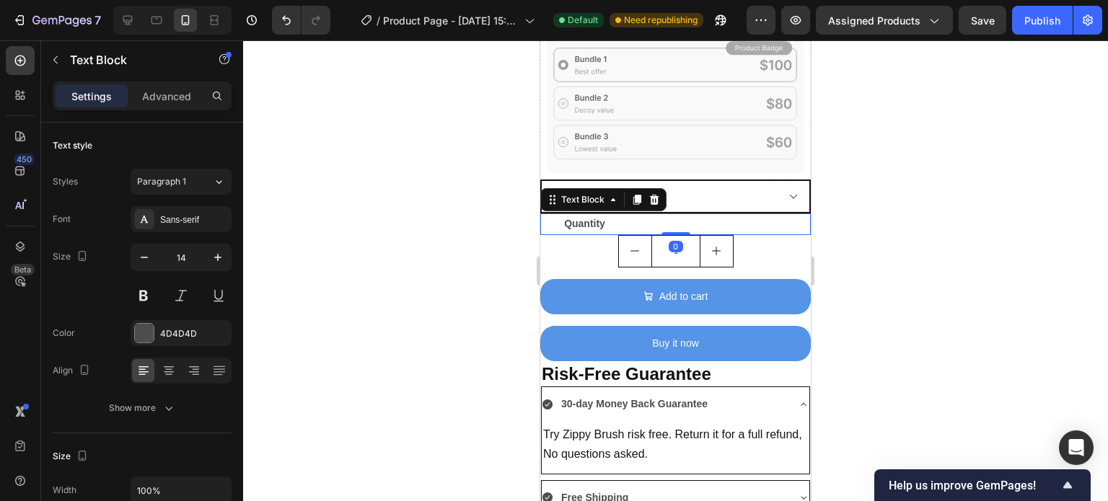
drag, startPoint x: 666, startPoint y: 201, endPoint x: 663, endPoint y: 179, distance: 22.5
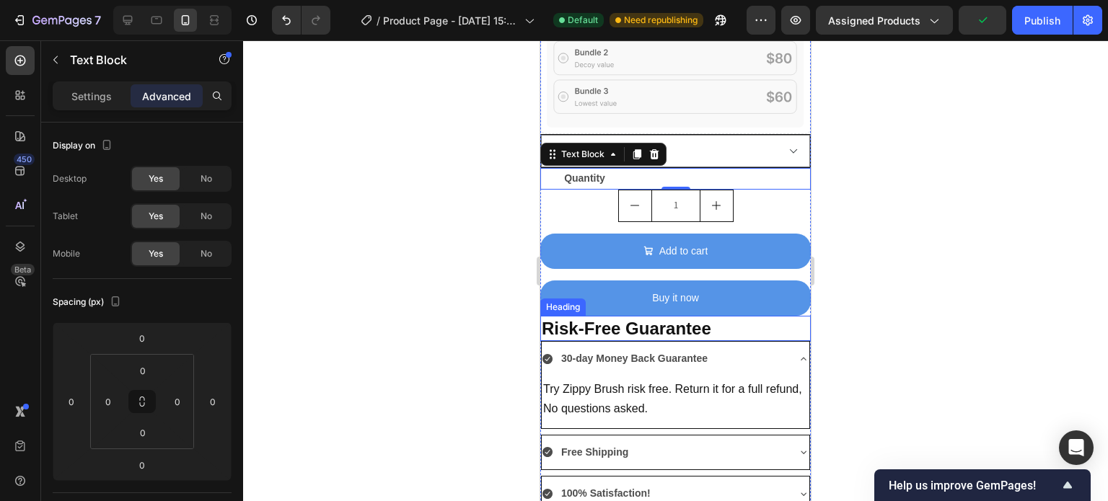
scroll to position [1416, 0]
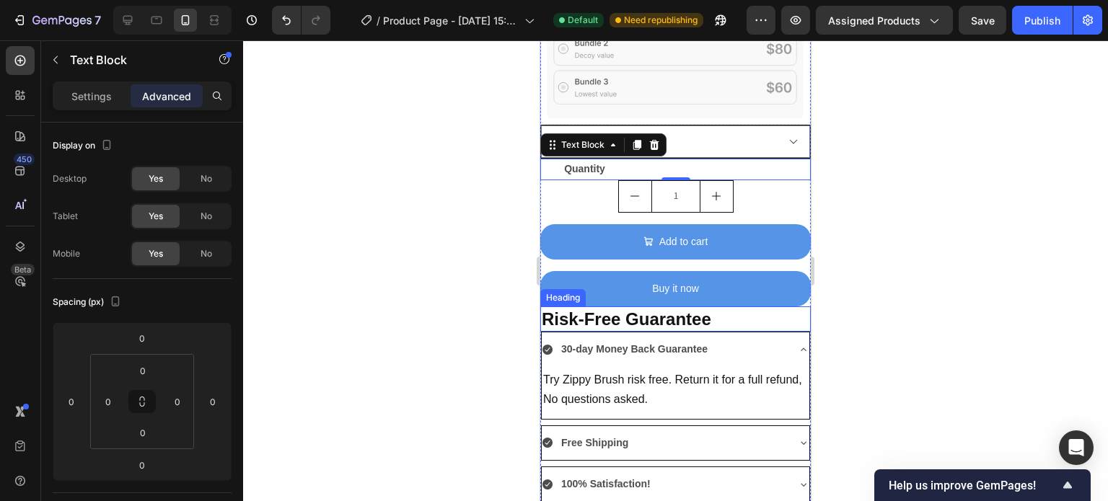
click at [676, 309] on strong "Risk-Free Guarantee" at bounding box center [626, 318] width 169 height 19
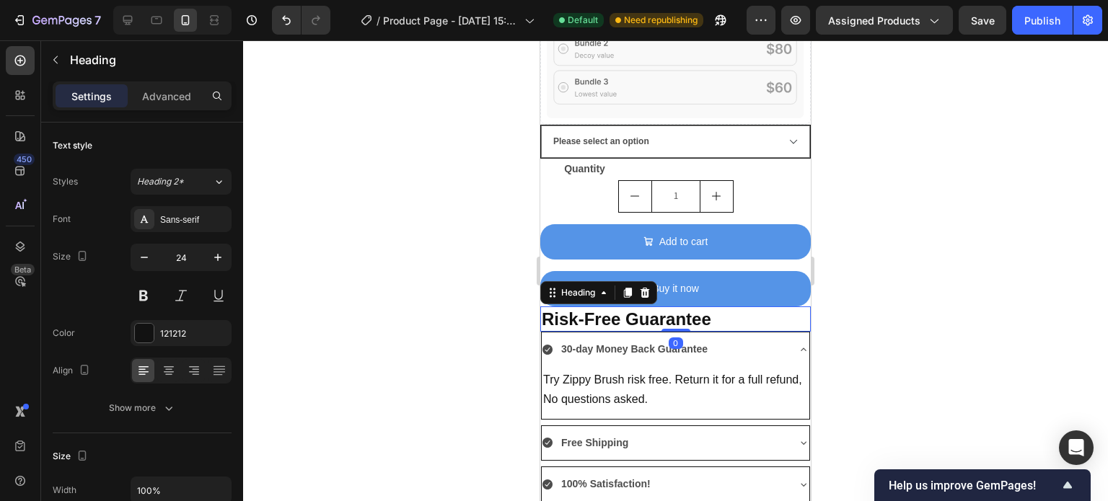
drag, startPoint x: 676, startPoint y: 297, endPoint x: 675, endPoint y: 286, distance: 11.6
click at [675, 306] on div "Risk-Free Guarantee Heading 0" at bounding box center [675, 318] width 270 height 25
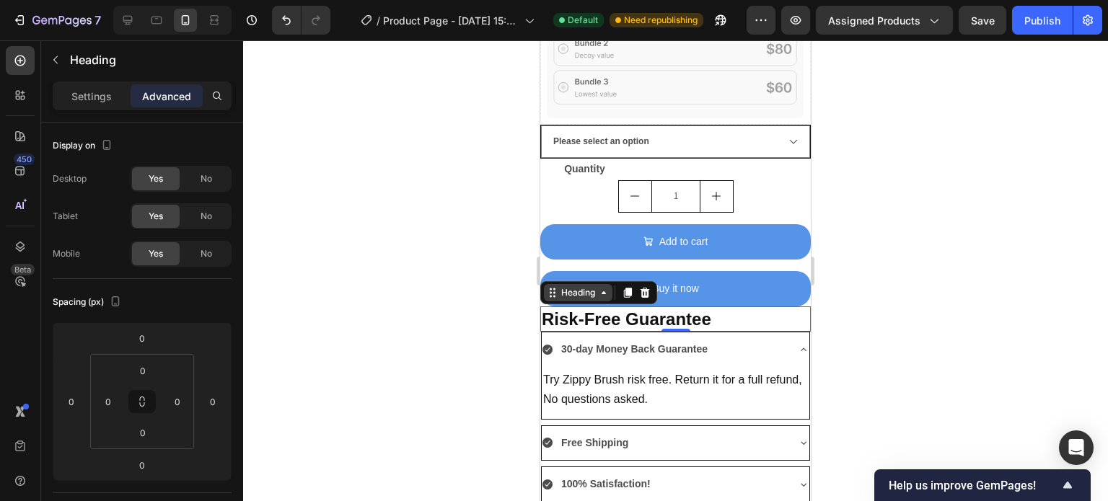
click at [581, 286] on div "Heading" at bounding box center [578, 292] width 40 height 13
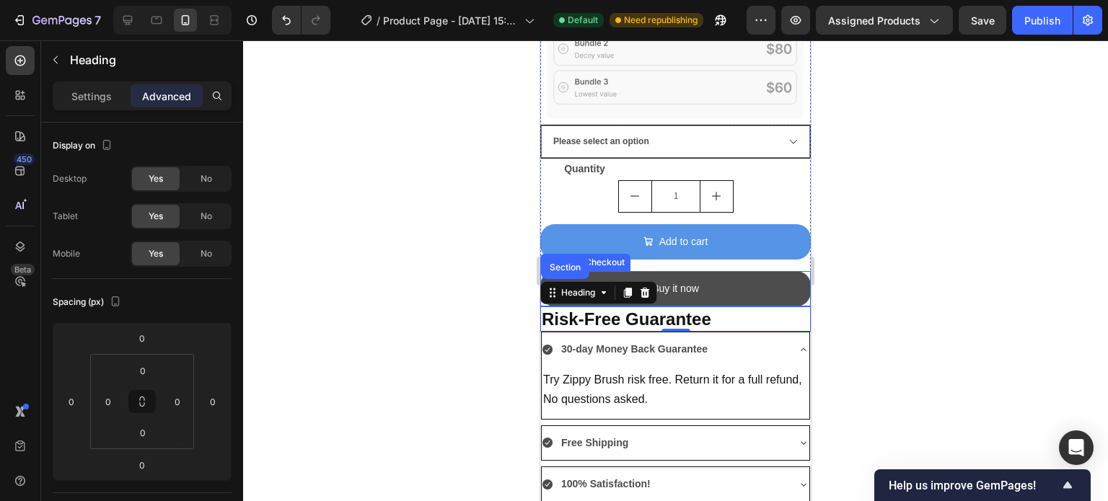
click at [696, 273] on button "Buy it now" at bounding box center [675, 288] width 270 height 35
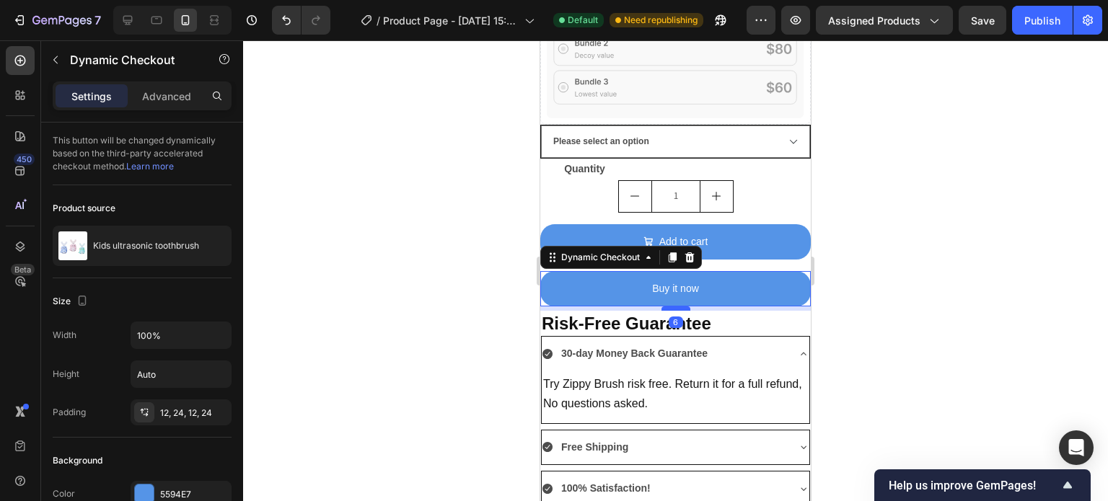
click at [680, 306] on div at bounding box center [675, 308] width 29 height 4
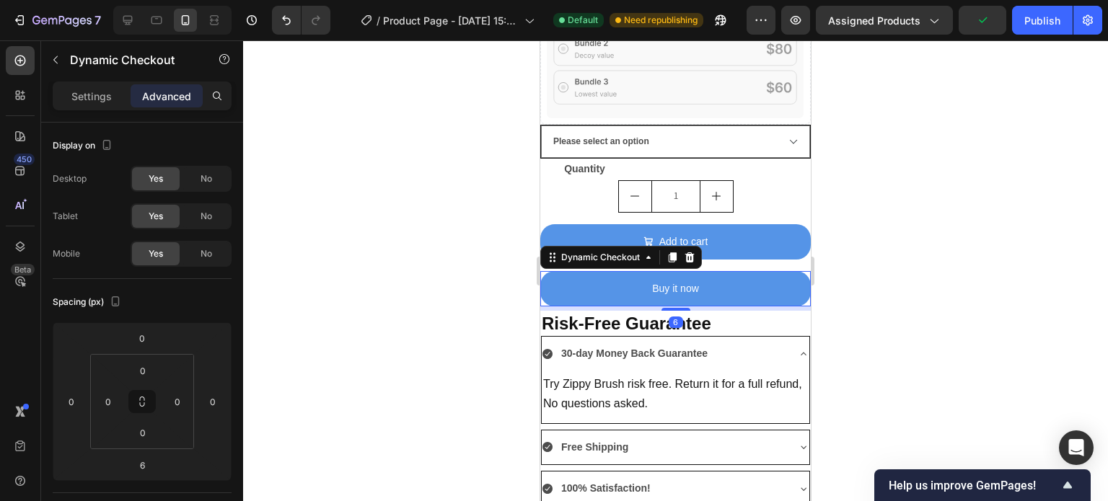
click at [903, 244] on div at bounding box center [675, 270] width 865 height 461
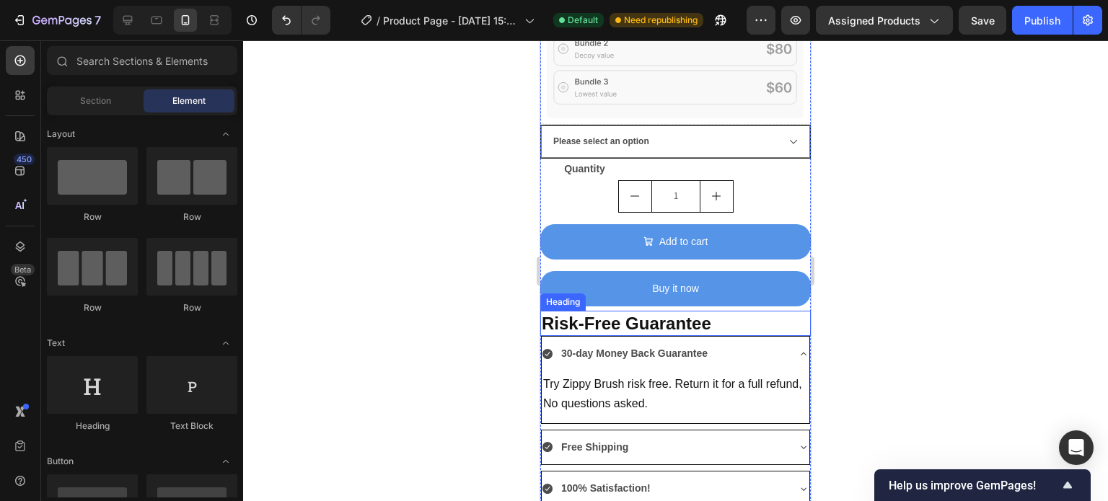
click at [609, 314] on strong "Risk-Free Guarantee" at bounding box center [626, 323] width 169 height 19
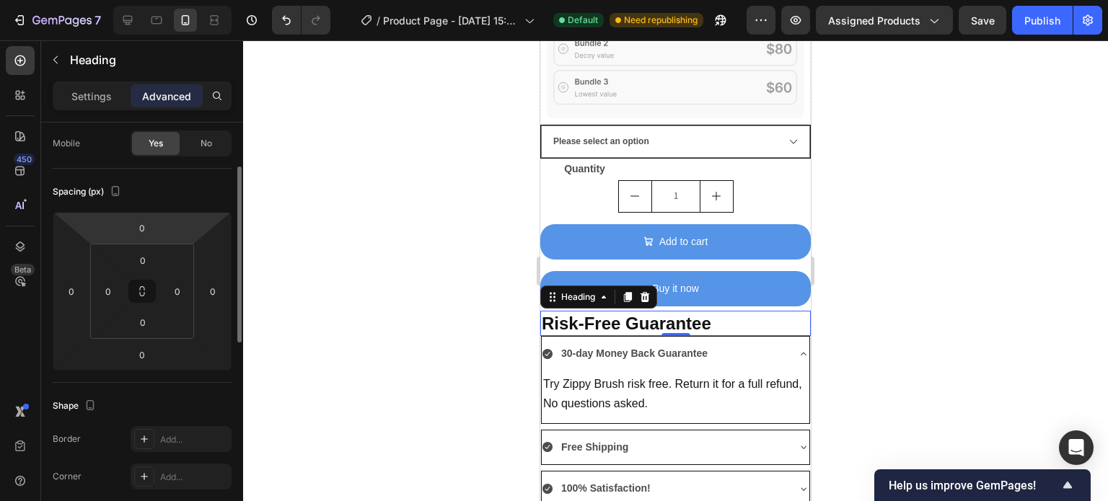
scroll to position [109, 0]
click at [102, 95] on p "Settings" at bounding box center [91, 96] width 40 height 15
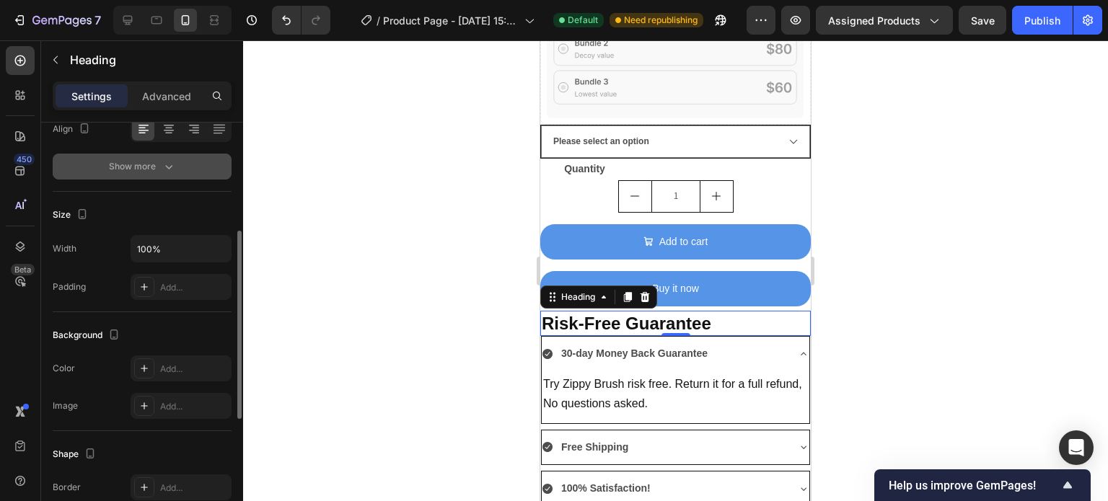
scroll to position [242, 0]
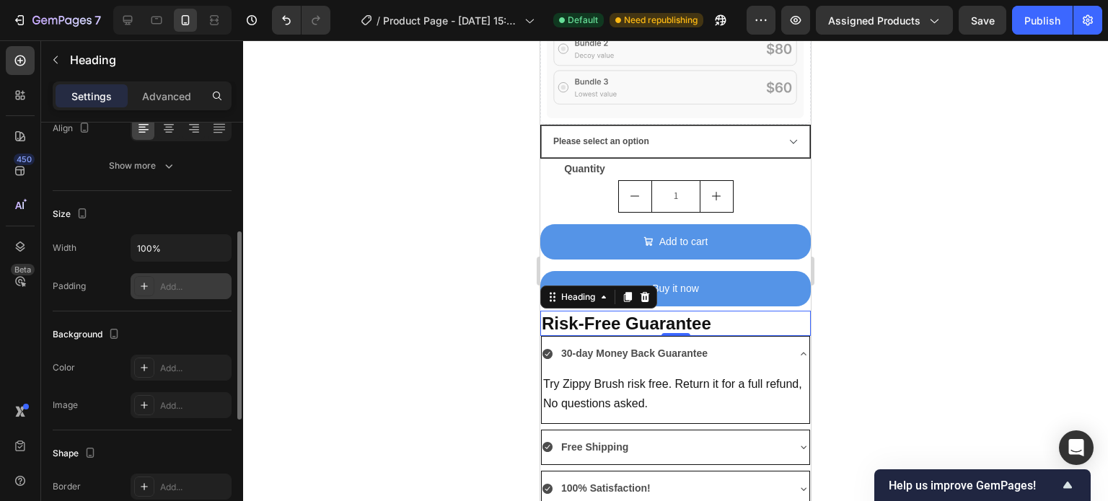
click at [175, 289] on div "Add..." at bounding box center [194, 287] width 68 height 13
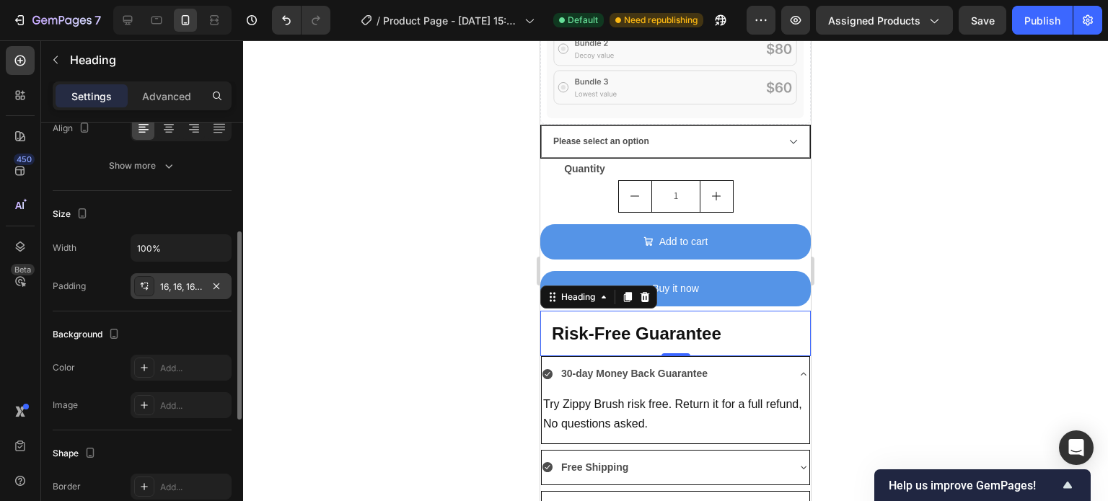
click at [368, 198] on div at bounding box center [675, 270] width 865 height 461
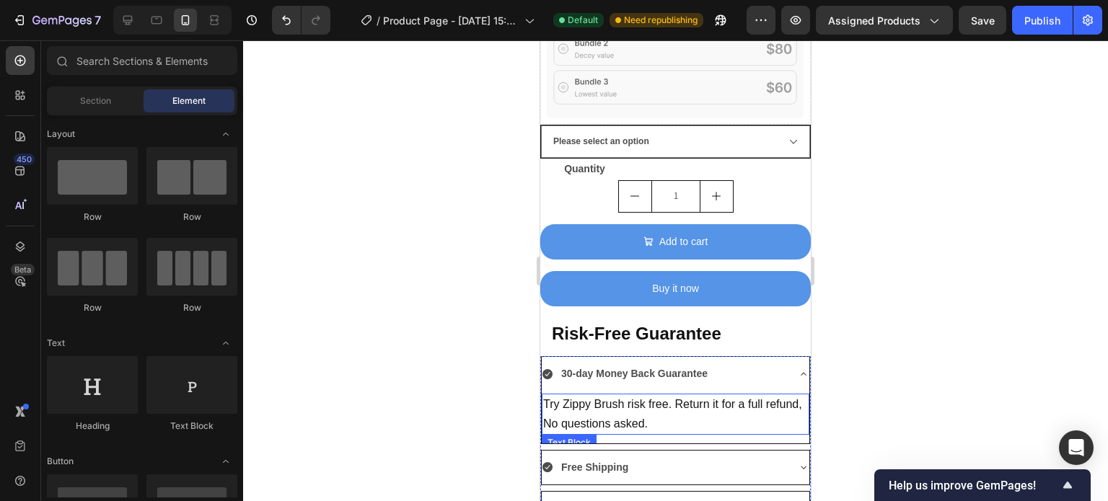
click at [573, 395] on p "Try Zippy Brush risk free. Return it for a full refund, No questions asked." at bounding box center [675, 414] width 265 height 38
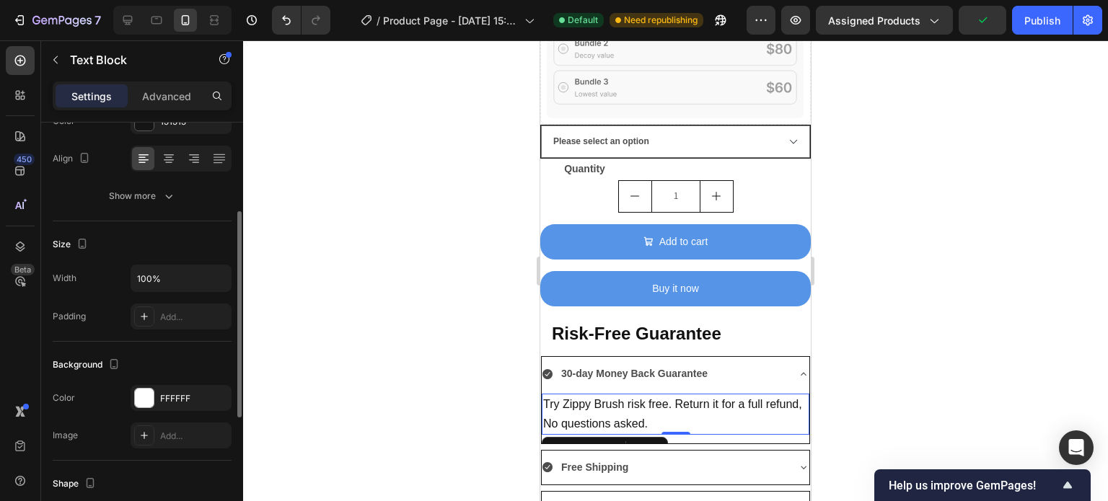
scroll to position [216, 0]
click at [176, 311] on div "Add..." at bounding box center [194, 313] width 68 height 13
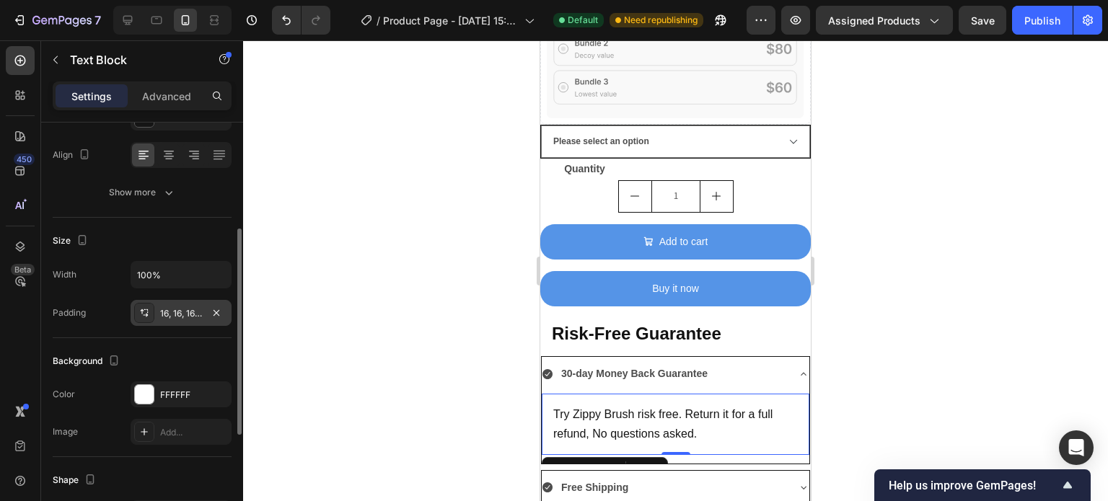
drag, startPoint x: 402, startPoint y: 233, endPoint x: 890, endPoint y: 258, distance: 488.2
click at [890, 258] on div at bounding box center [675, 270] width 865 height 461
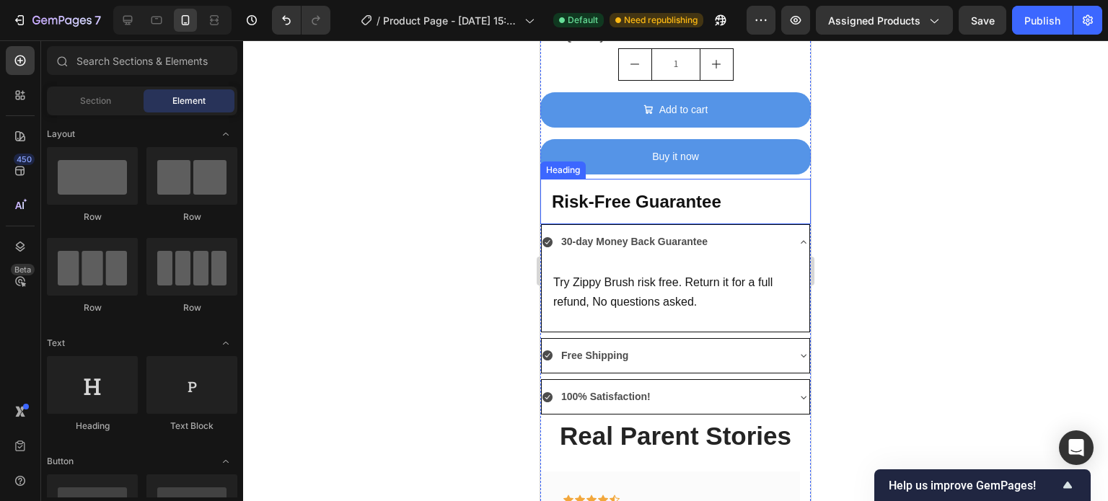
scroll to position [1550, 0]
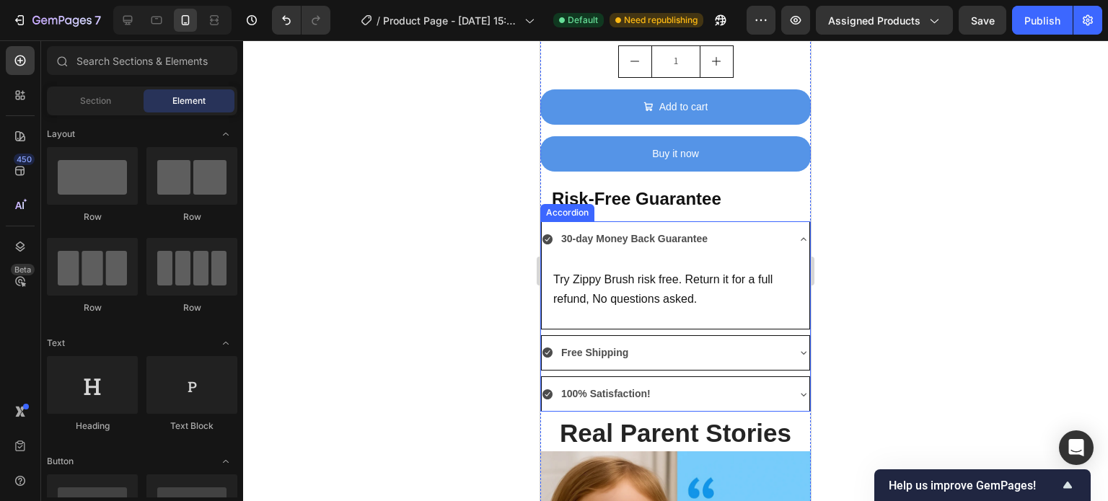
click at [647, 233] on strong "30-day Money Back Guarantee" at bounding box center [634, 239] width 146 height 12
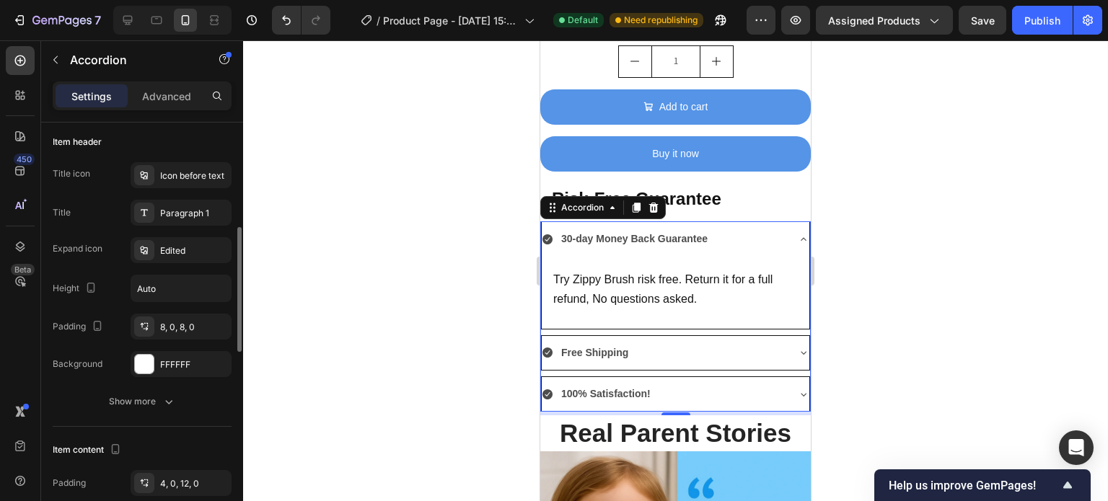
scroll to position [297, 0]
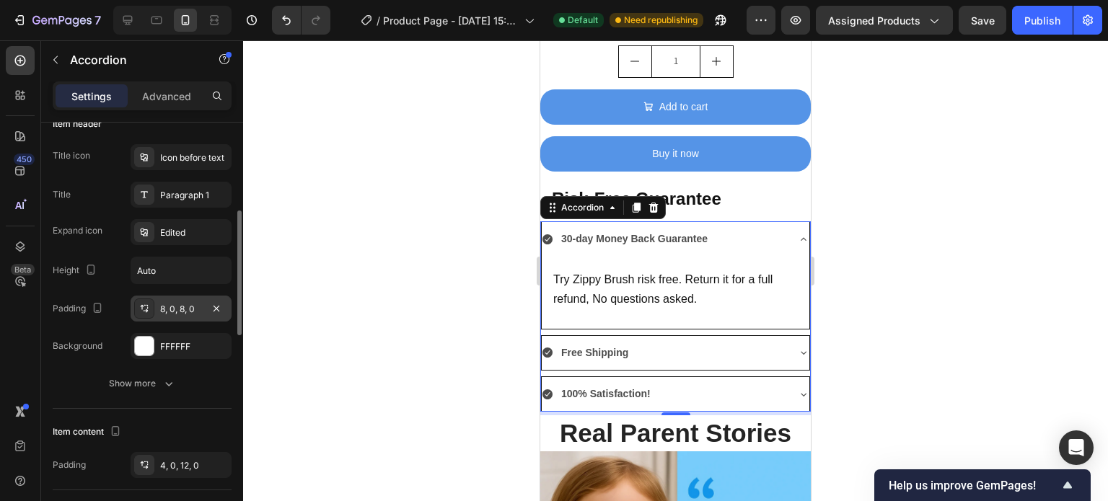
click at [181, 306] on div "8, 0, 8, 0" at bounding box center [181, 309] width 42 height 13
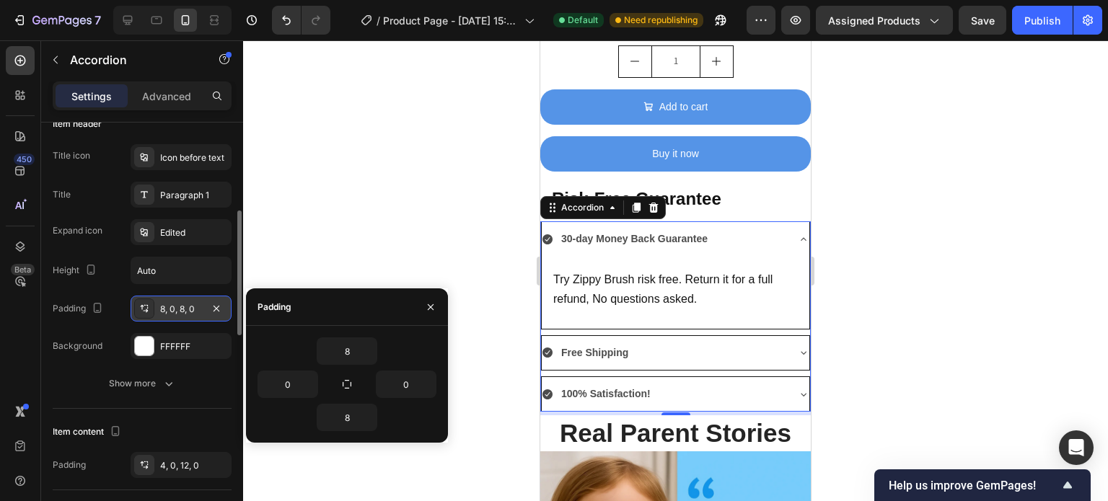
click at [181, 306] on div "8, 0, 8, 0" at bounding box center [181, 309] width 42 height 13
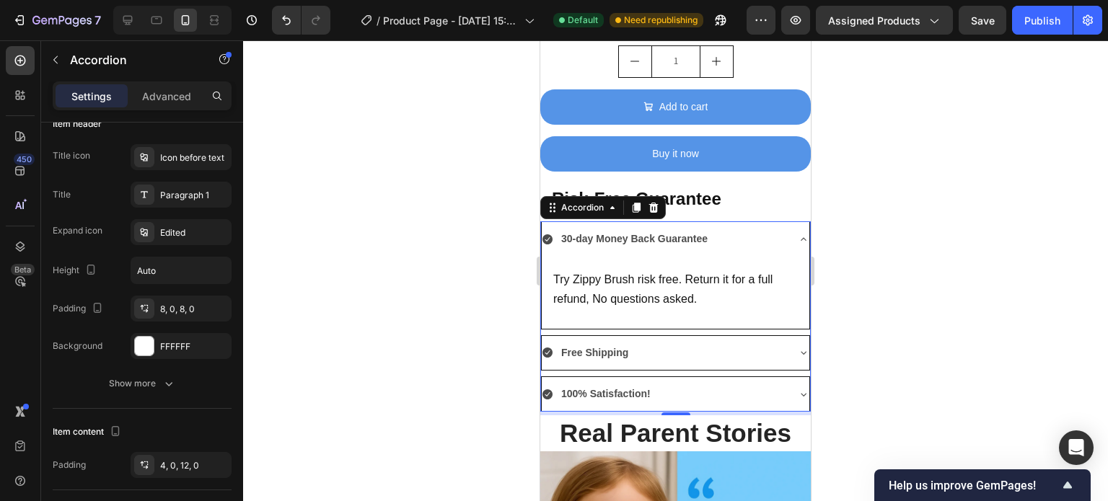
click at [623, 347] on strong "Free Shipping" at bounding box center [594, 353] width 67 height 12
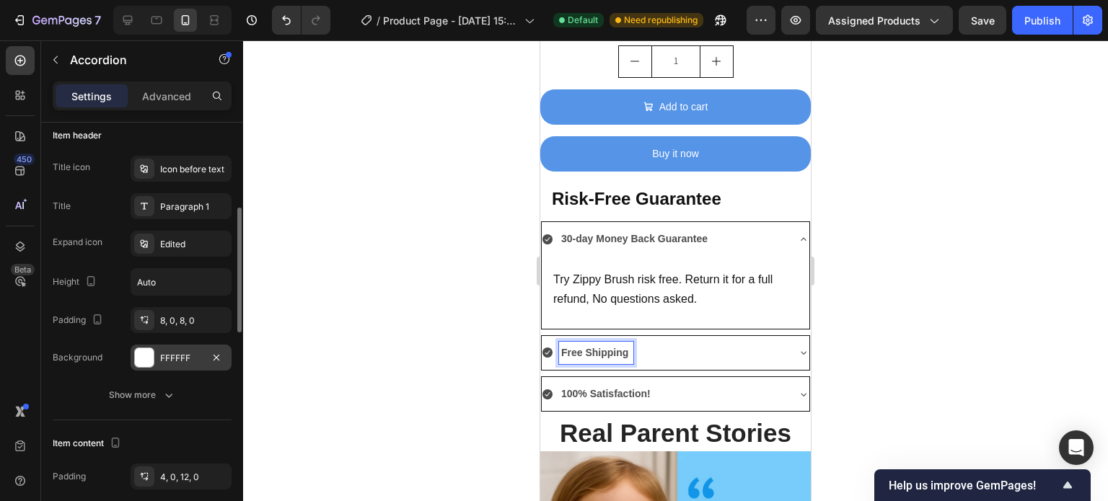
scroll to position [271, 0]
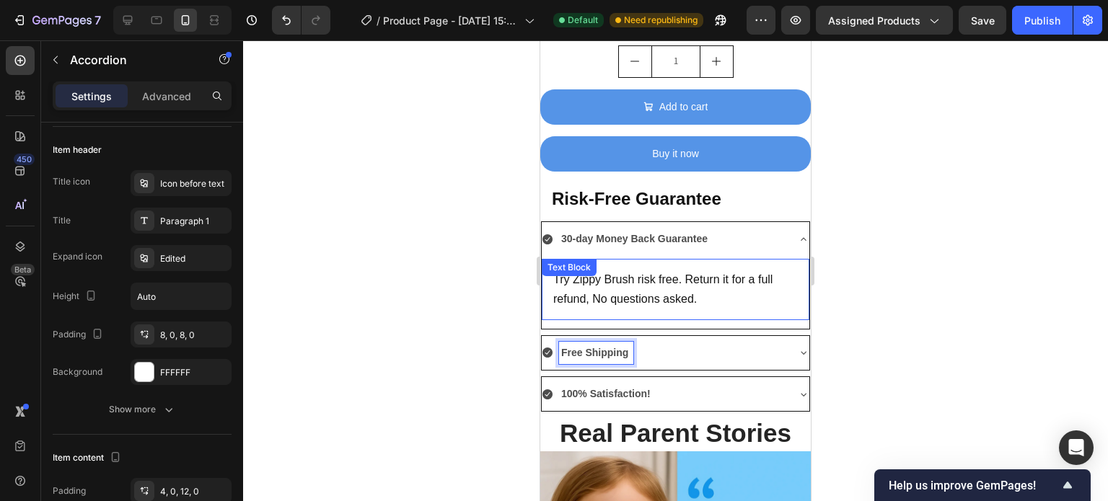
click at [622, 273] on span "Try Zippy Brush risk free. Return it for a full refund, No questions asked." at bounding box center [662, 288] width 219 height 31
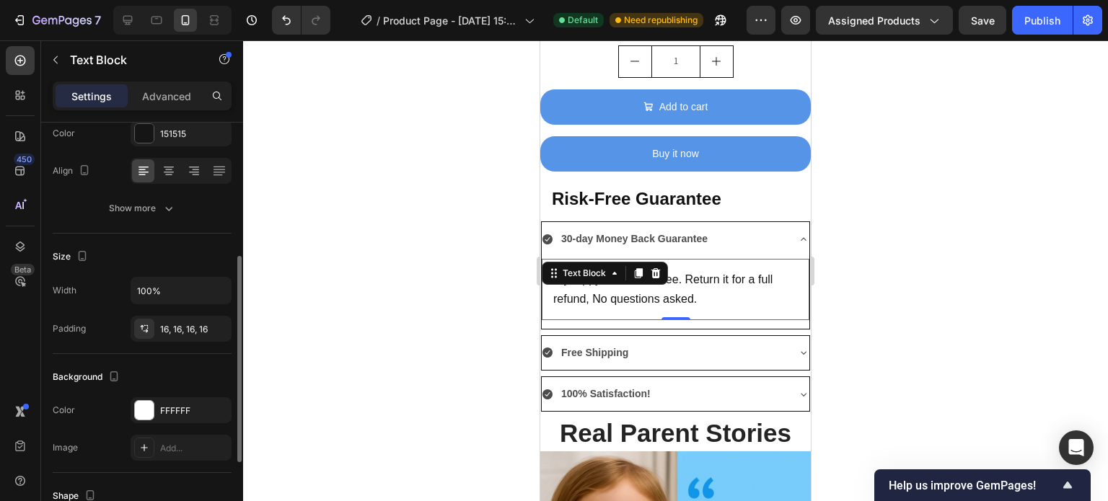
scroll to position [225, 0]
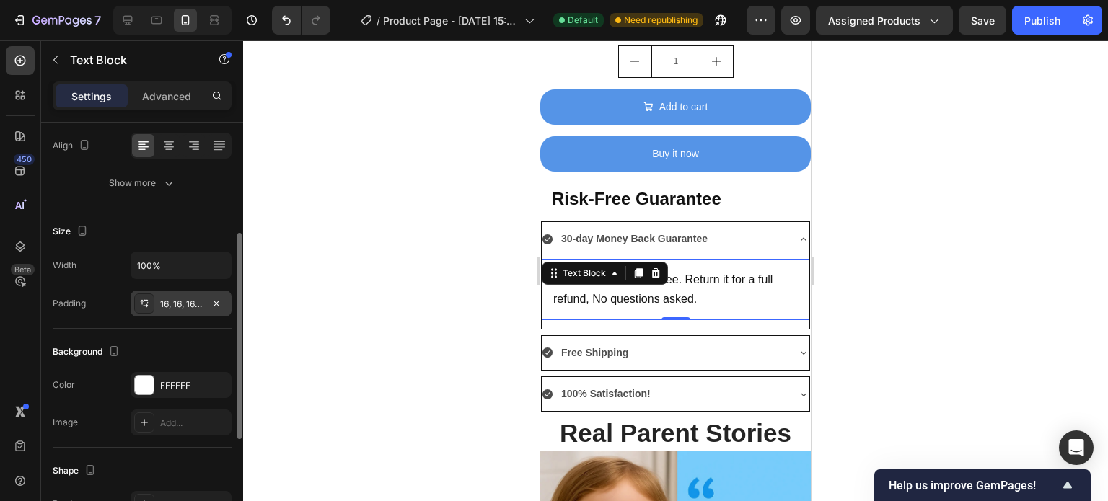
click at [174, 304] on div "16, 16, 16, 16" at bounding box center [181, 304] width 42 height 13
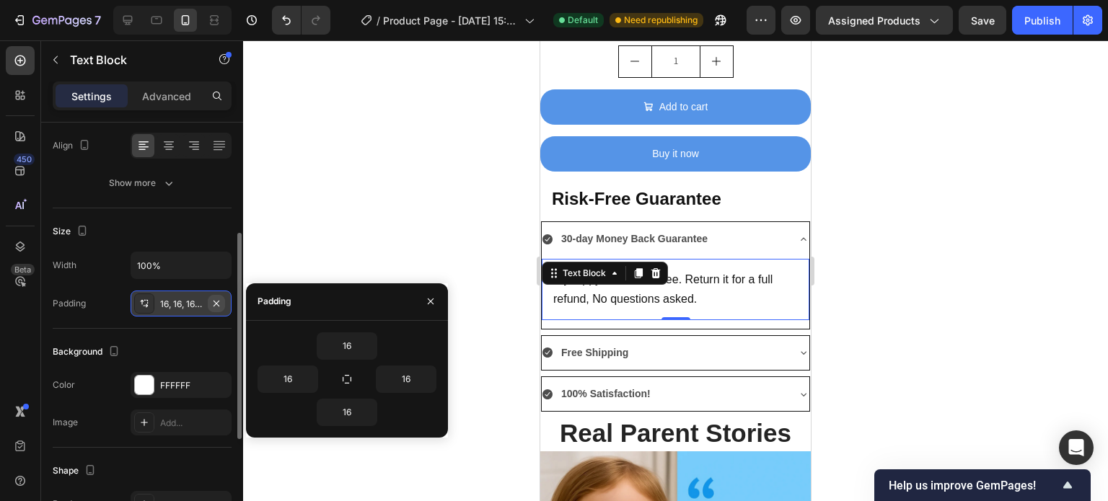
click at [216, 299] on icon "button" at bounding box center [217, 304] width 12 height 12
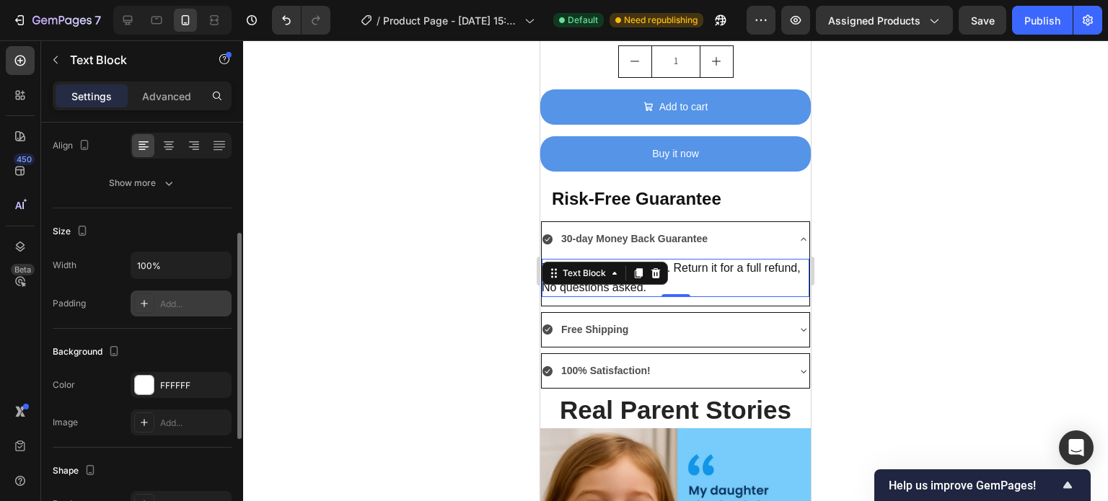
click at [736, 259] on p "Try Zippy Brush risk free. Return it for a full refund, No questions asked." at bounding box center [676, 278] width 268 height 38
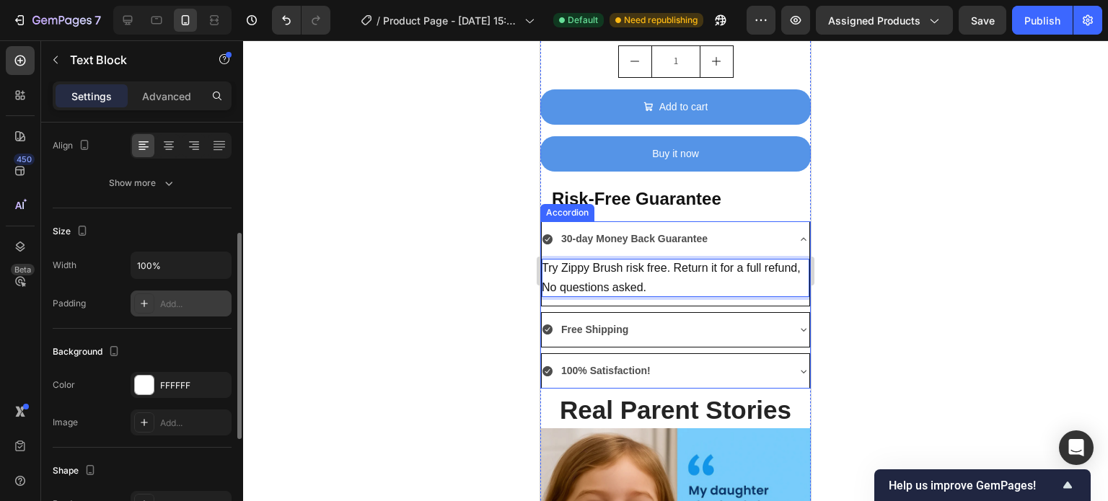
click at [640, 319] on div "Free Shipping" at bounding box center [664, 330] width 244 height 22
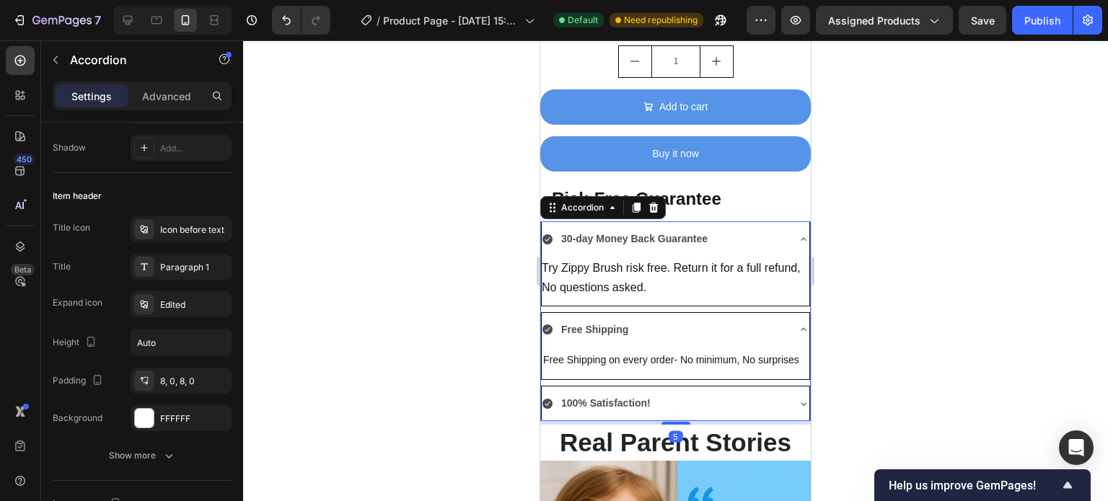
scroll to position [0, 0]
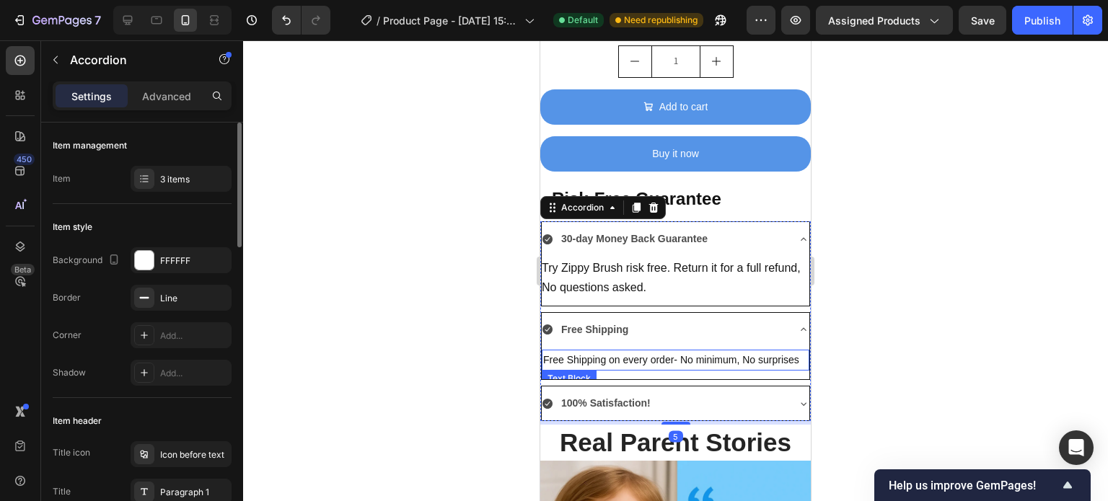
click at [630, 351] on p "Free Shipping on every order- No minimum, No surprises" at bounding box center [675, 360] width 265 height 18
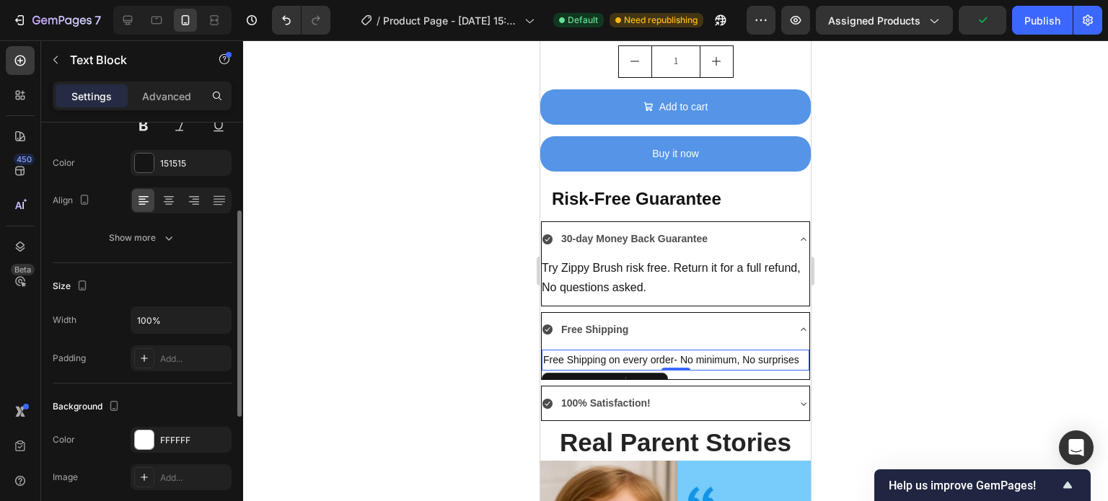
scroll to position [174, 0]
click at [202, 345] on div "Add..." at bounding box center [181, 355] width 101 height 26
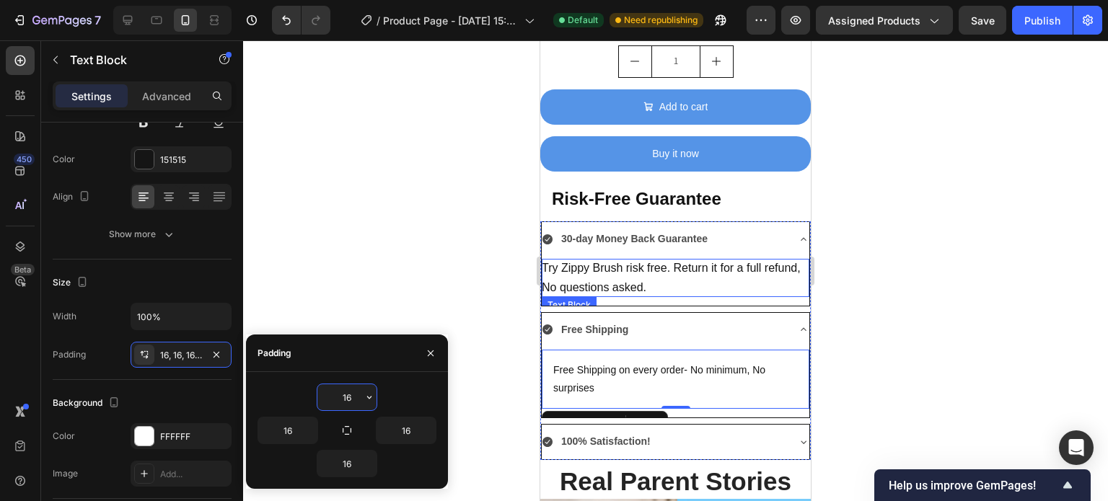
click at [597, 262] on span "Try Zippy Brush risk free. Return it for a full refund, No questions asked." at bounding box center [671, 277] width 259 height 31
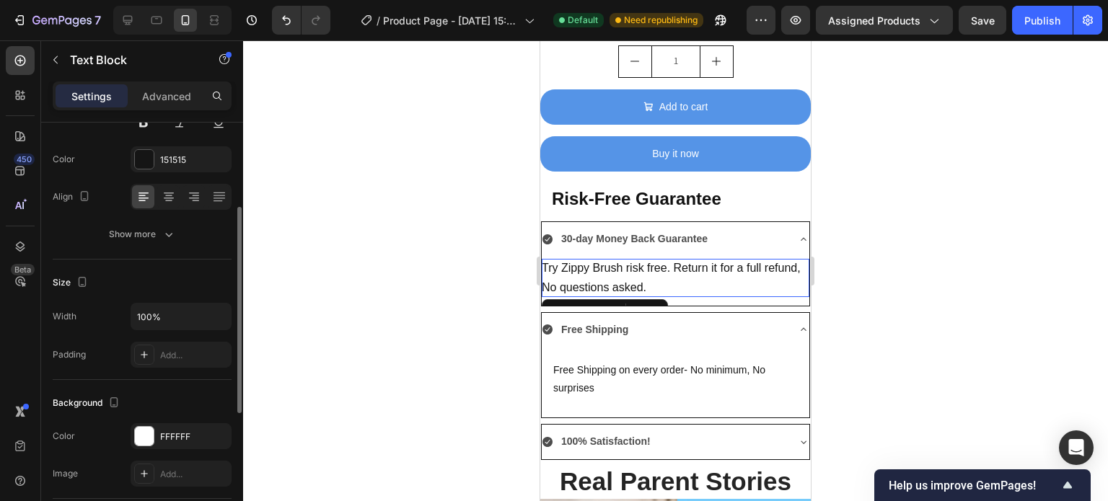
scroll to position [173, 0]
click at [169, 357] on div "Add..." at bounding box center [194, 356] width 68 height 13
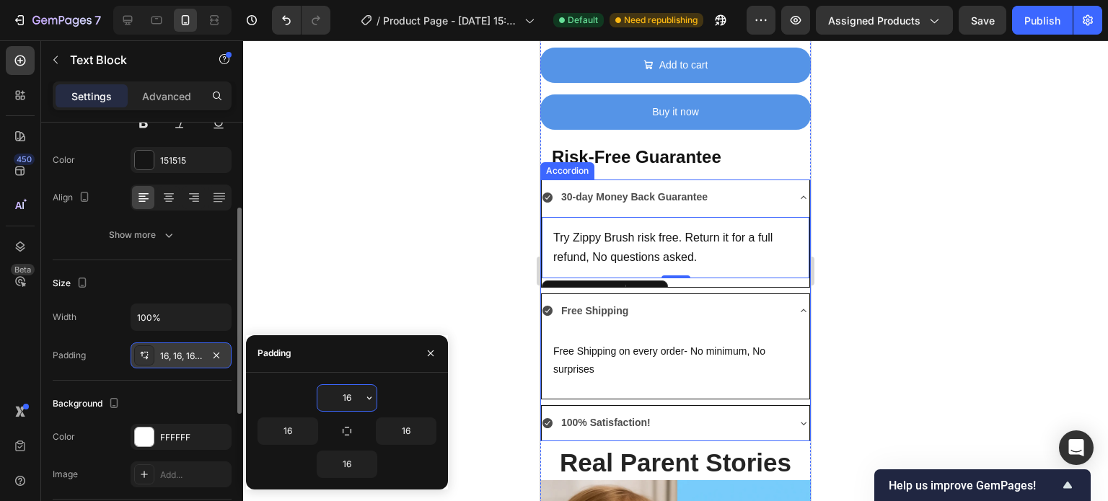
scroll to position [1594, 0]
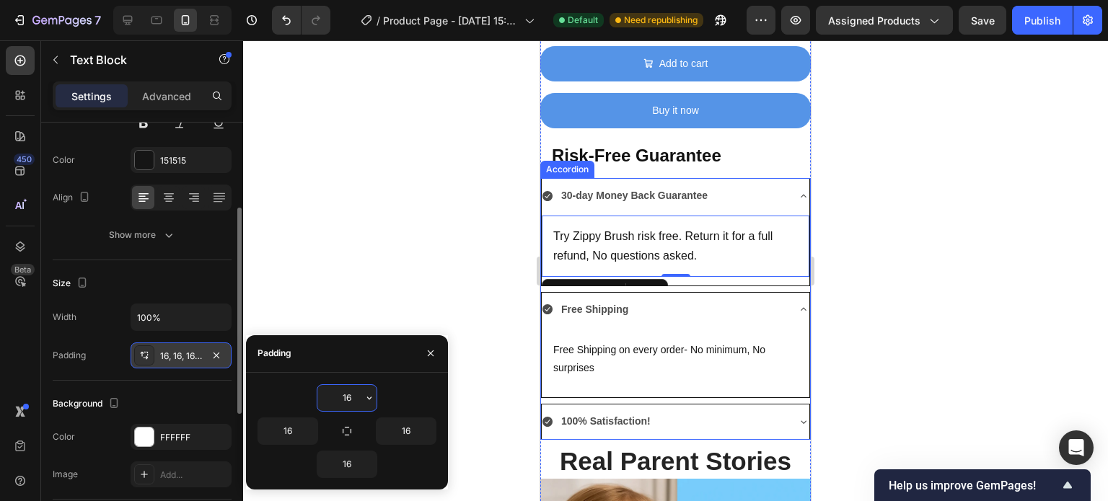
click at [617, 415] on strong "100% Satisfaction!" at bounding box center [605, 421] width 89 height 12
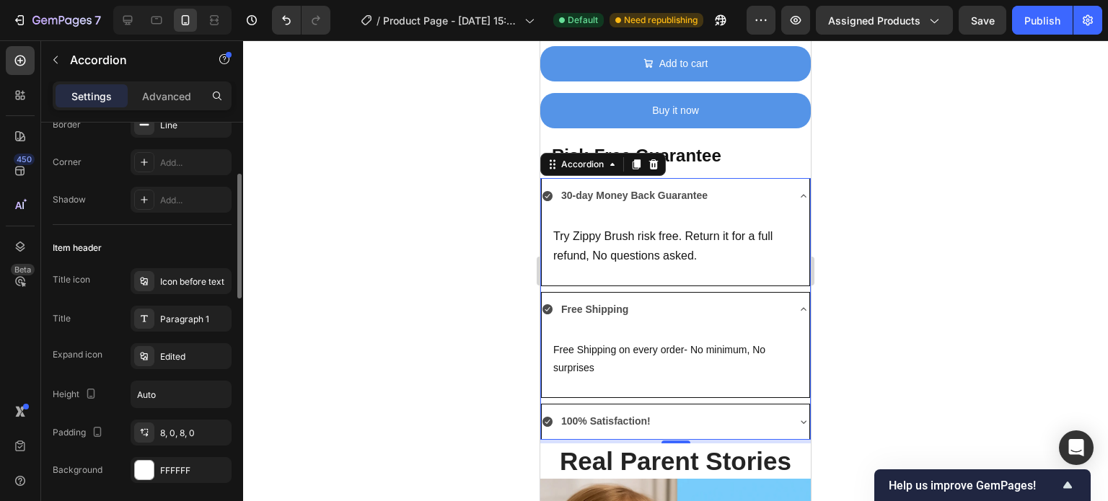
scroll to position [0, 0]
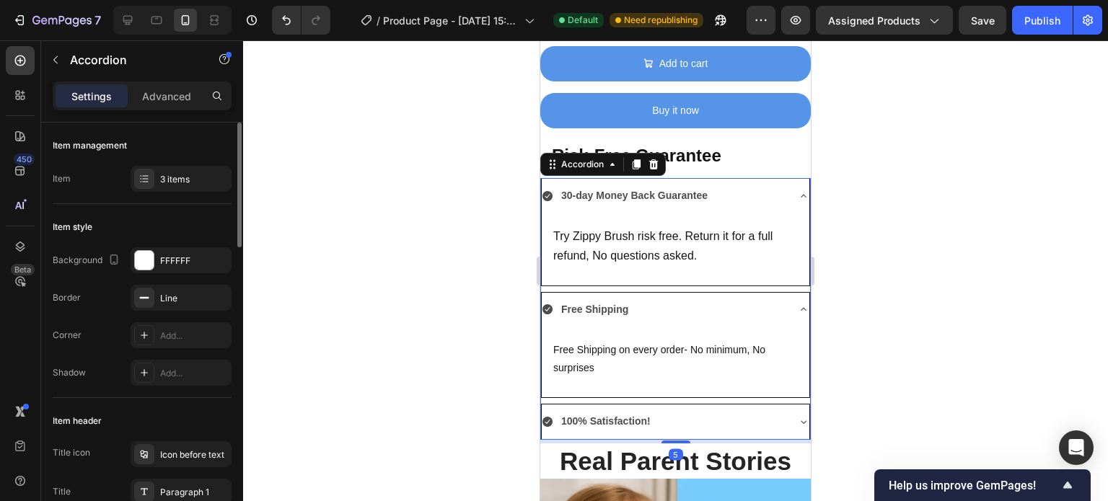
click at [684, 410] on div "100% Satisfaction!" at bounding box center [664, 421] width 244 height 22
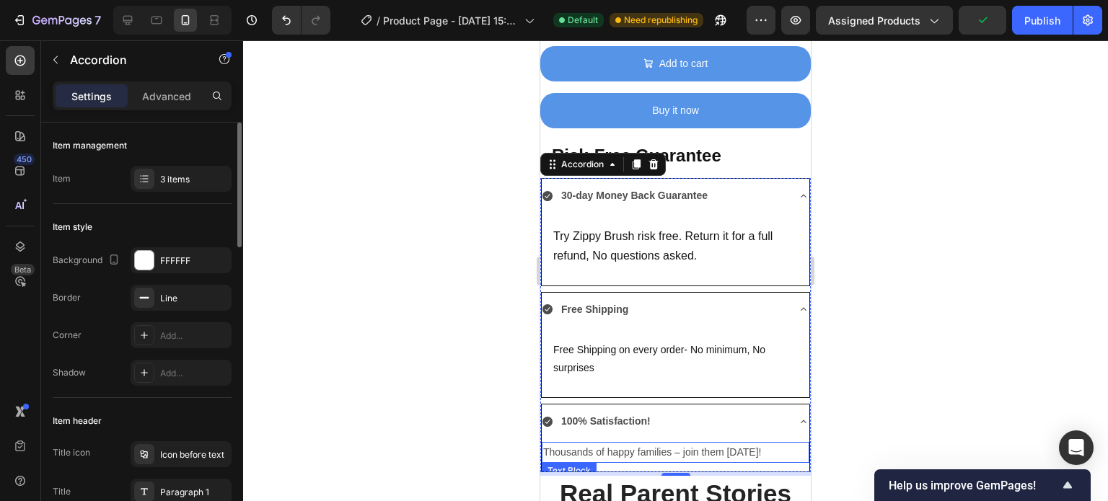
click at [653, 444] on p "Thousands of happy families – join them [DATE]!" at bounding box center [675, 453] width 265 height 18
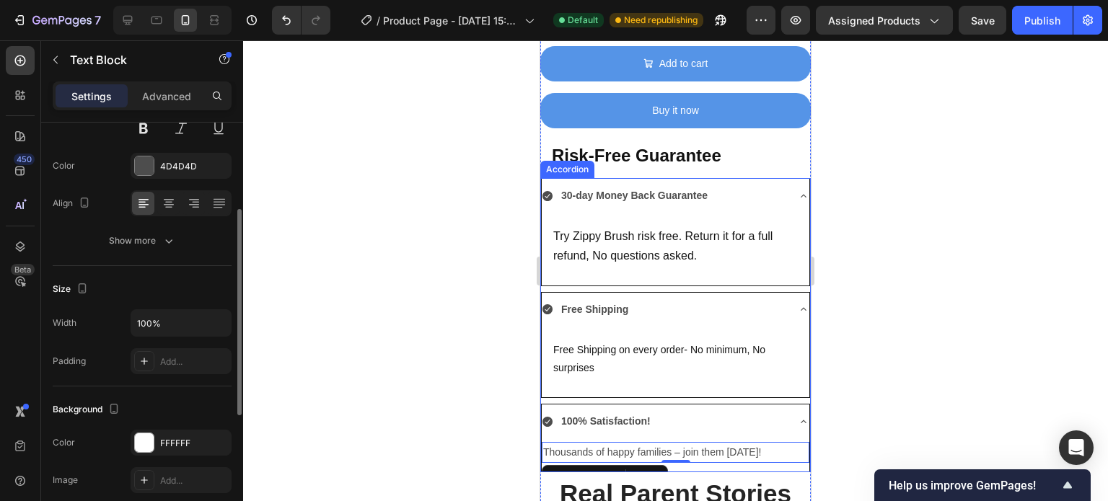
scroll to position [170, 0]
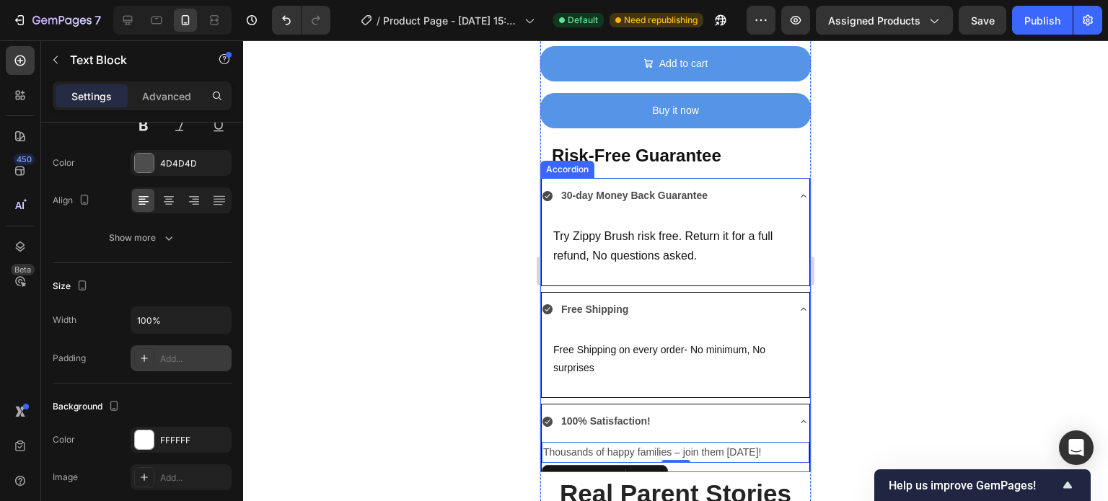
click at [193, 360] on div "Add..." at bounding box center [194, 359] width 68 height 13
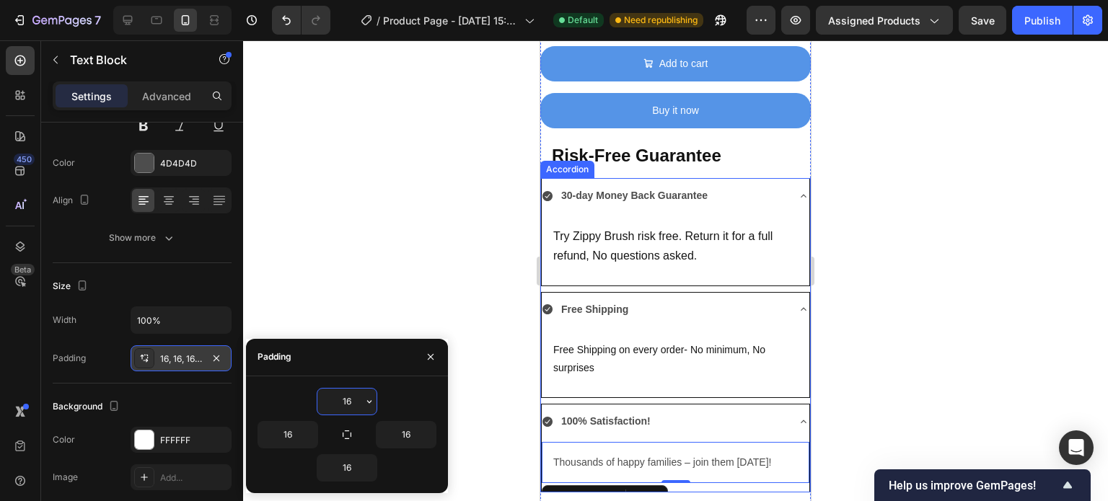
click at [798, 190] on icon at bounding box center [804, 196] width 12 height 12
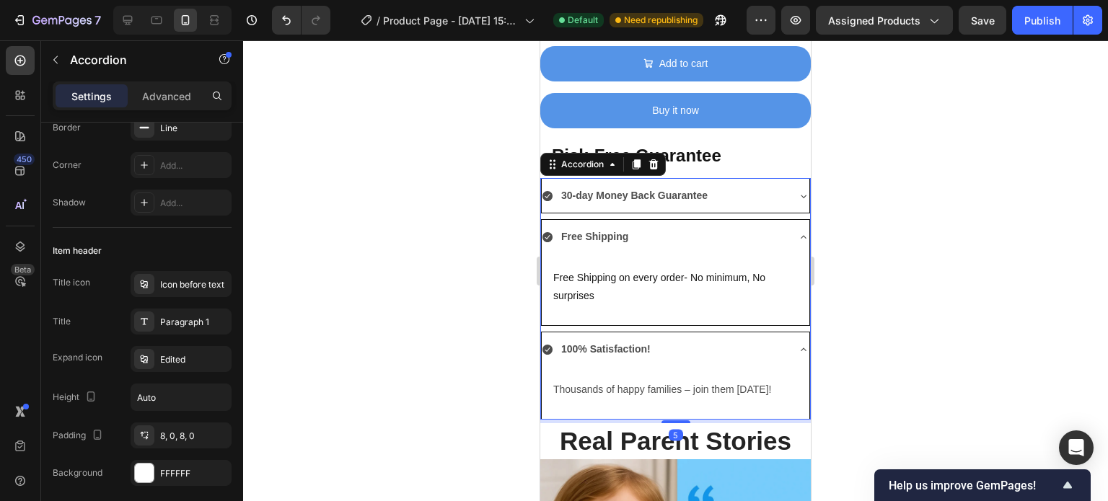
scroll to position [0, 0]
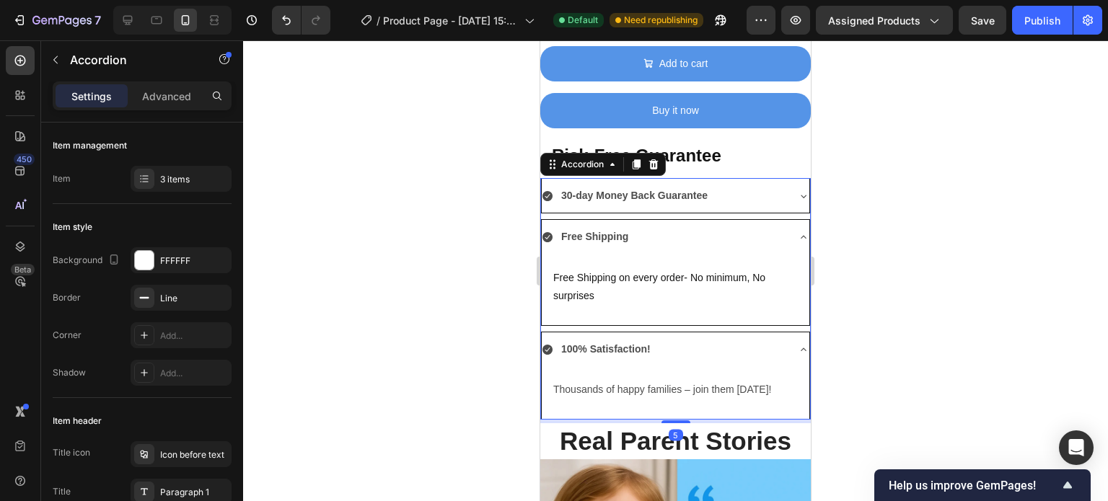
click at [798, 231] on icon at bounding box center [804, 237] width 12 height 12
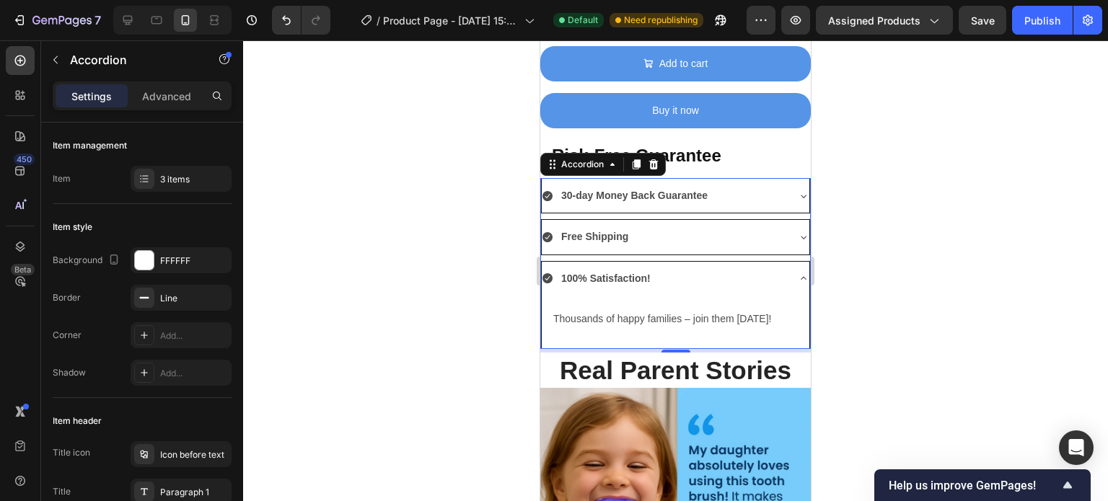
click at [798, 273] on icon at bounding box center [804, 279] width 12 height 12
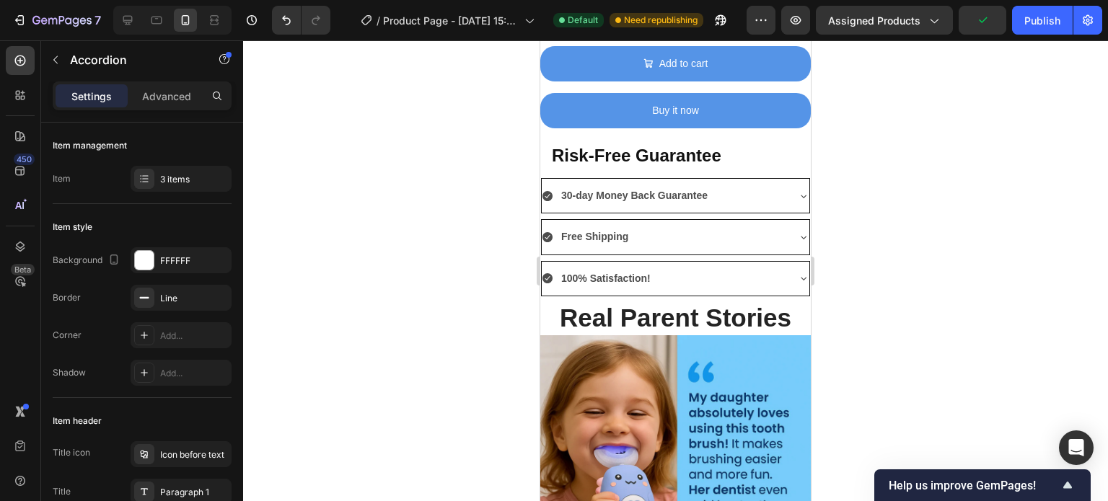
click at [727, 185] on div "30-day Money Back Guarantee" at bounding box center [664, 196] width 244 height 22
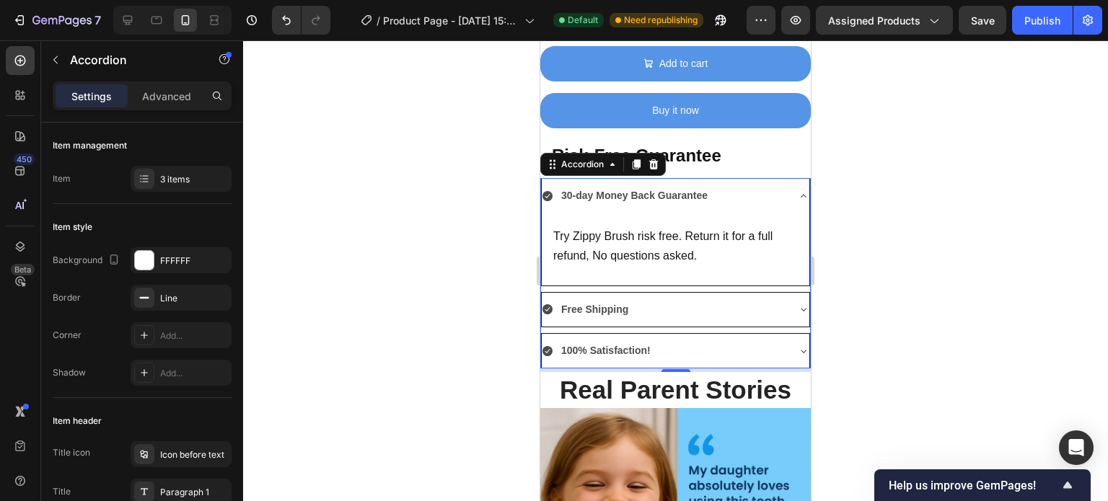
click at [727, 185] on div "30-day Money Back Guarantee" at bounding box center [664, 196] width 244 height 22
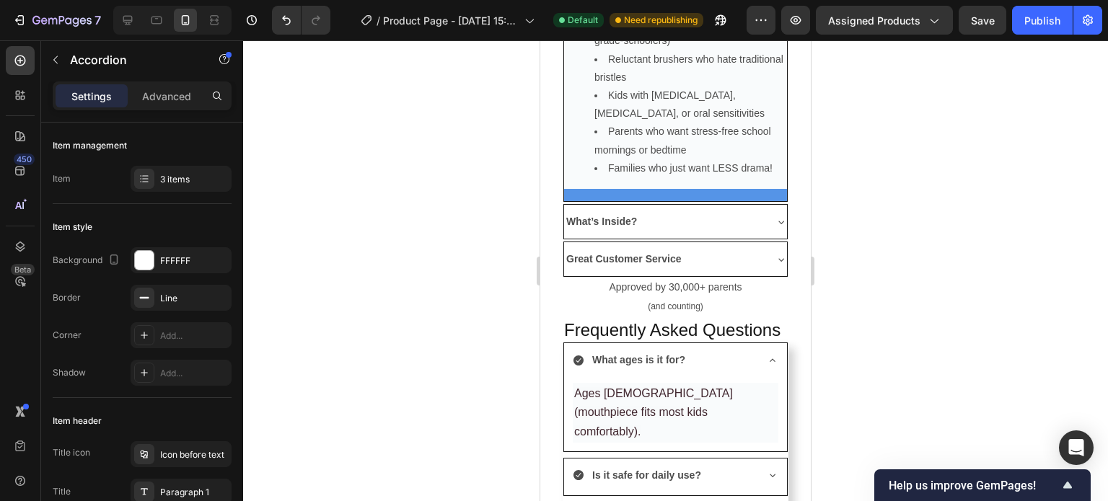
scroll to position [4251, 0]
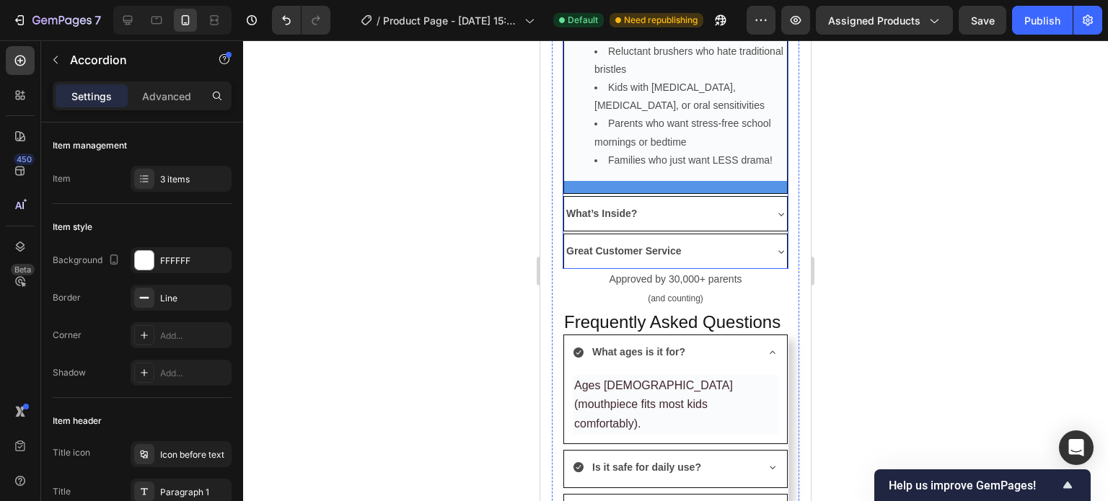
click at [722, 207] on div "What’s Inside?" at bounding box center [664, 214] width 200 height 22
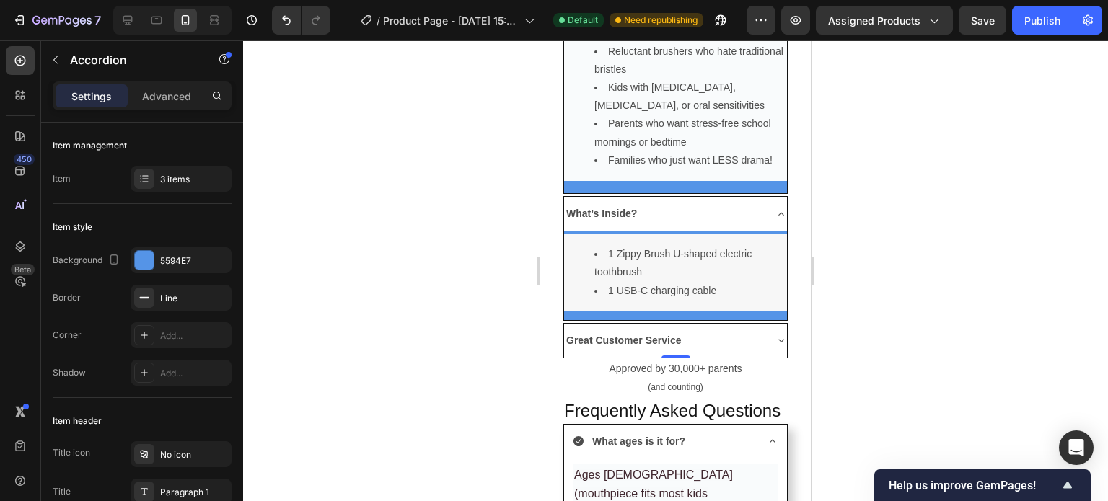
click at [688, 231] on div "1 Zippy Brush U-shaped electric toothbrush 1 USB-C charging cable Text Block" at bounding box center [675, 275] width 223 height 89
click at [684, 235] on div "1 Zippy Brush U-shaped electric toothbrush 1 USB-C charging cable" at bounding box center [675, 273] width 223 height 78
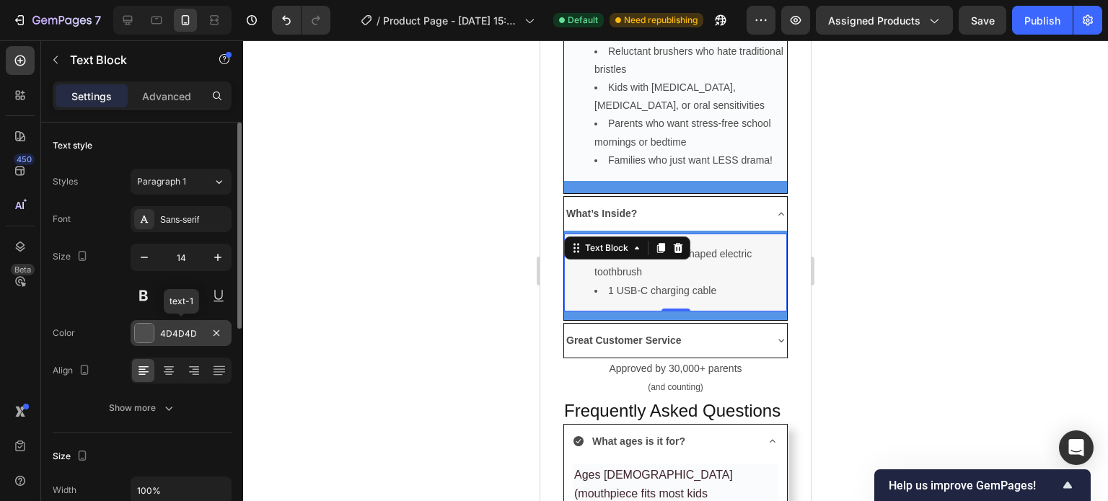
click at [147, 324] on div at bounding box center [144, 333] width 19 height 19
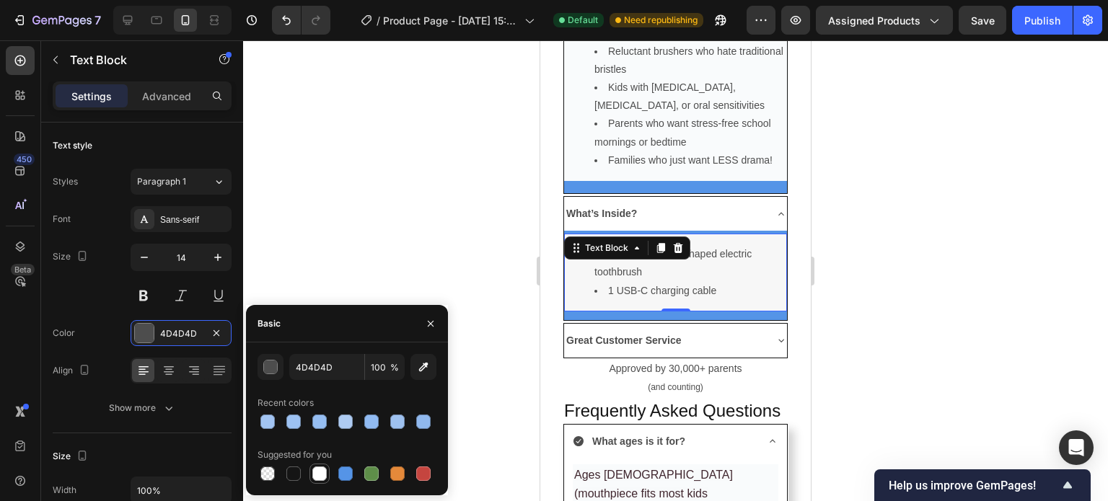
click at [317, 476] on div at bounding box center [319, 474] width 14 height 14
click at [290, 474] on div at bounding box center [293, 474] width 14 height 14
type input "151515"
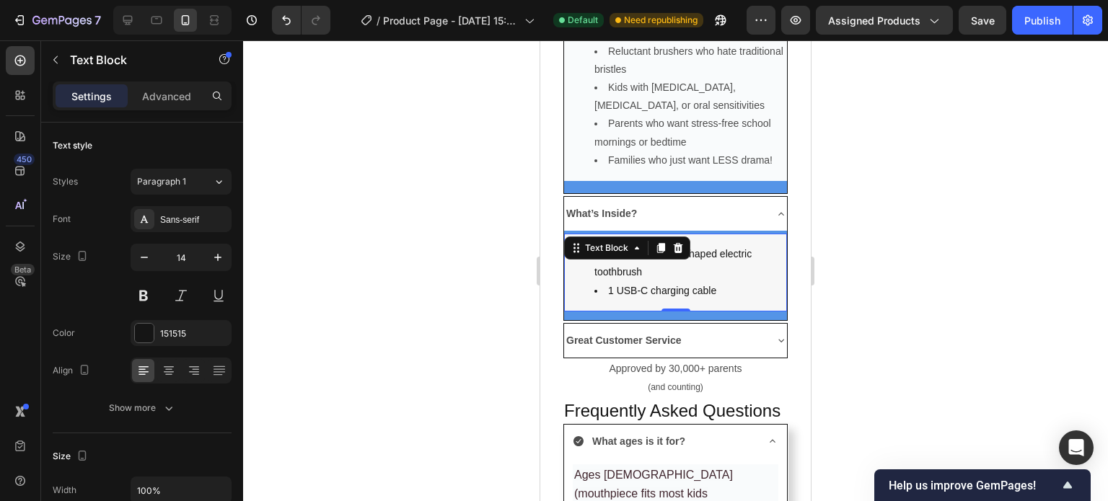
click at [741, 267] on li "1 Zippy Brush U-shaped electric toothbrush" at bounding box center [689, 263] width 191 height 36
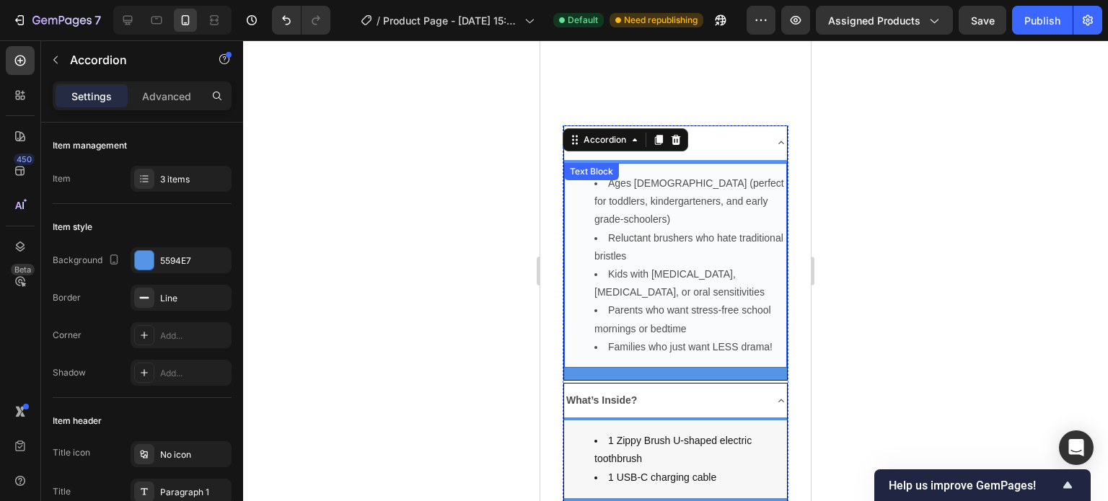
scroll to position [4064, 0]
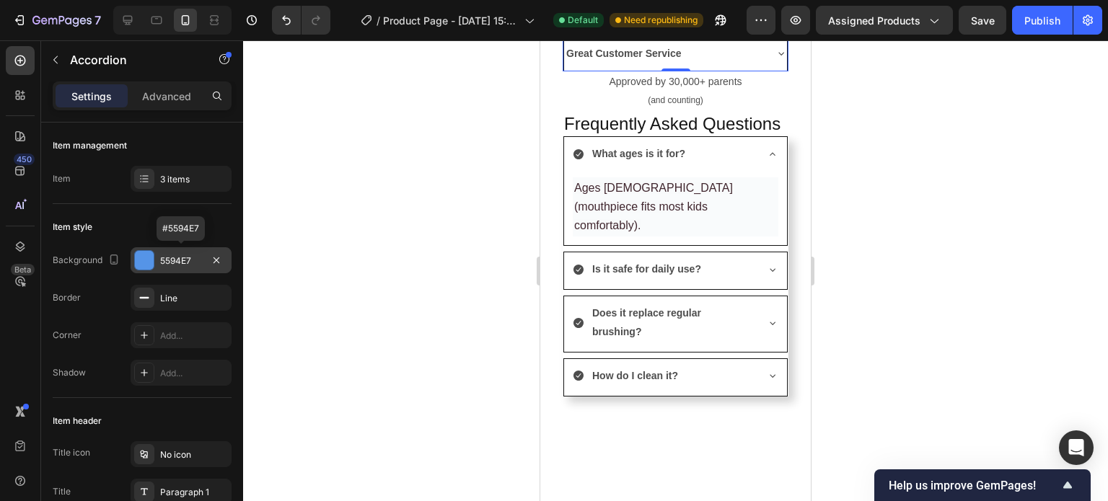
click at [142, 262] on div at bounding box center [144, 260] width 19 height 19
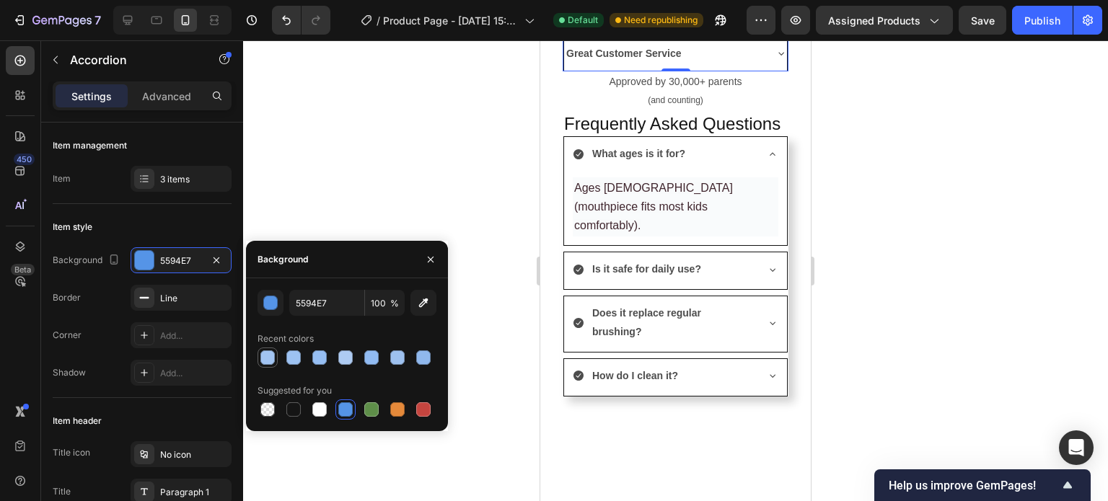
click at [268, 359] on div at bounding box center [267, 357] width 14 height 14
type input "A2C4F2"
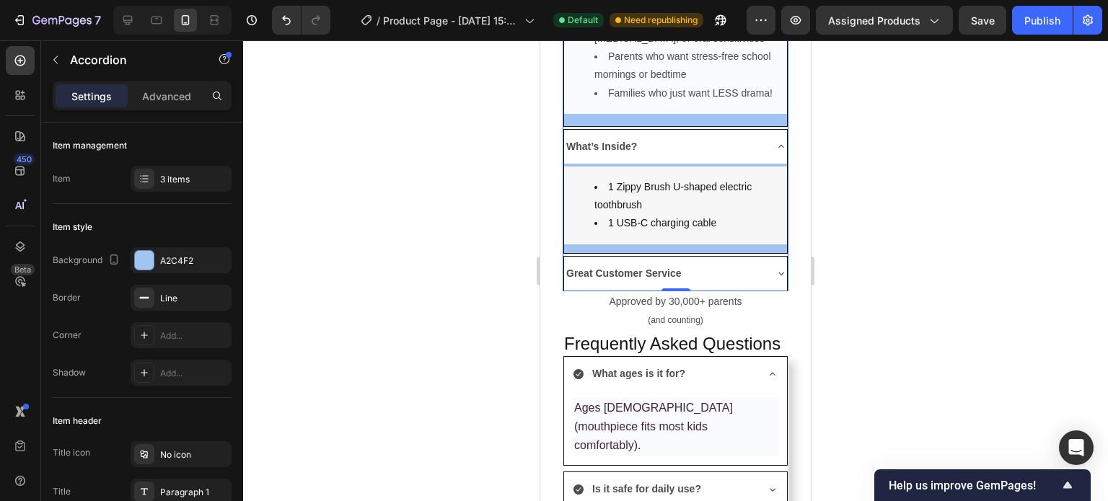
click at [764, 164] on div "What’s Inside?" at bounding box center [675, 147] width 223 height 34
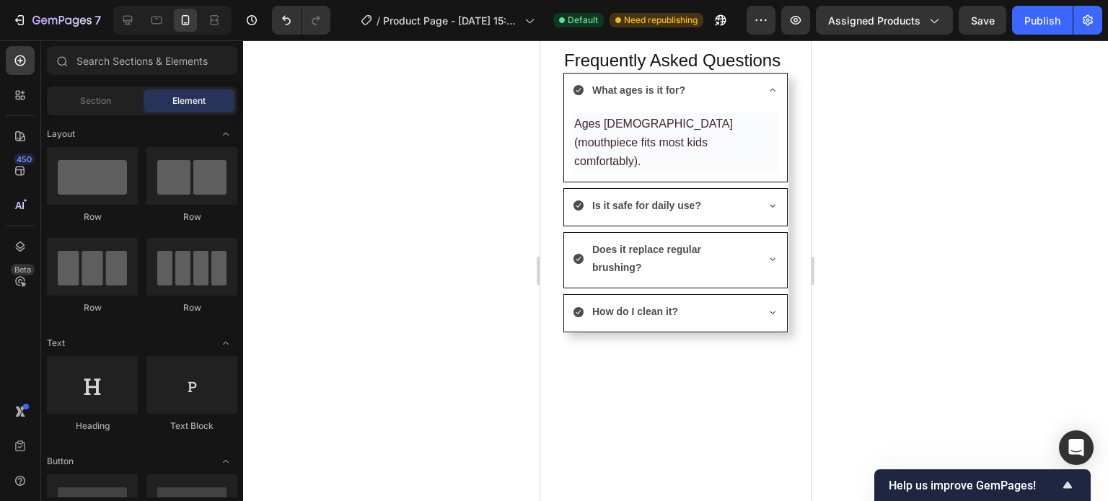
scroll to position [4059, 0]
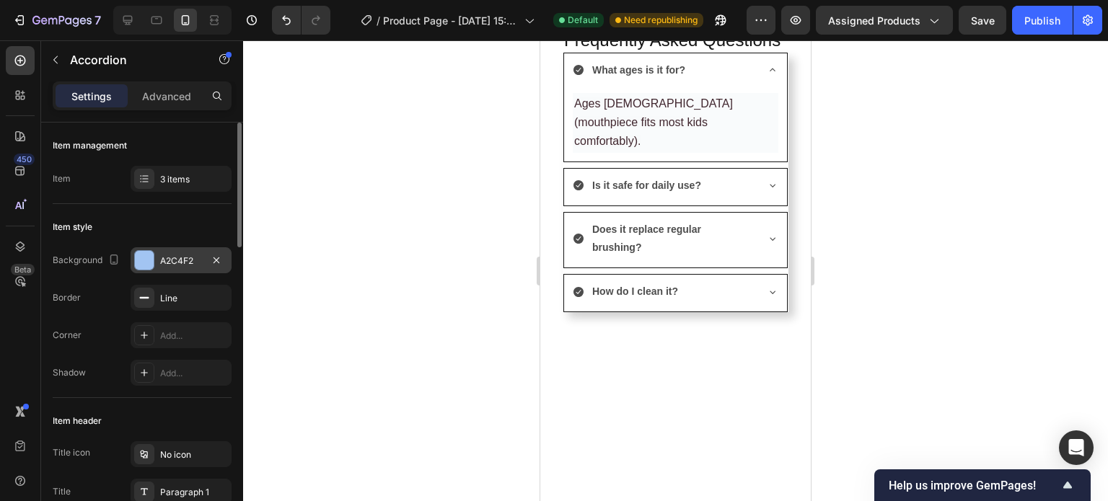
click at [149, 258] on div at bounding box center [144, 260] width 19 height 19
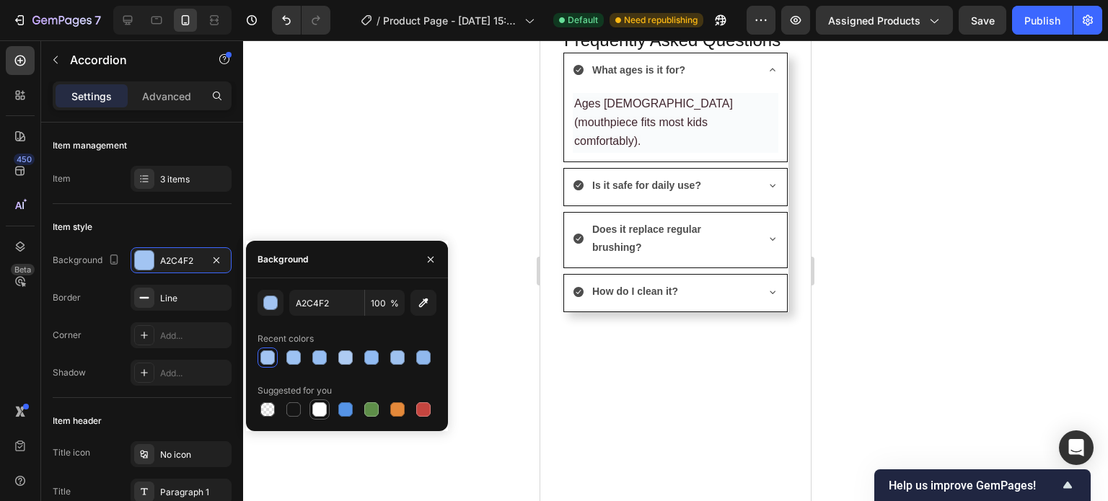
click at [319, 409] on div at bounding box center [319, 409] width 14 height 14
type input "FFFFFF"
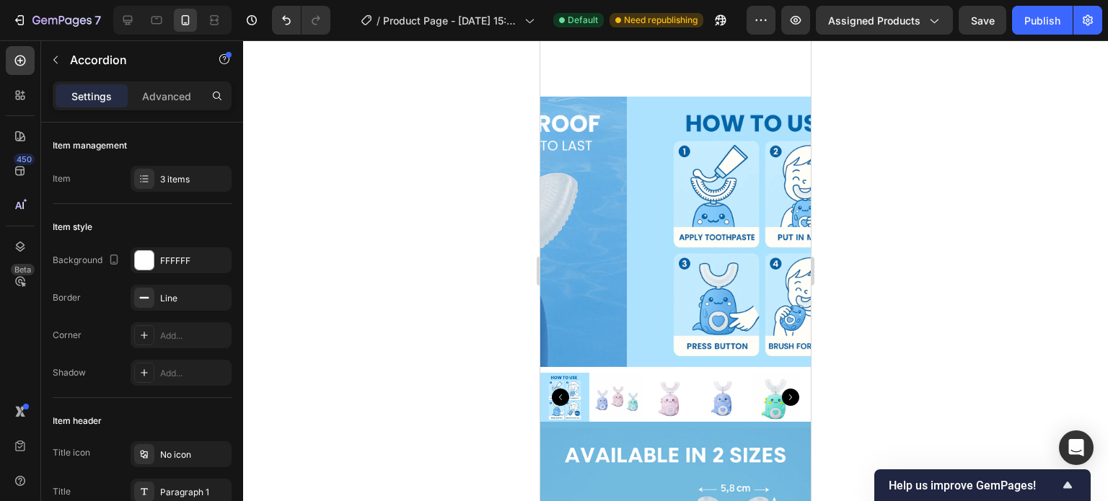
scroll to position [98, 0]
click at [632, 392] on img at bounding box center [617, 397] width 49 height 49
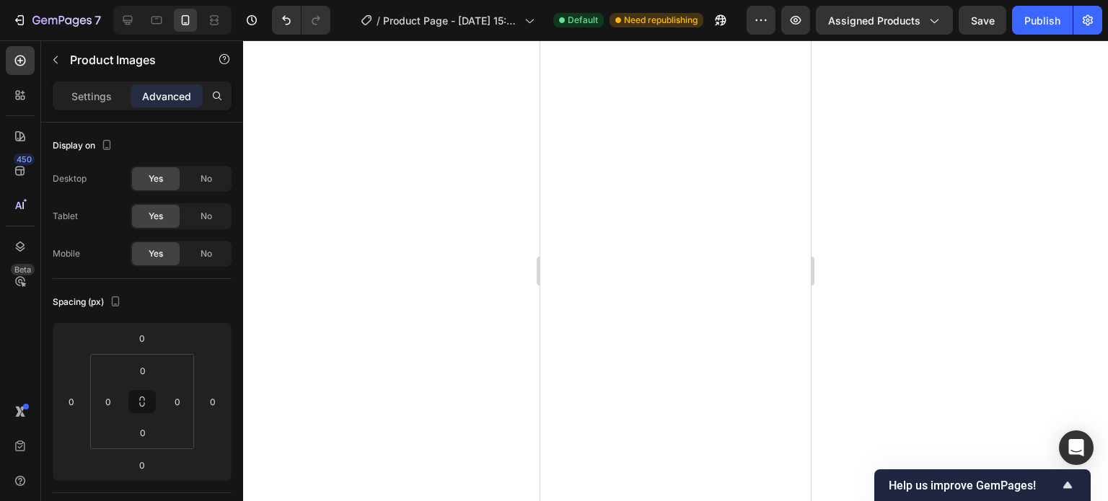
scroll to position [0, 0]
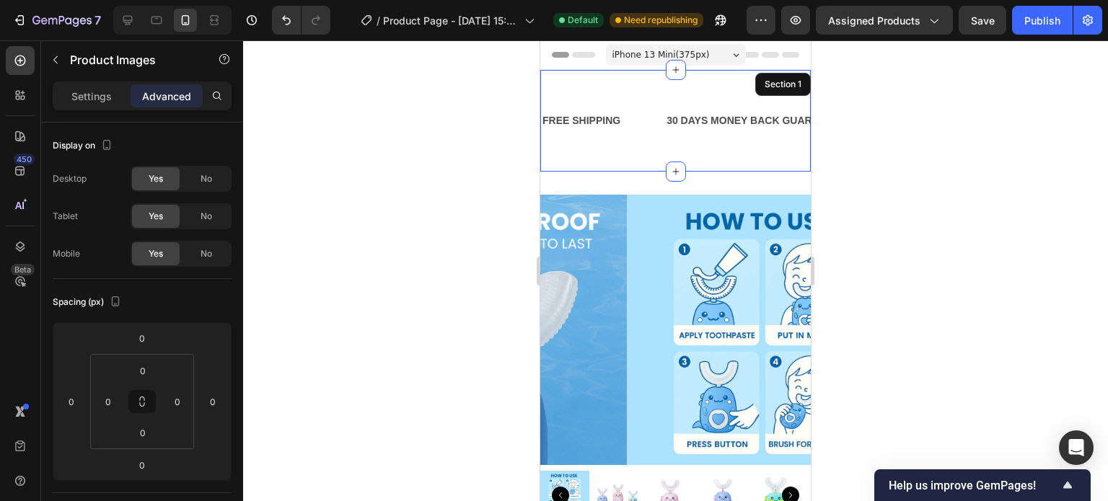
click at [648, 81] on div "FREE SHIPPING Text Block 30 DAYS MONEY BACK GUARANTEE Text Block LIMITED TIME 5…" at bounding box center [675, 121] width 270 height 102
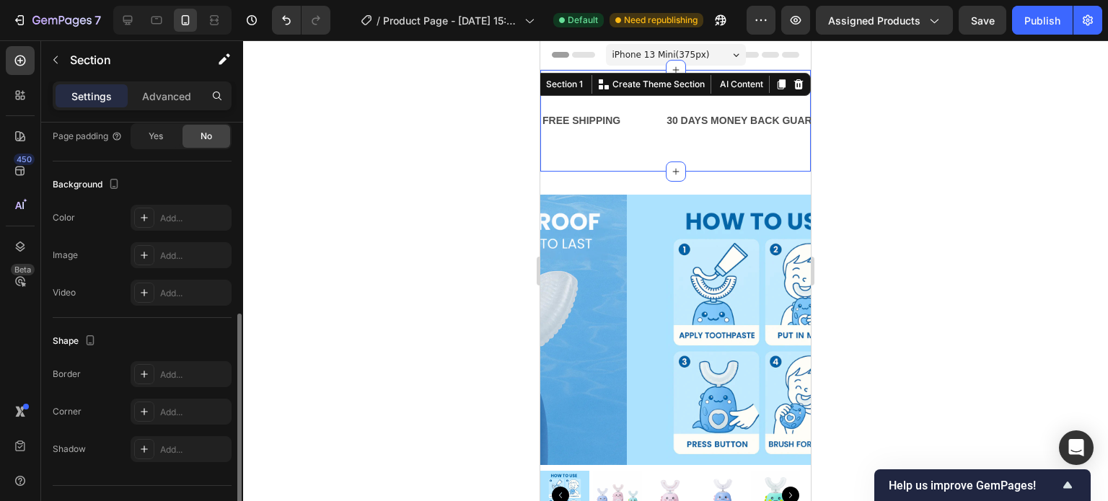
scroll to position [397, 0]
click at [181, 213] on div "Add..." at bounding box center [194, 214] width 68 height 13
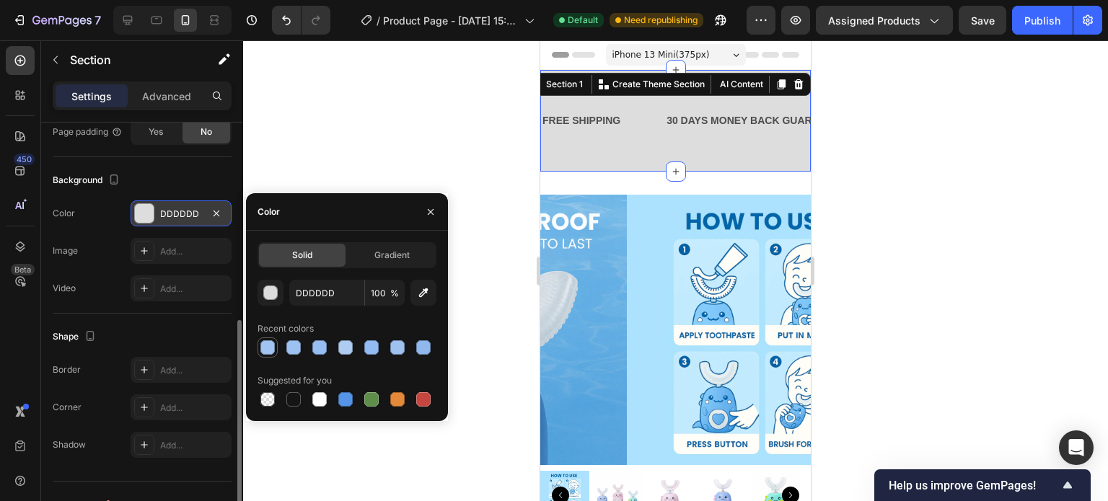
click at [268, 349] on div at bounding box center [267, 347] width 14 height 14
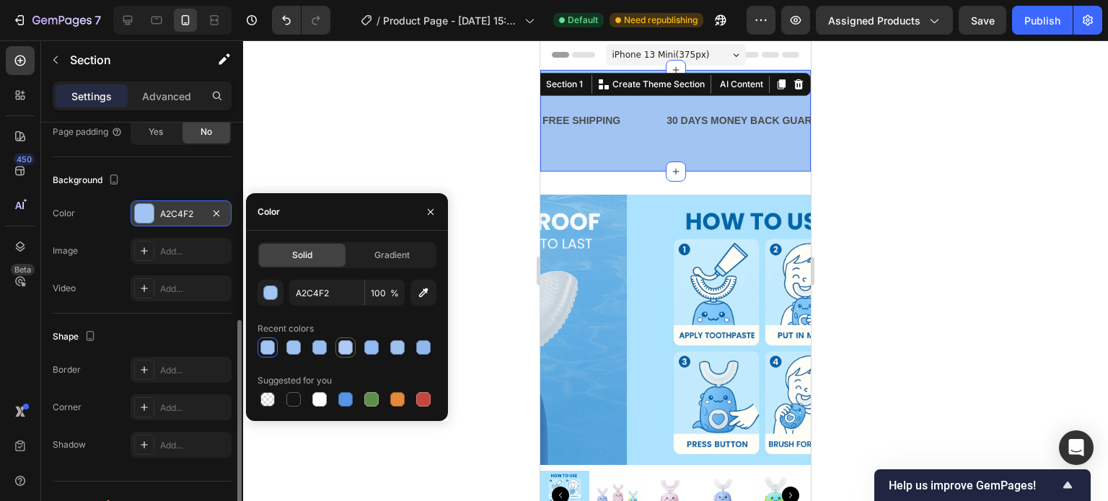
click at [344, 350] on div at bounding box center [345, 347] width 14 height 14
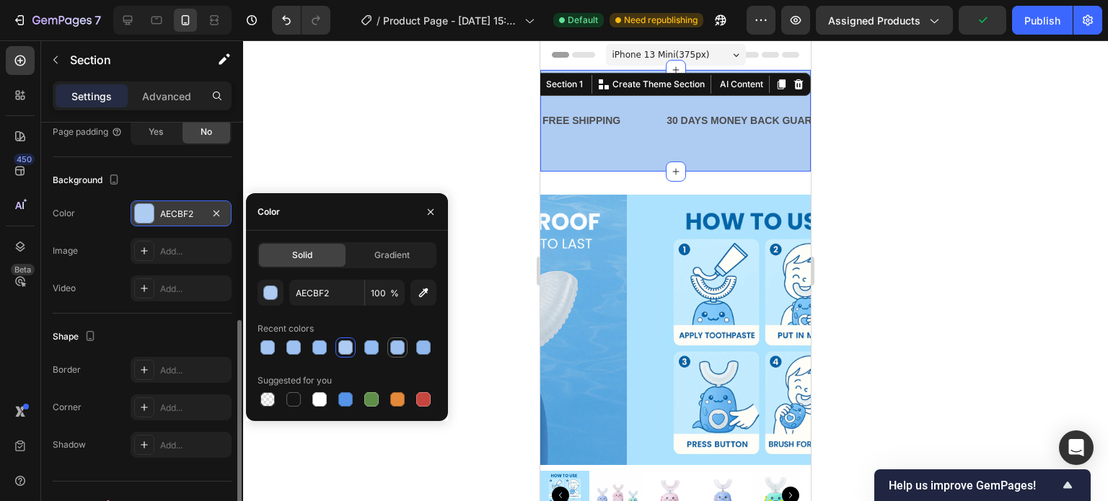
click at [402, 348] on div at bounding box center [397, 347] width 14 height 14
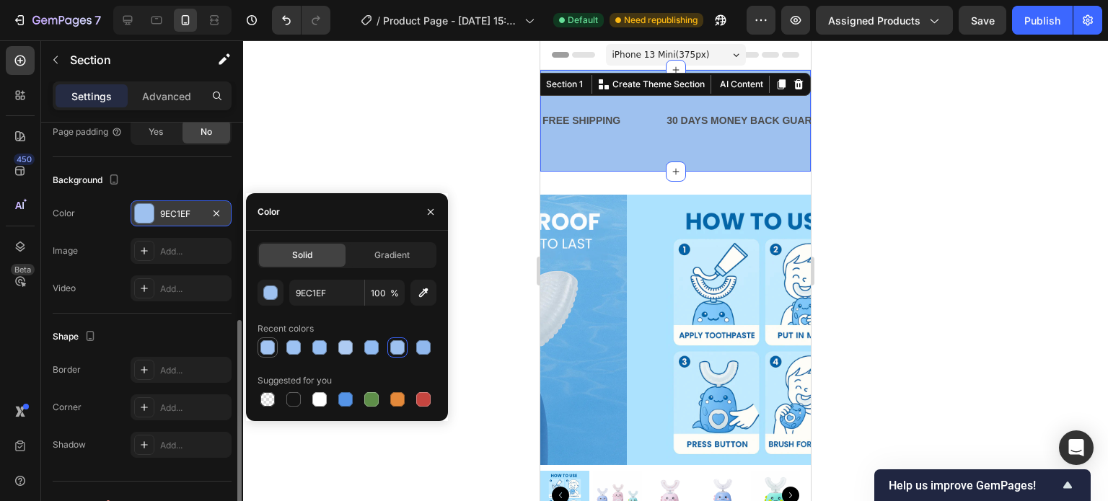
click at [270, 349] on div at bounding box center [267, 347] width 14 height 14
click at [319, 402] on div at bounding box center [319, 399] width 14 height 14
type input "FFFFFF"
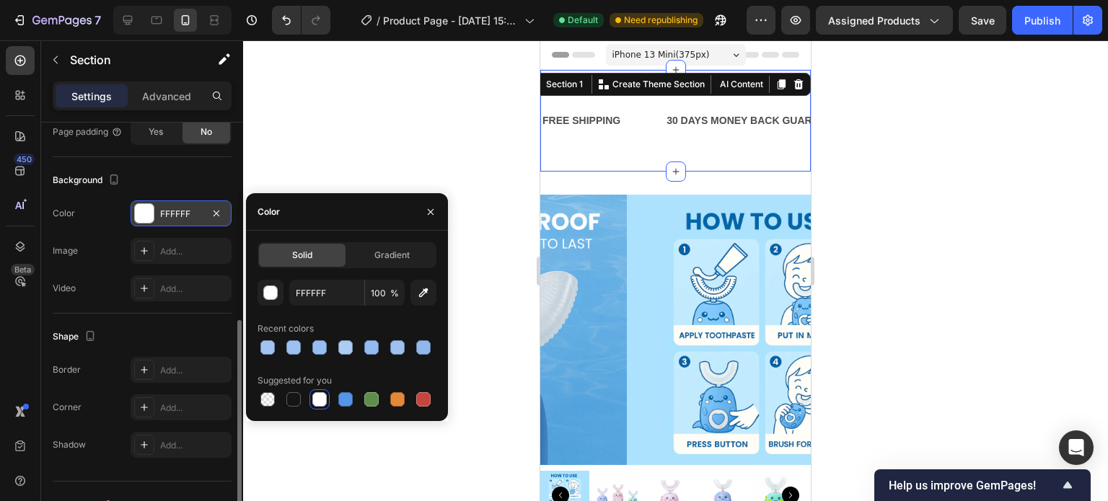
click at [284, 144] on div at bounding box center [675, 270] width 865 height 461
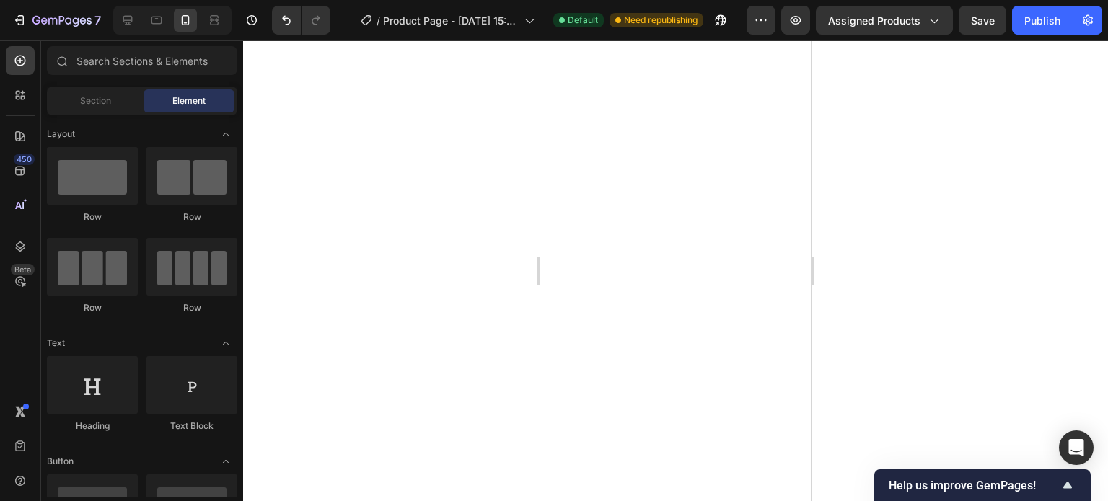
scroll to position [127, 0]
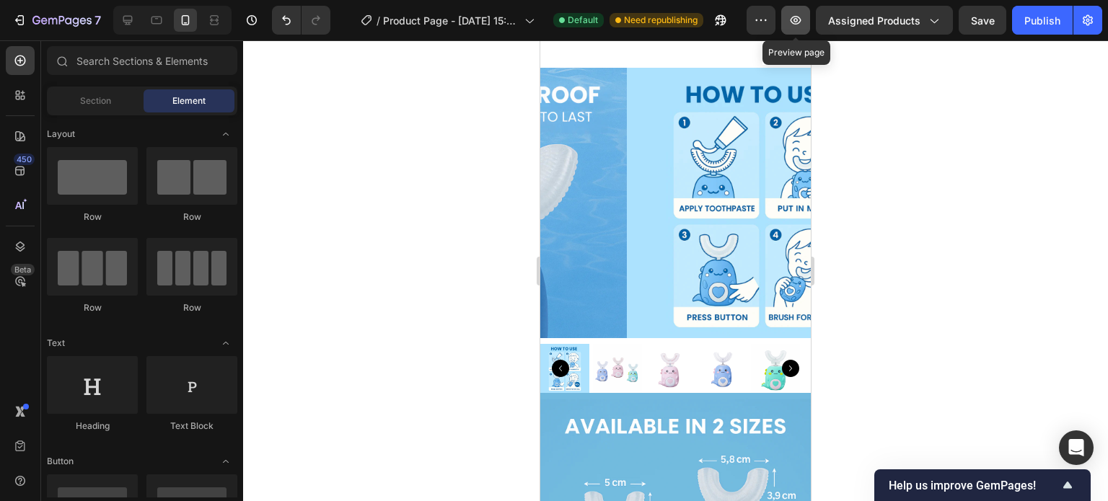
click at [793, 19] on icon "button" at bounding box center [795, 20] width 11 height 9
